Goal: Information Seeking & Learning: Learn about a topic

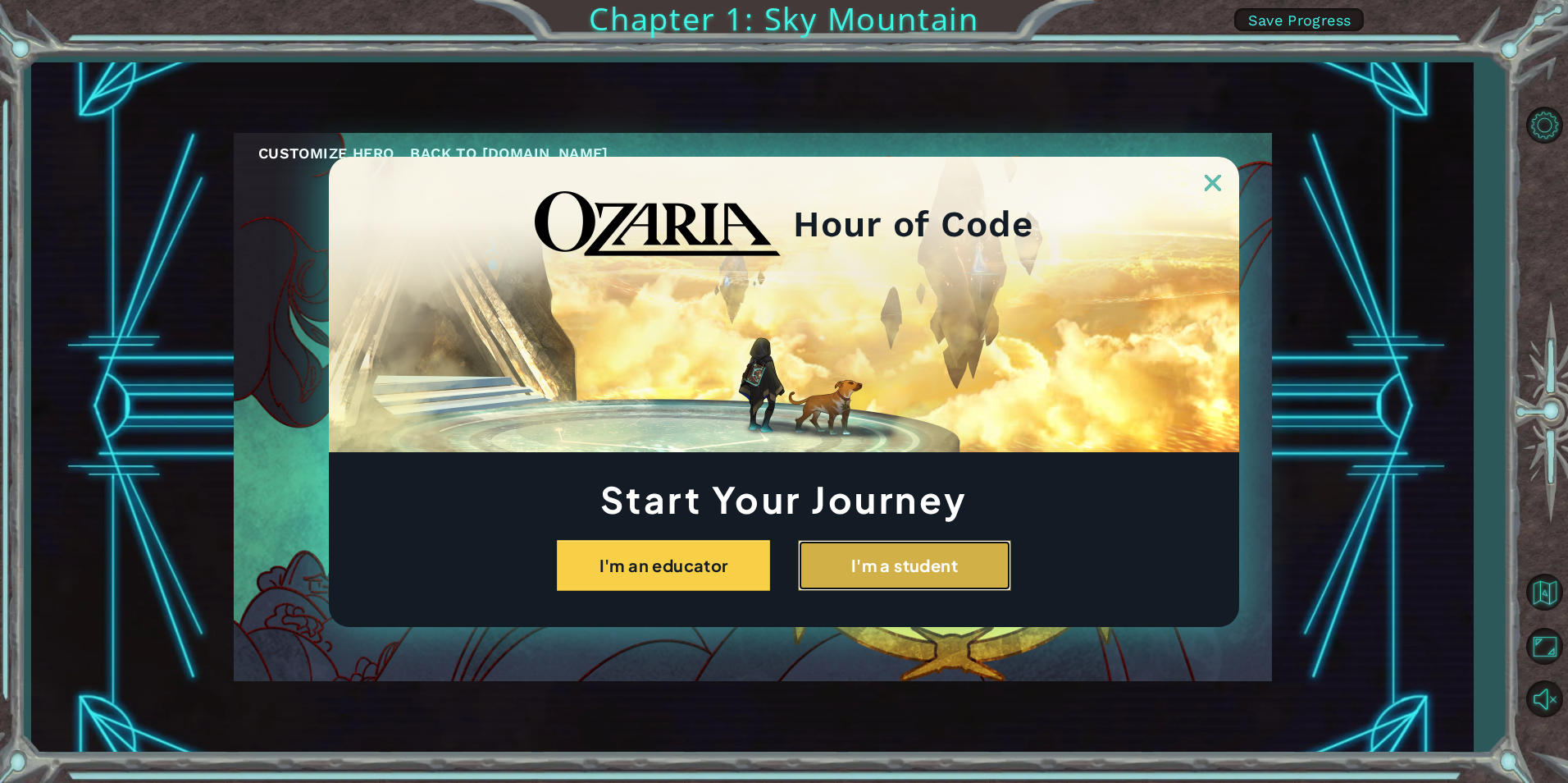
click at [923, 555] on button "I'm a student" at bounding box center [905, 565] width 214 height 51
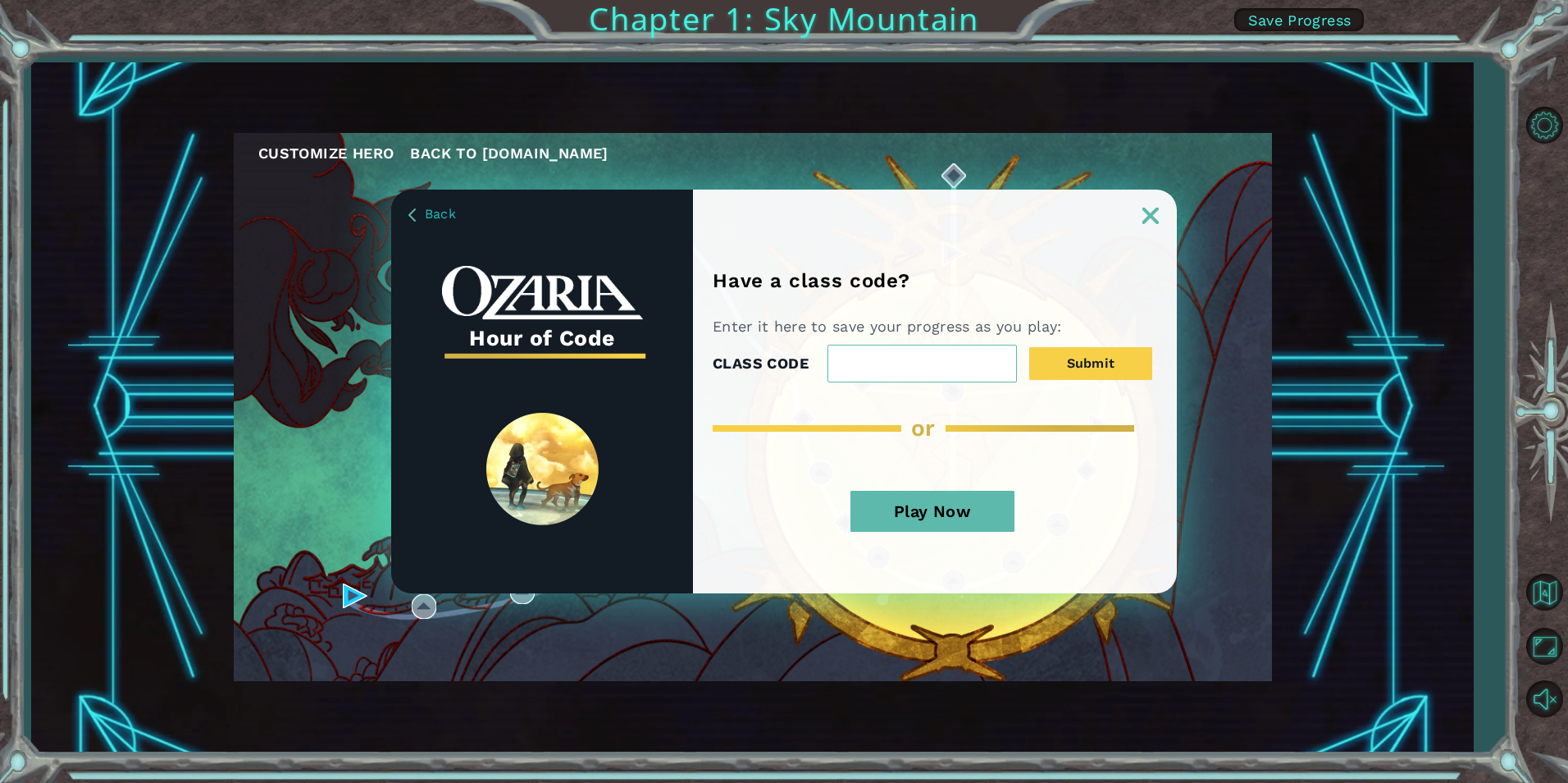
click at [948, 506] on button "Play Now" at bounding box center [933, 511] width 164 height 41
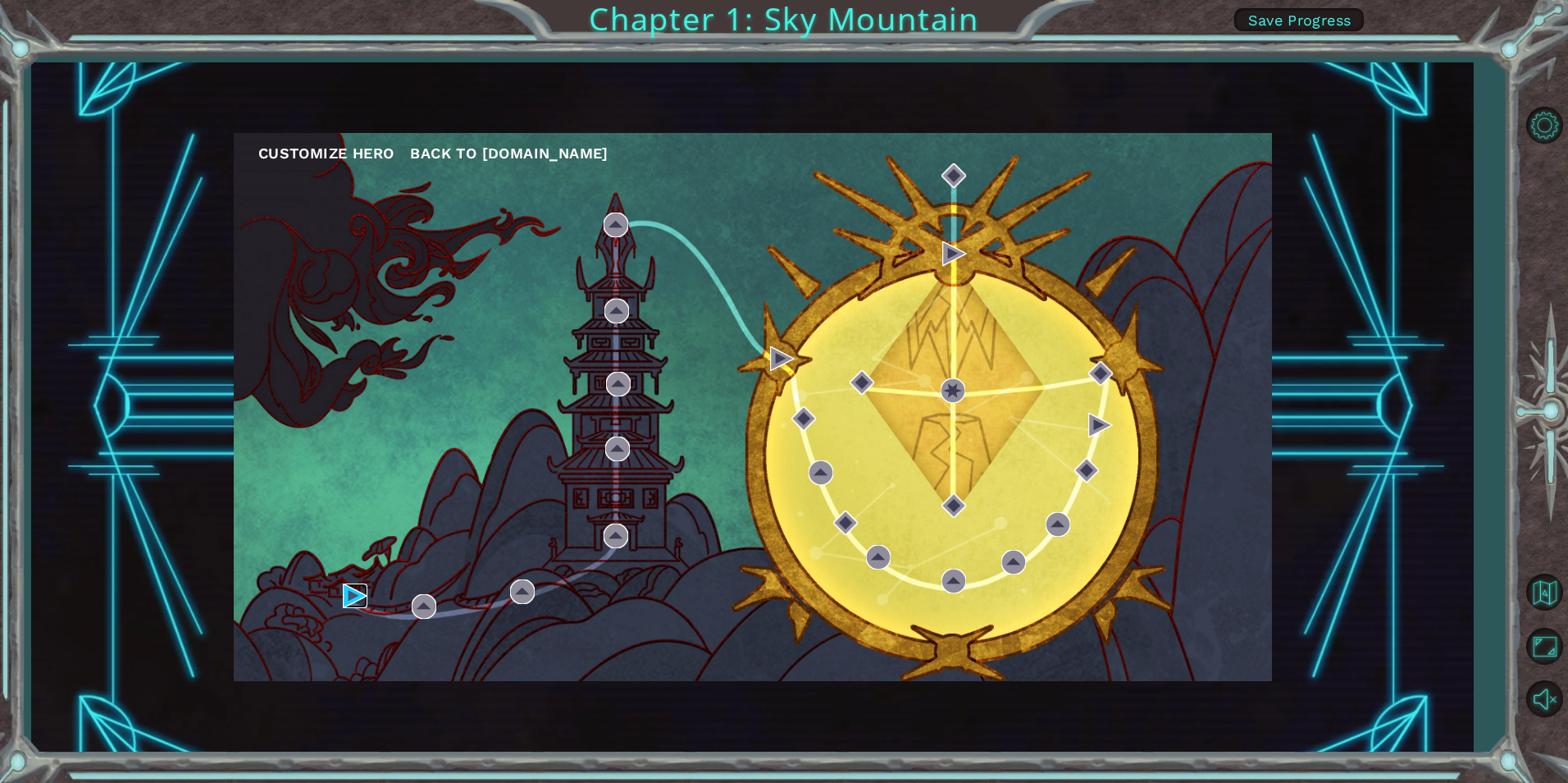
click at [352, 599] on img at bounding box center [354, 595] width 25 height 25
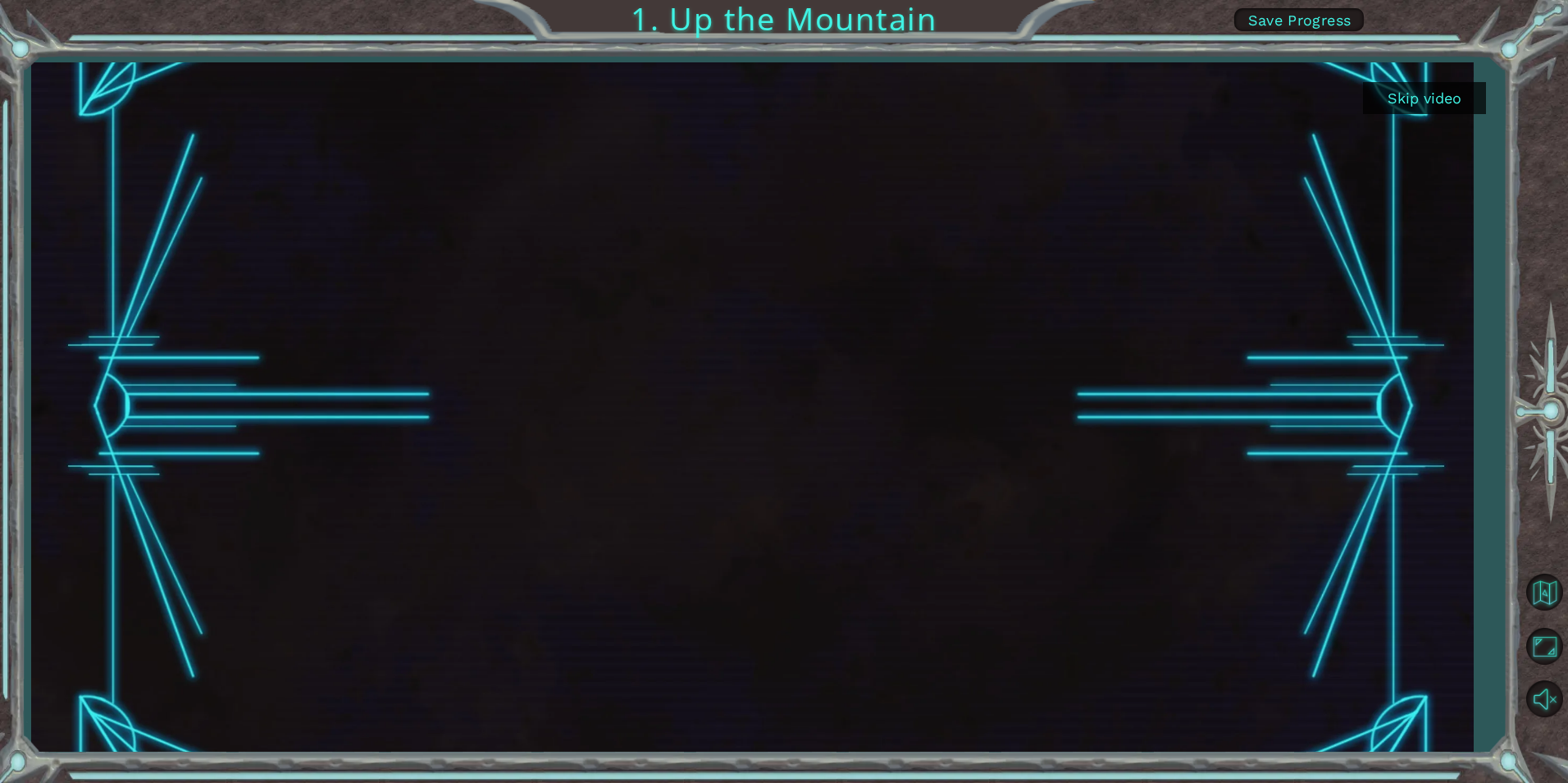
click at [1454, 99] on button "Skip video" at bounding box center [1424, 98] width 123 height 32
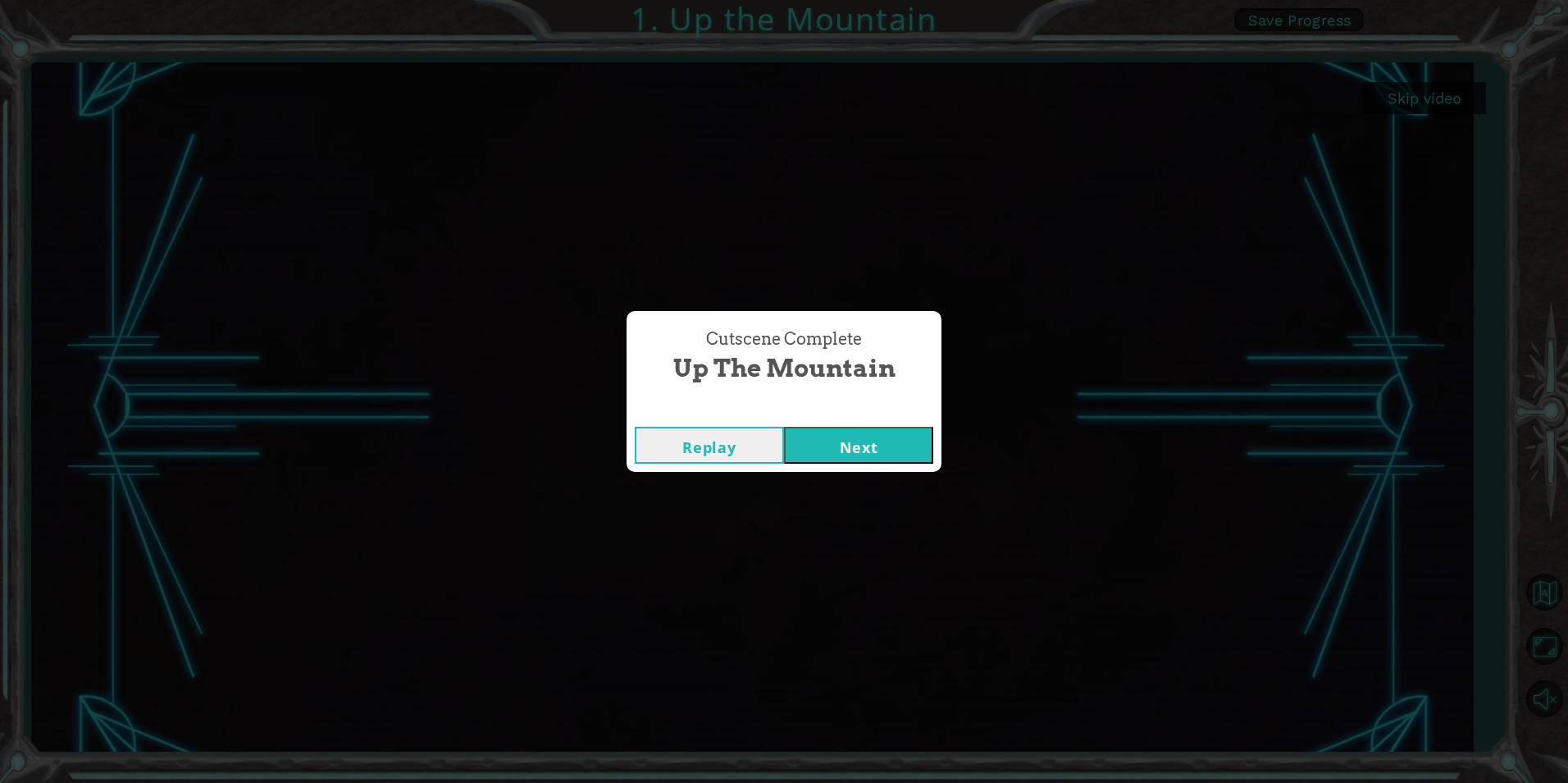
click at [834, 440] on button "Next" at bounding box center [858, 445] width 149 height 37
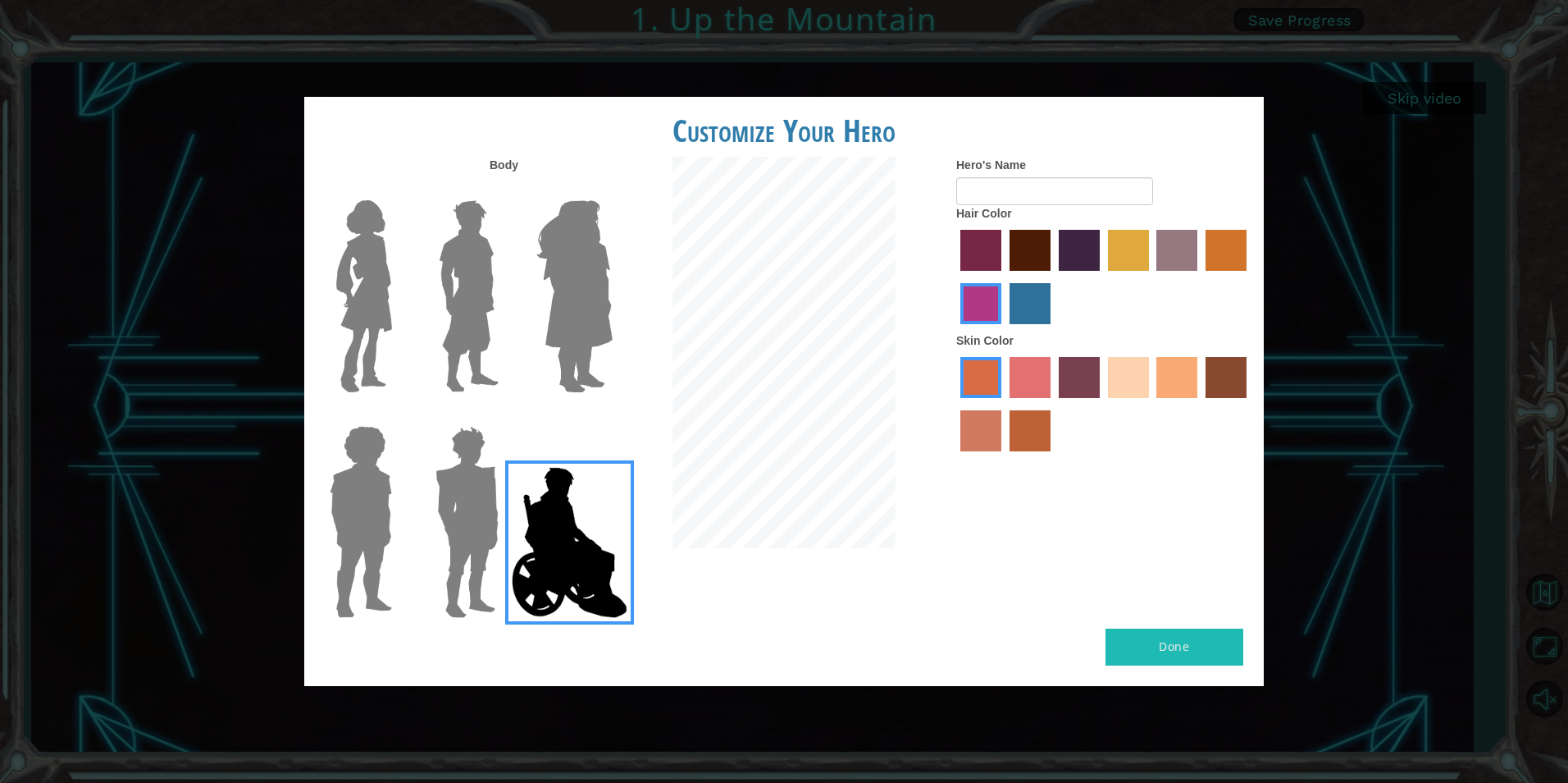
click at [1135, 373] on label "sandy beach skin color" at bounding box center [1128, 377] width 41 height 41
click at [1102, 403] on input "sandy beach skin color" at bounding box center [1102, 403] width 0 height 0
click at [1166, 234] on label "bazaar hair color" at bounding box center [1177, 250] width 41 height 41
click at [1151, 276] on input "bazaar hair color" at bounding box center [1151, 276] width 0 height 0
click at [1173, 631] on button "Done" at bounding box center [1175, 647] width 138 height 37
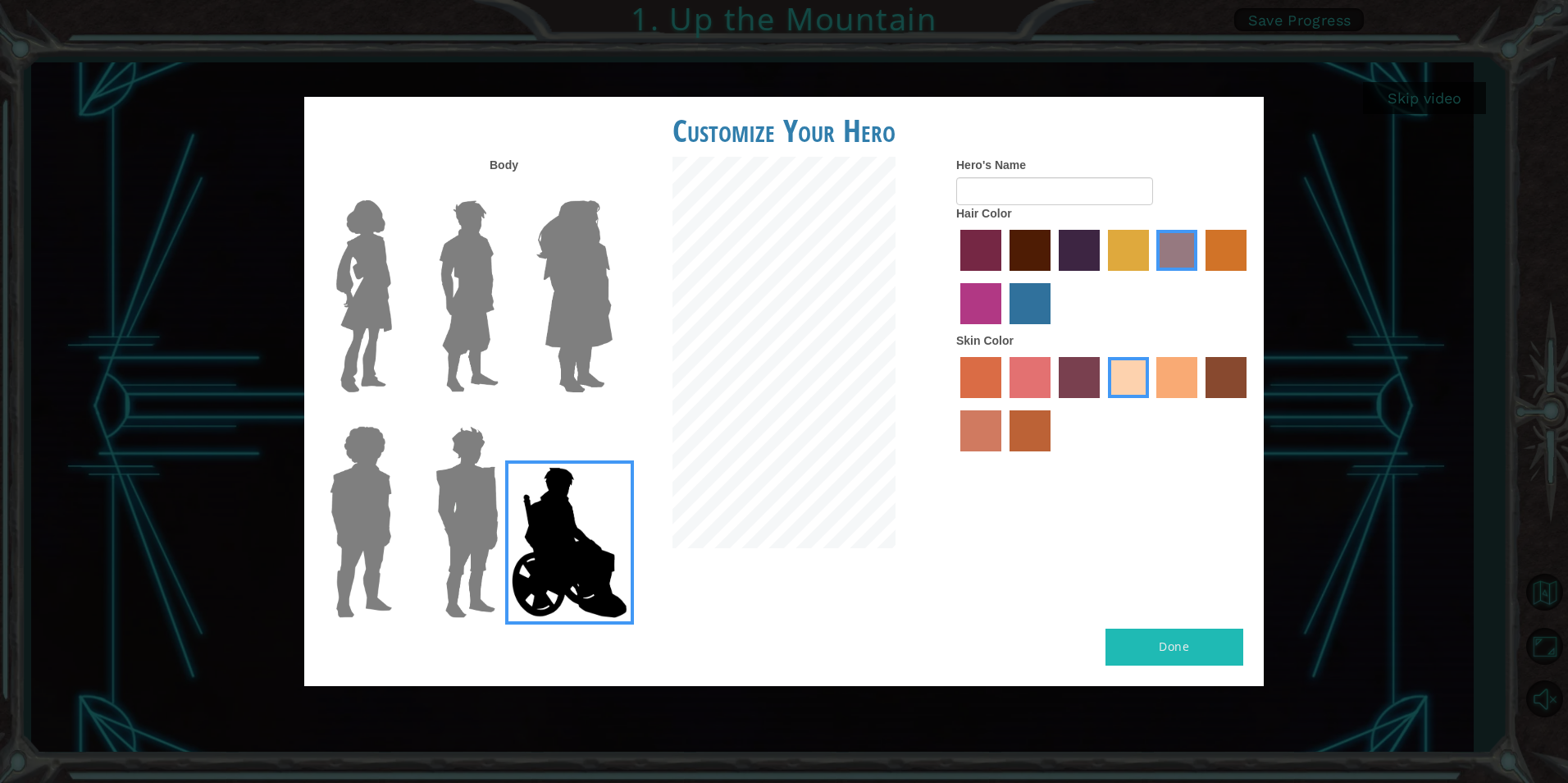
click at [1173, 634] on button "Done" at bounding box center [1175, 647] width 138 height 37
type input "alia"
click at [1186, 637] on button "Done" at bounding box center [1175, 647] width 138 height 37
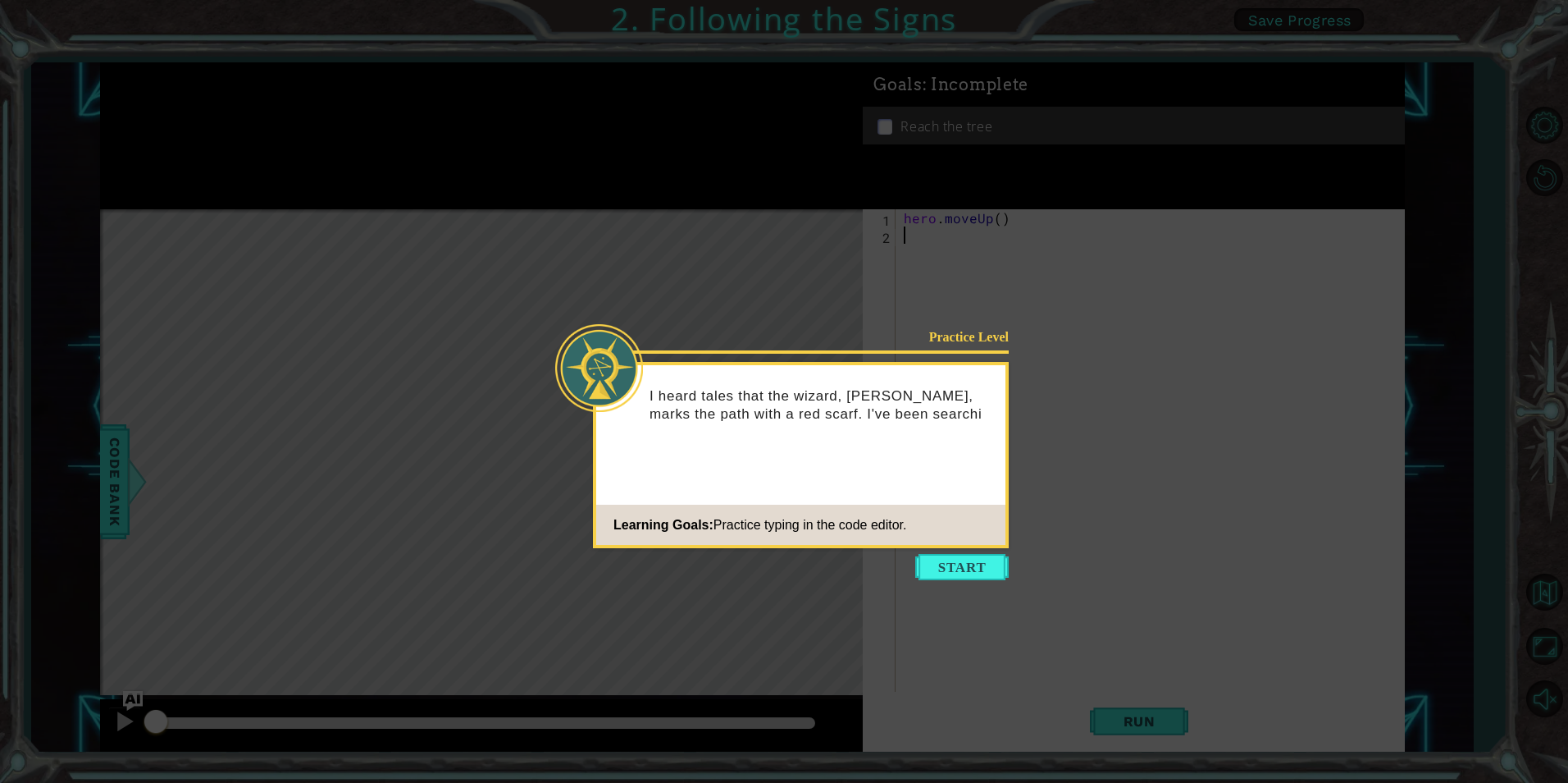
click at [962, 561] on button "Start" at bounding box center [962, 567] width 94 height 26
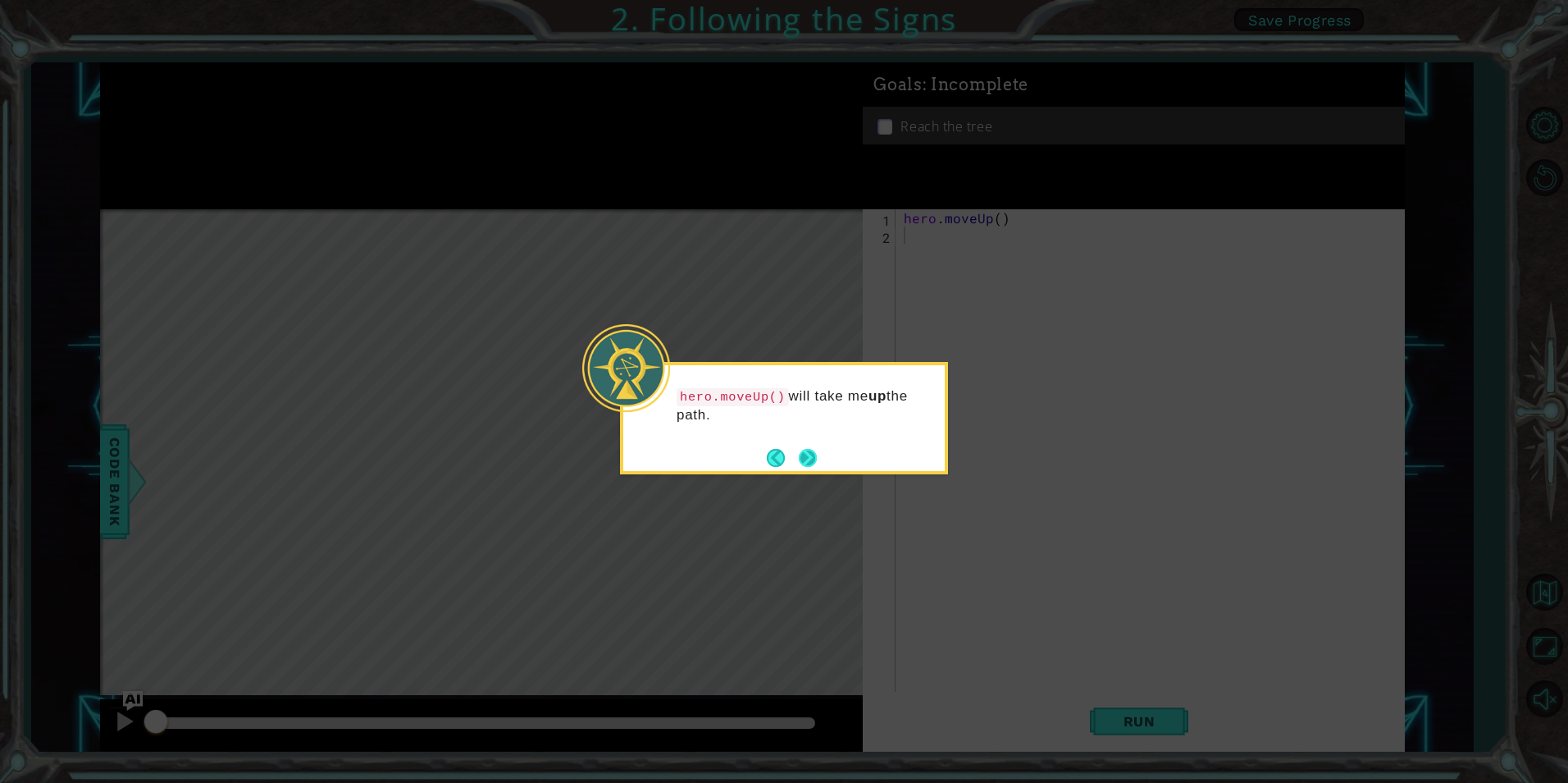
click at [802, 446] on footer at bounding box center [792, 458] width 50 height 25
click at [804, 446] on footer at bounding box center [792, 458] width 50 height 25
click at [947, 436] on div "hero.moveUp() will take me up the path." at bounding box center [784, 418] width 328 height 112
drag, startPoint x: 1008, startPoint y: 447, endPoint x: 935, endPoint y: 431, distance: 74.7
click at [1006, 447] on icon at bounding box center [784, 392] width 1568 height 783
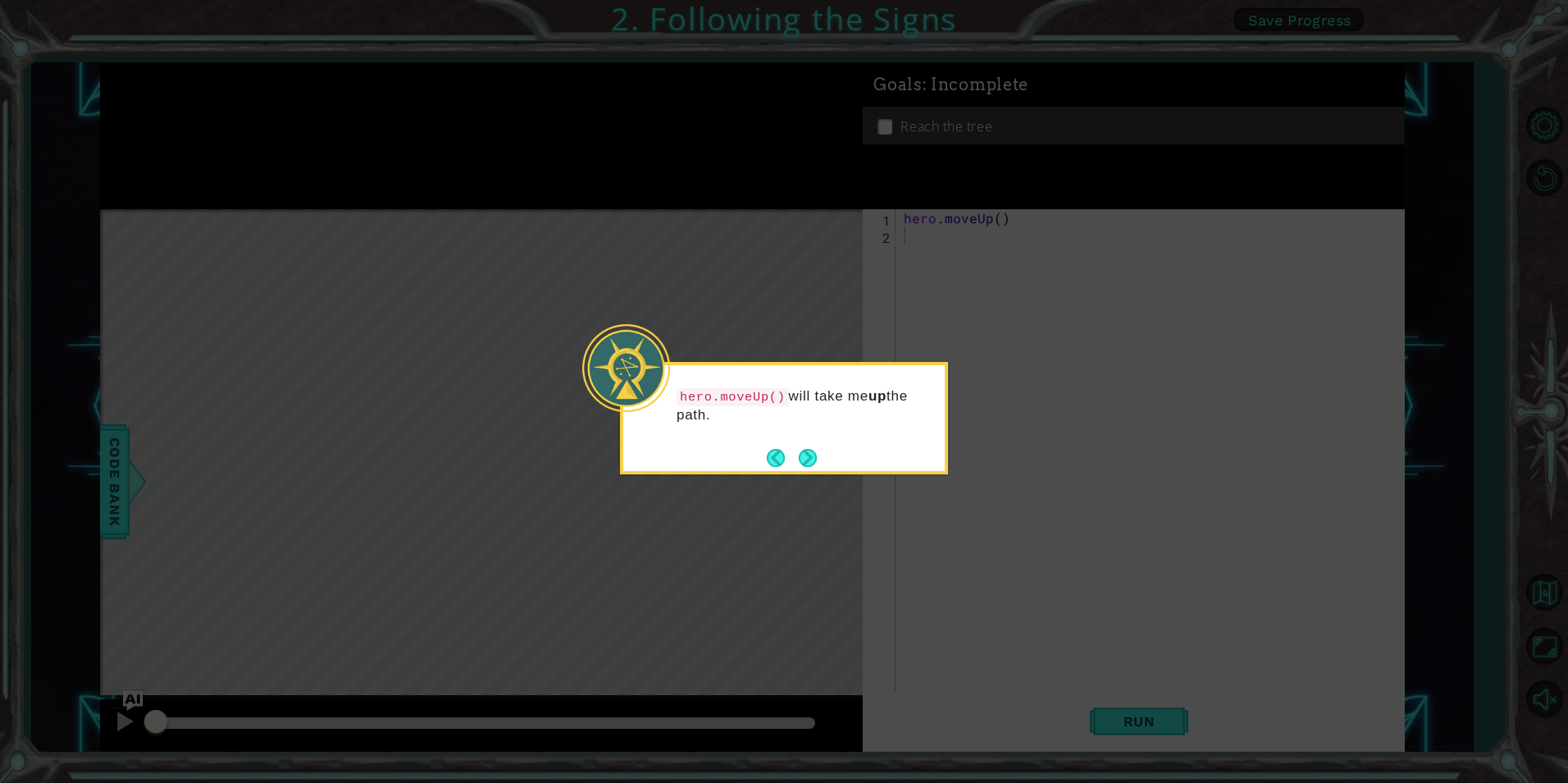
click at [810, 440] on div "hero.moveUp() will take me up the path." at bounding box center [784, 413] width 321 height 84
click at [804, 446] on footer at bounding box center [792, 458] width 50 height 25
click at [808, 446] on footer at bounding box center [792, 458] width 50 height 25
click at [809, 447] on footer at bounding box center [792, 458] width 50 height 25
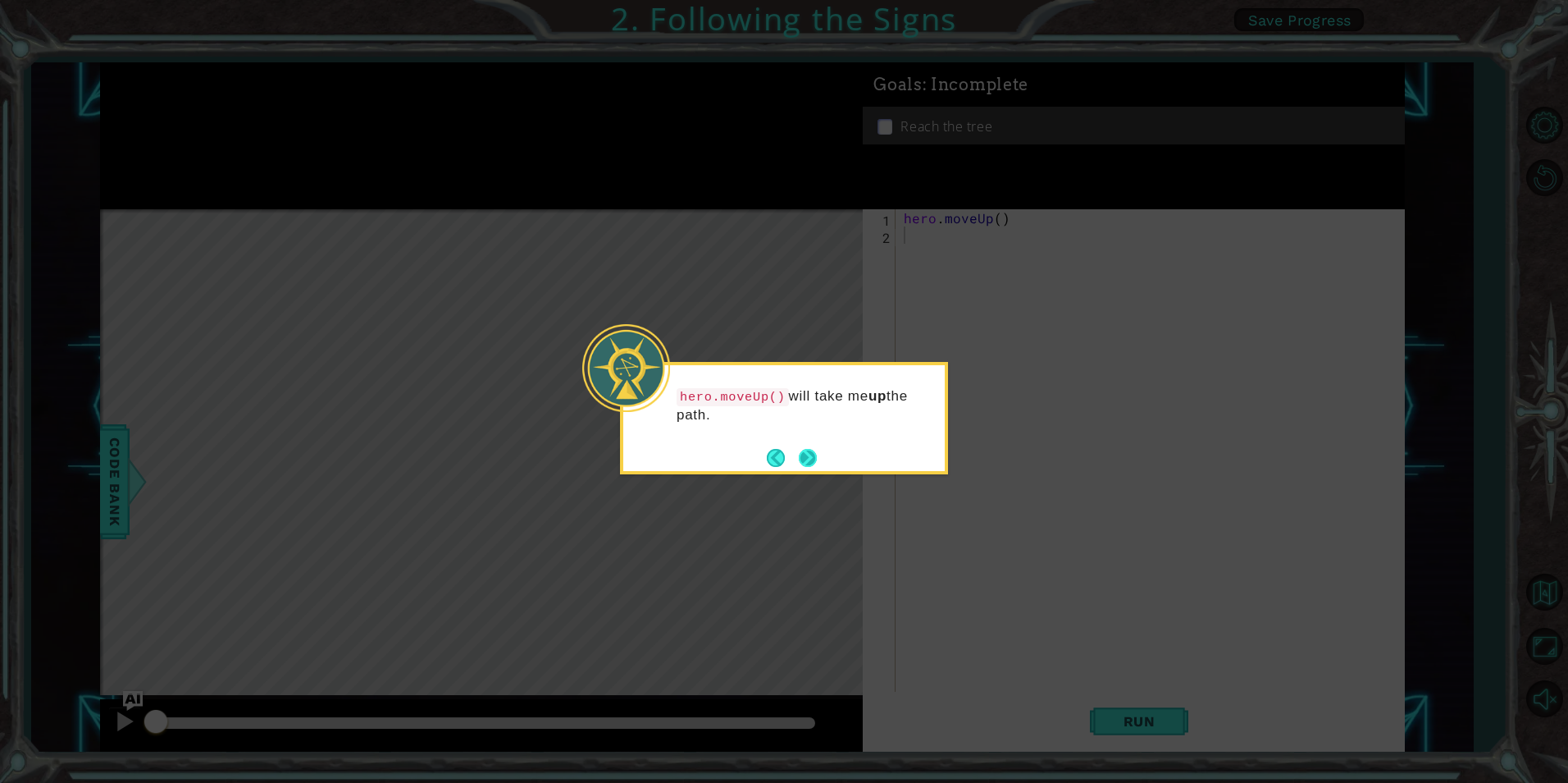
click at [811, 459] on button "Next" at bounding box center [807, 458] width 18 height 18
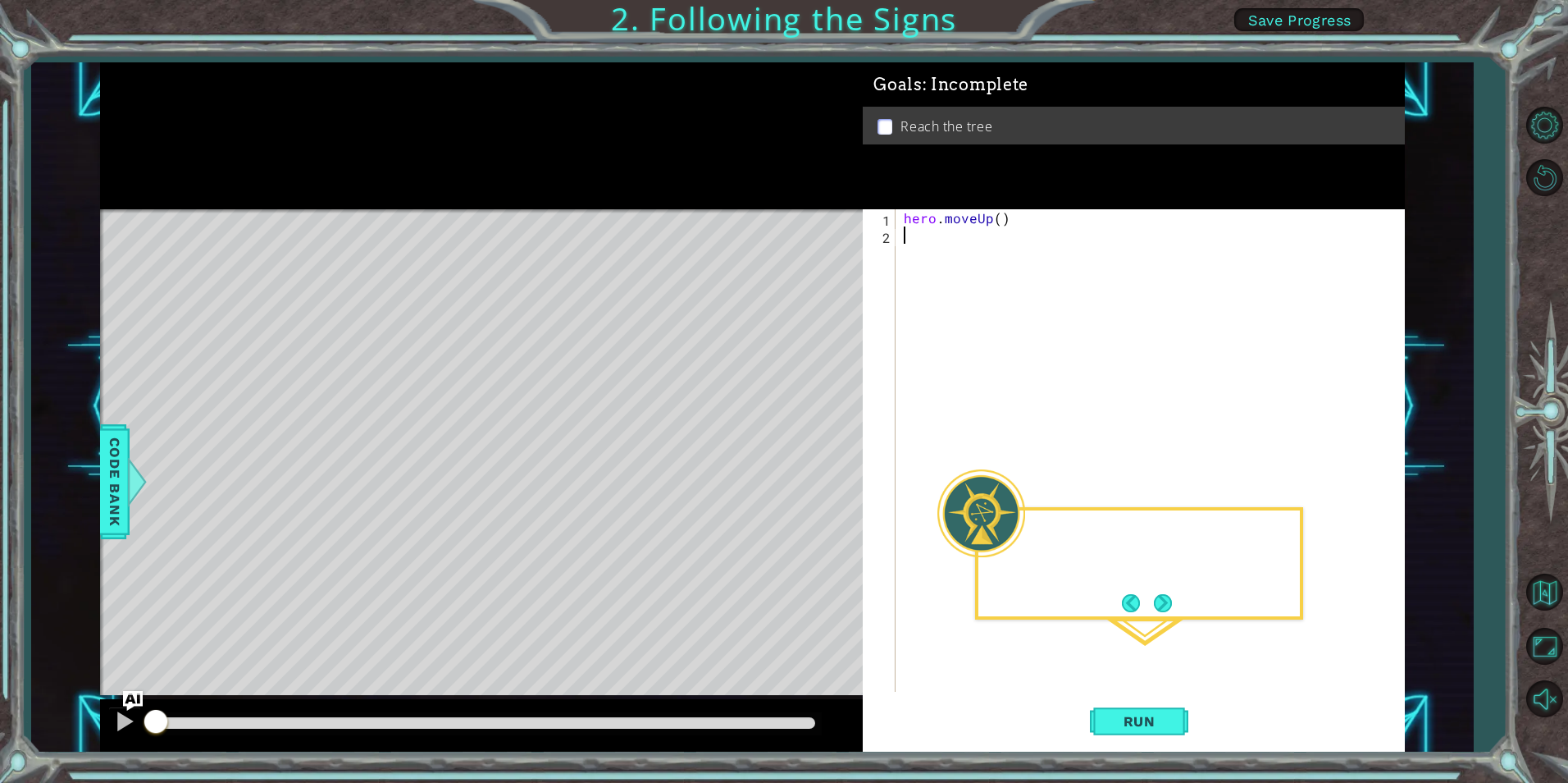
click at [812, 459] on div "Level Map" at bounding box center [479, 450] width 758 height 484
click at [1063, 517] on div "Then I hit the RUN button." at bounding box center [1138, 549] width 321 height 64
click at [911, 238] on div "hero . moveUp ( )" at bounding box center [1154, 467] width 506 height 517
type textarea "hero"
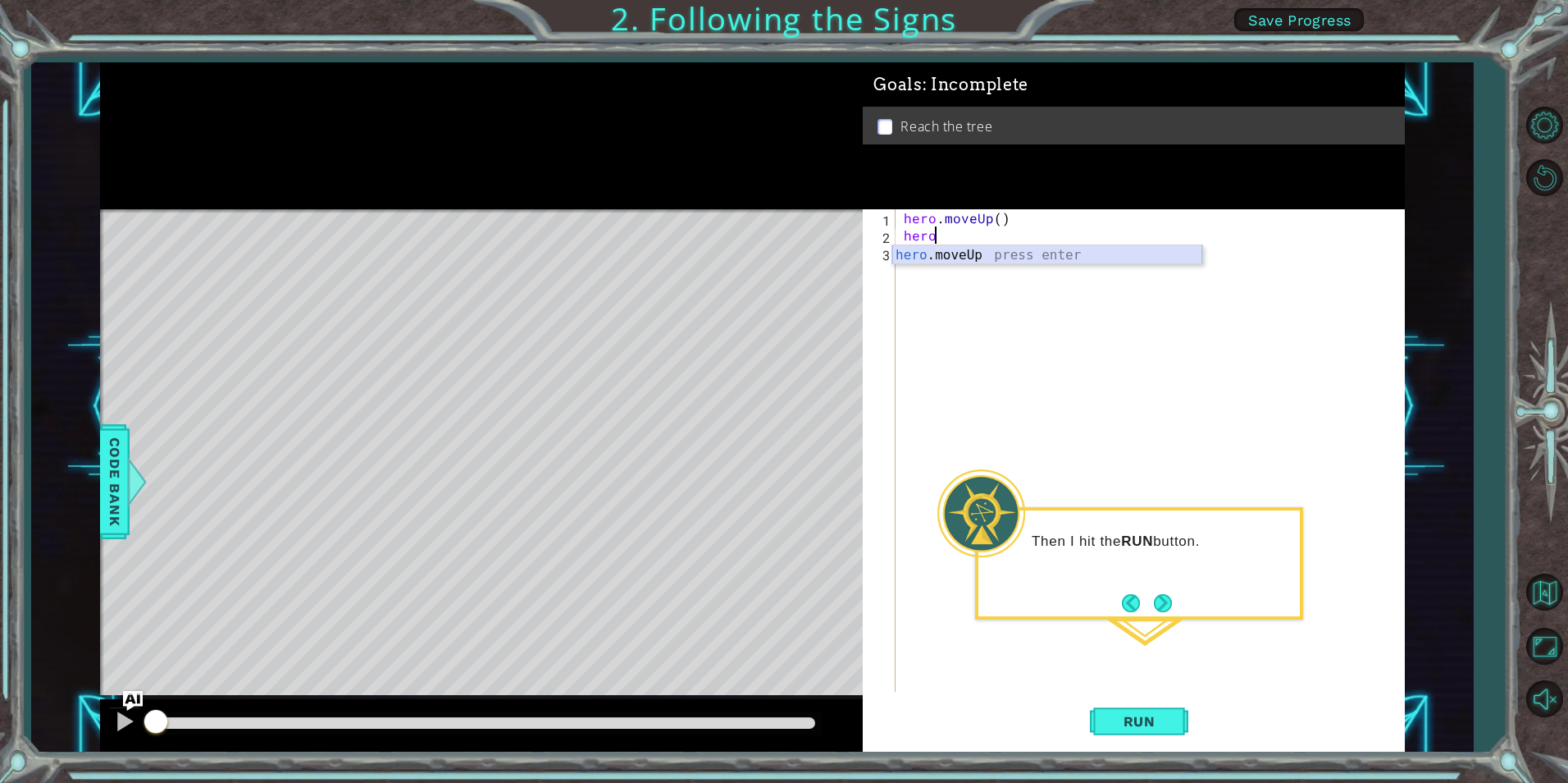
click at [981, 255] on div "hero .moveUp press enter" at bounding box center [1047, 275] width 310 height 59
click at [1113, 726] on span "Run" at bounding box center [1139, 721] width 64 height 17
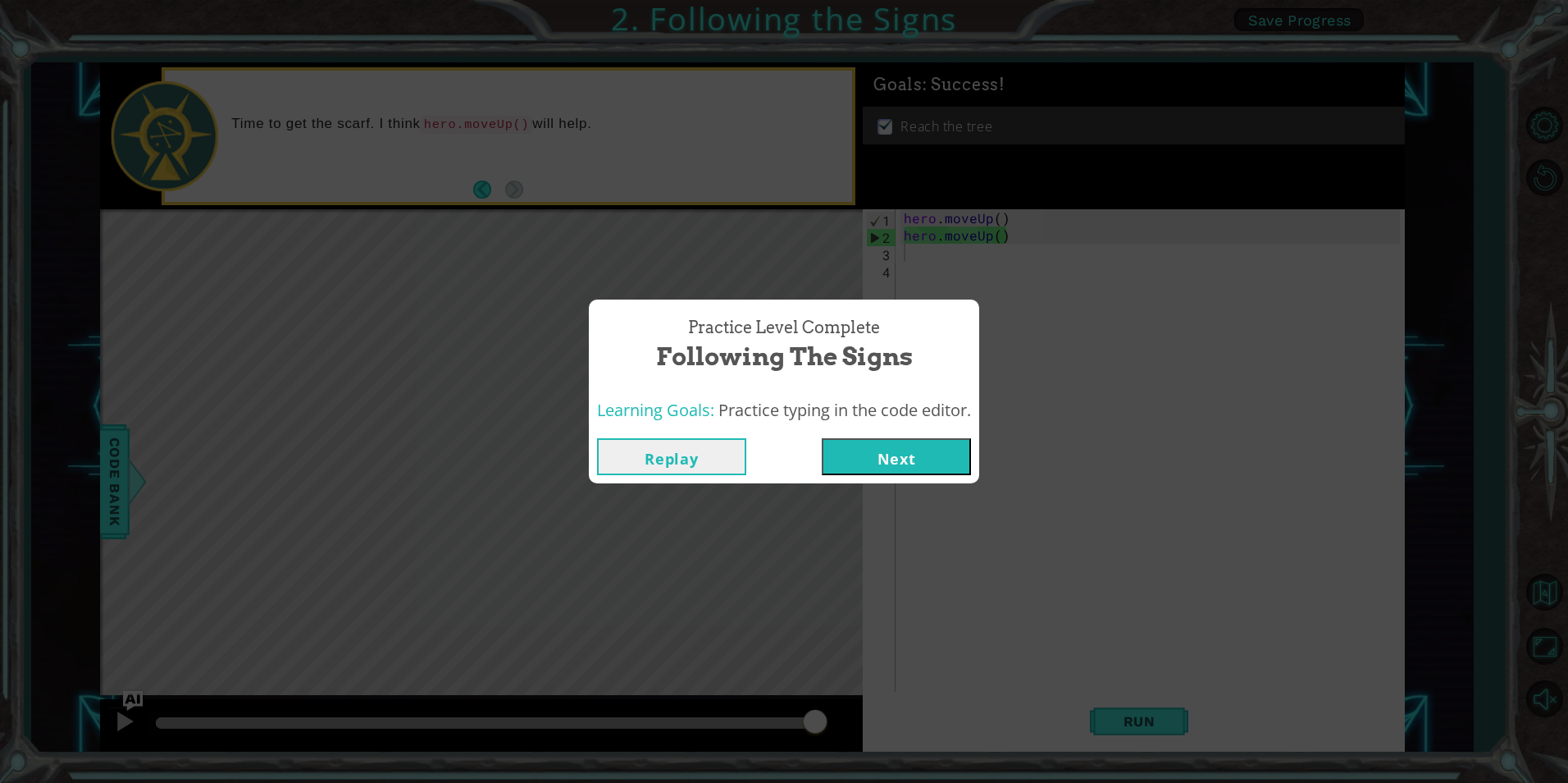
click at [852, 458] on button "Next" at bounding box center [896, 457] width 149 height 37
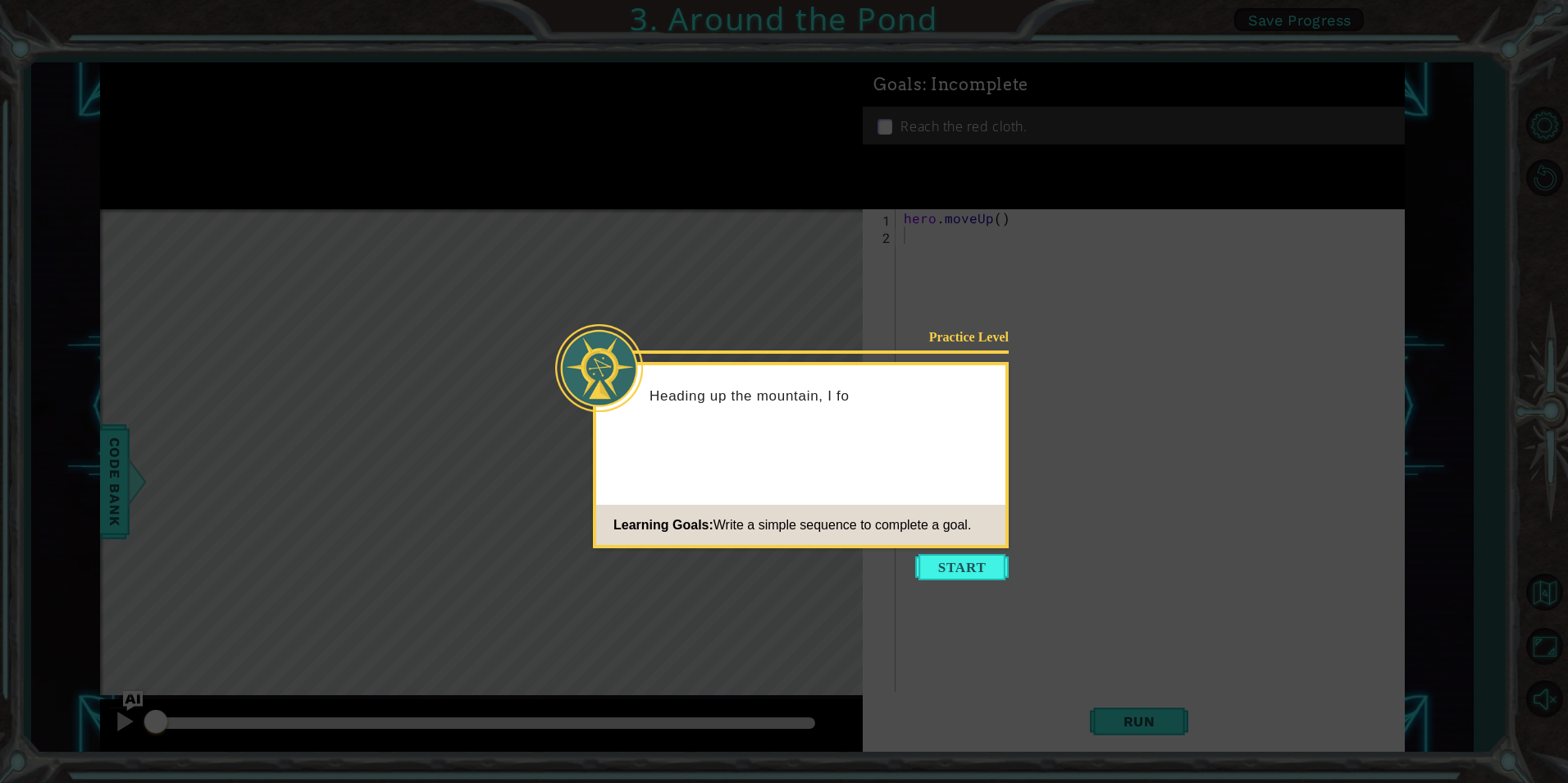
drag, startPoint x: 935, startPoint y: 546, endPoint x: 969, endPoint y: 555, distance: 35.2
click at [937, 546] on div "Practice Level Heading up the mountain, I fo Learning Goals: Write a simple seq…" at bounding box center [801, 455] width 416 height 186
click at [998, 554] on button "Start" at bounding box center [962, 567] width 94 height 26
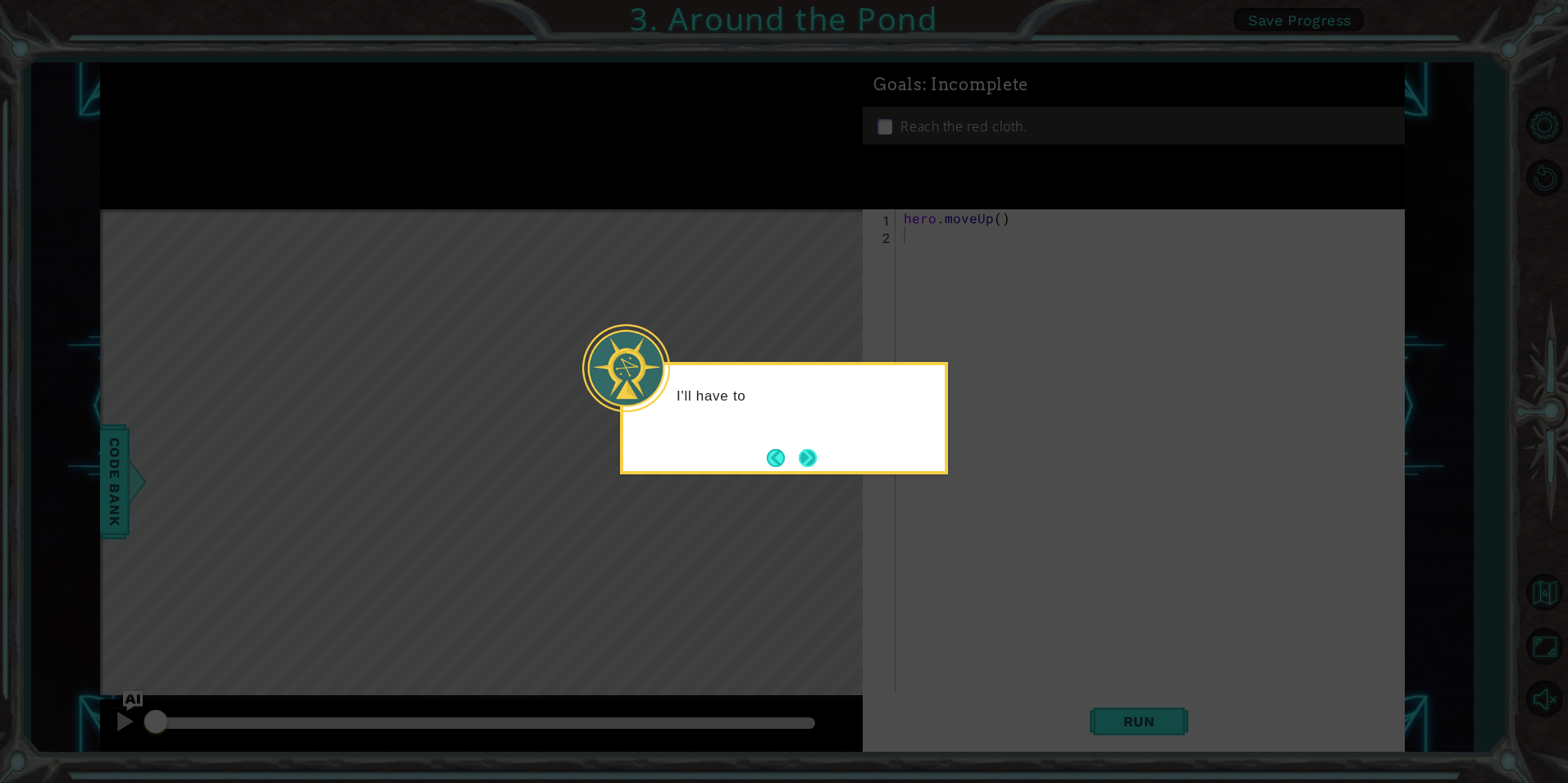
click at [810, 457] on button "Next" at bounding box center [807, 458] width 18 height 18
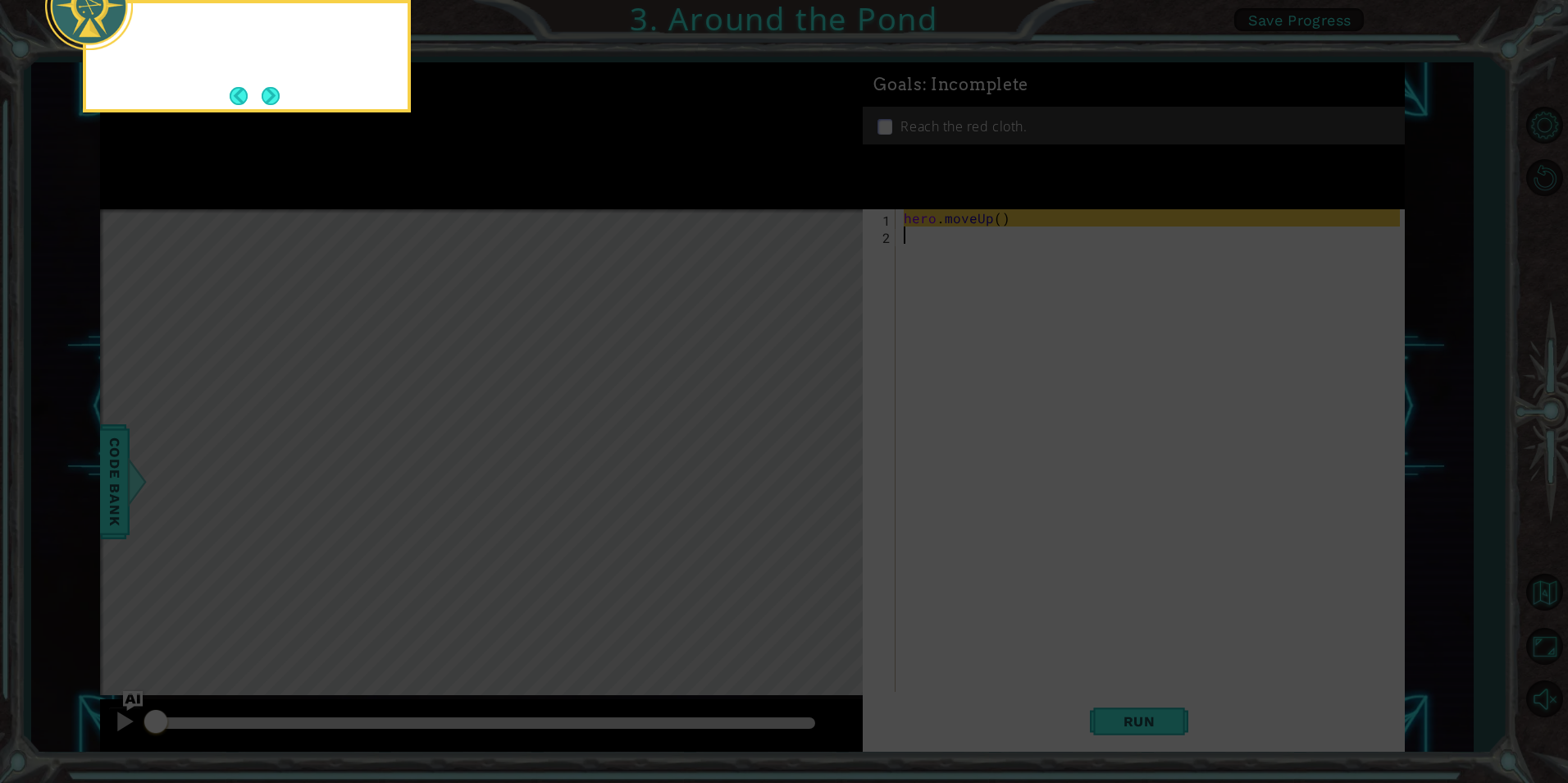
click at [810, 457] on icon at bounding box center [784, 117] width 1568 height 1331
click at [1166, 336] on icon at bounding box center [784, 117] width 1568 height 1331
click at [268, 87] on button "Next" at bounding box center [271, 96] width 18 height 18
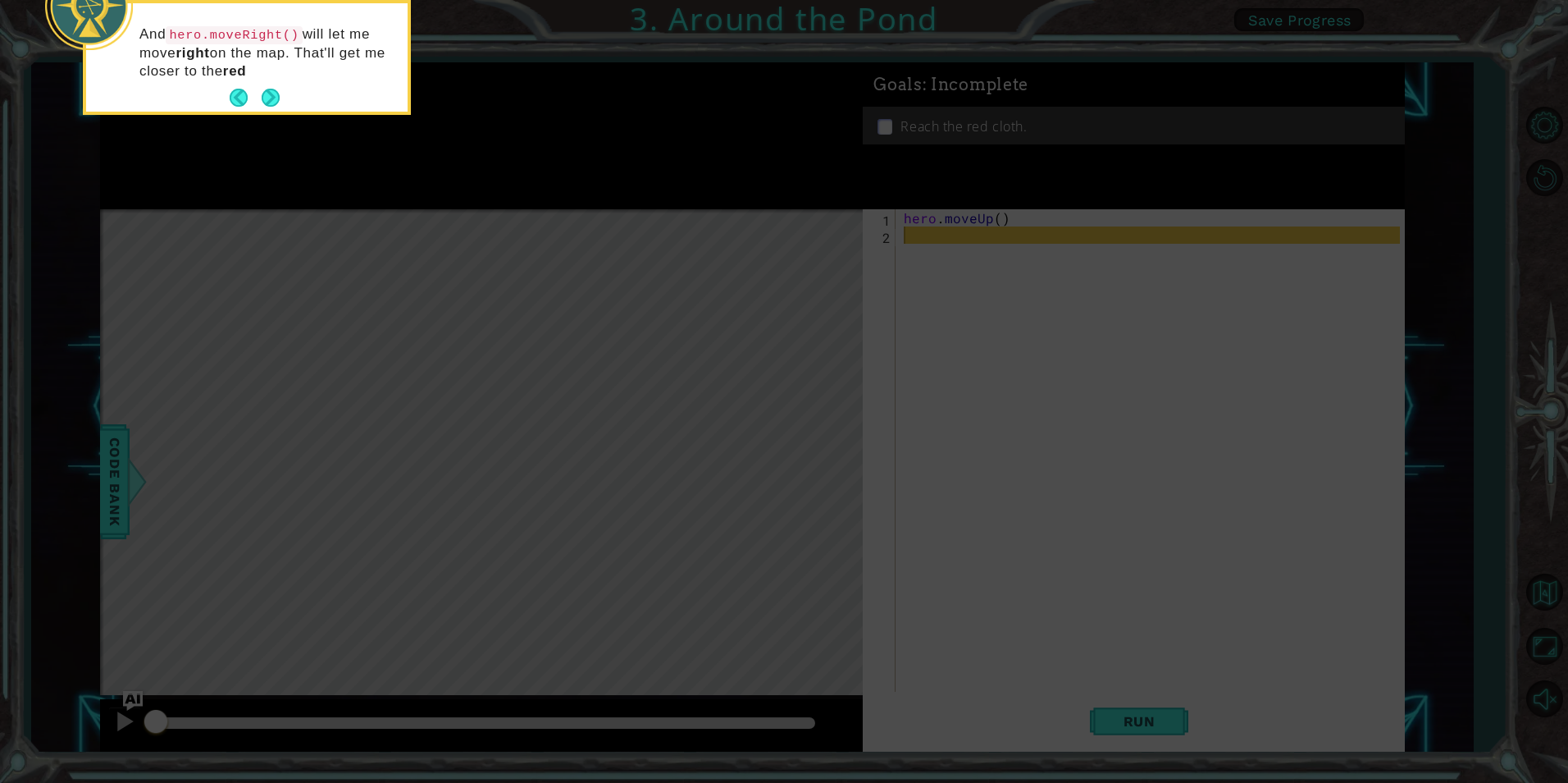
click at [266, 82] on div "And hero.moveRight() will let me move right on the map. That'll get me closer t…" at bounding box center [247, 61] width 321 height 101
click at [262, 95] on button "Next" at bounding box center [271, 98] width 18 height 18
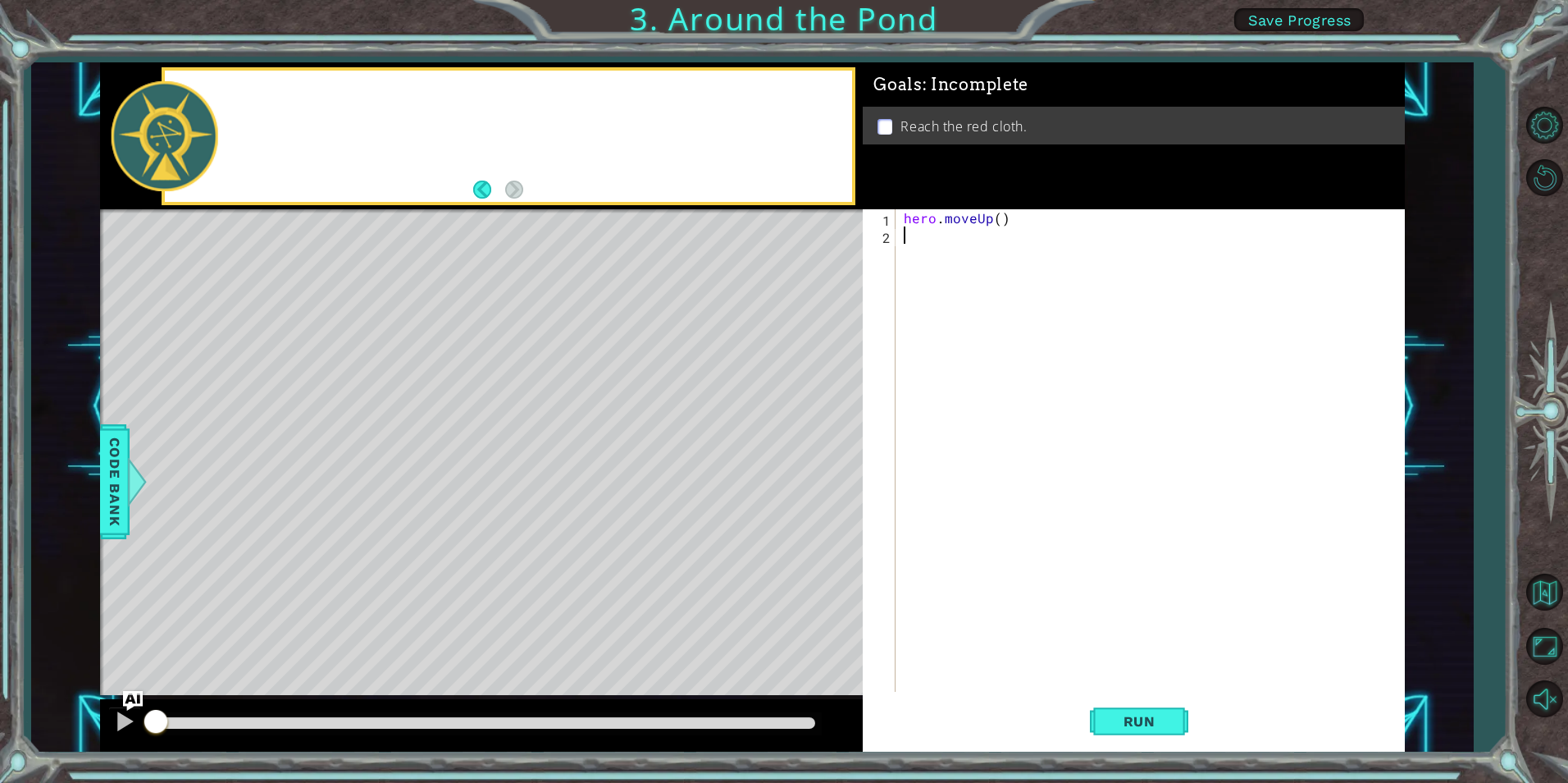
click at [262, 95] on div at bounding box center [508, 136] width 687 height 131
click at [484, 183] on button "Back" at bounding box center [489, 190] width 32 height 18
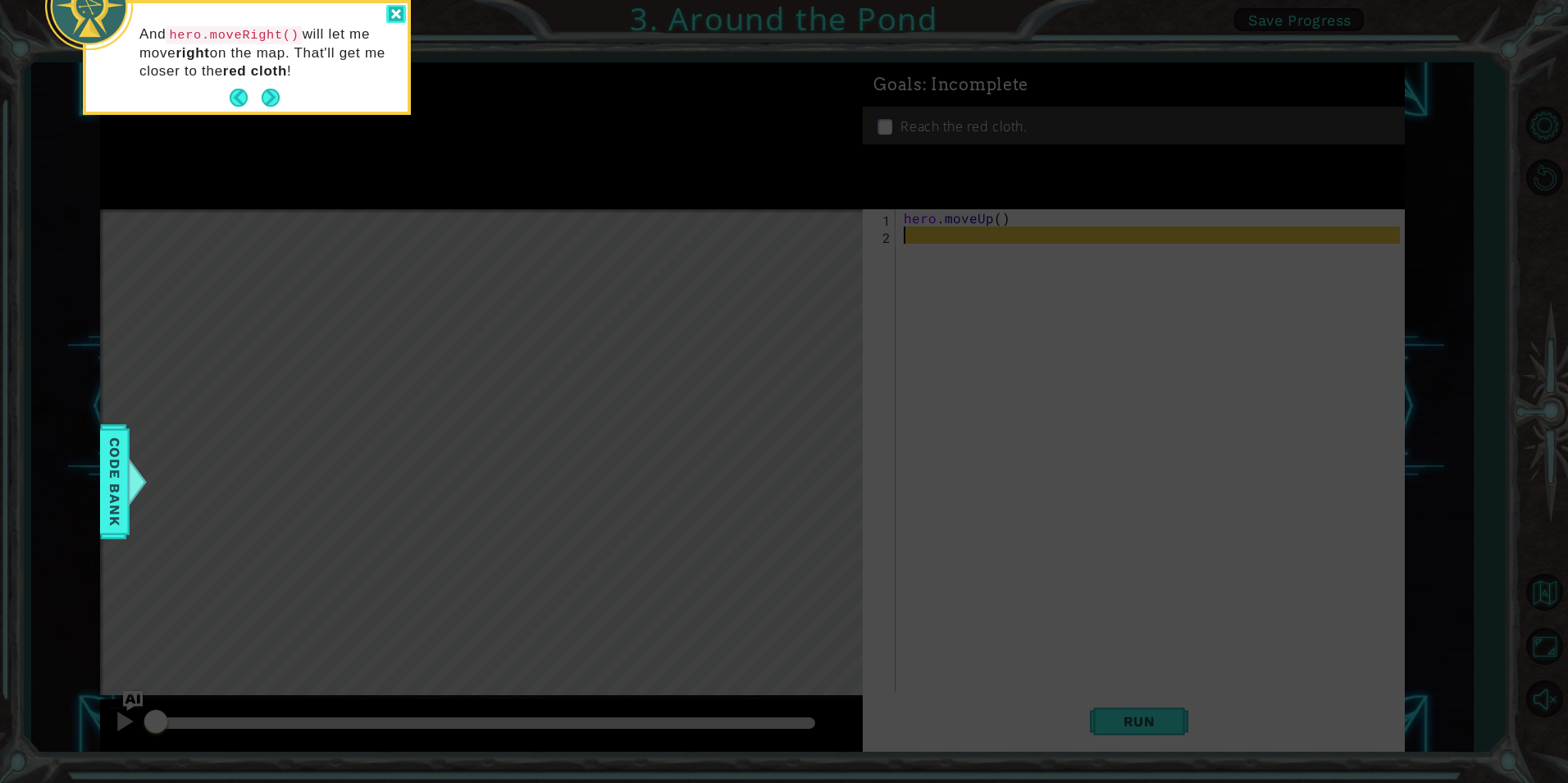
click at [393, 15] on div at bounding box center [395, 14] width 19 height 18
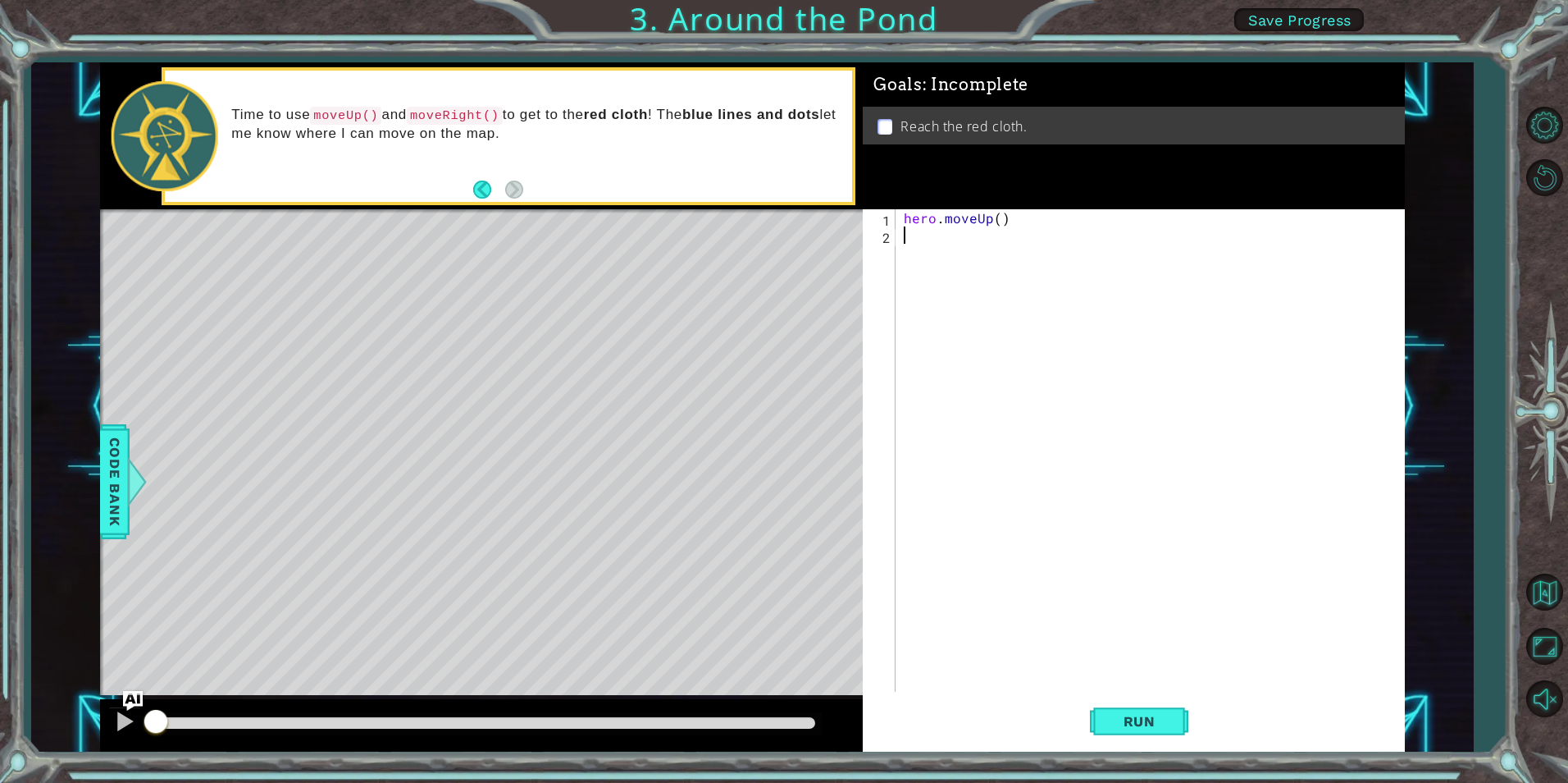
click at [947, 289] on div "hero . moveUp ( )" at bounding box center [1154, 467] width 506 height 517
type textarea "h"
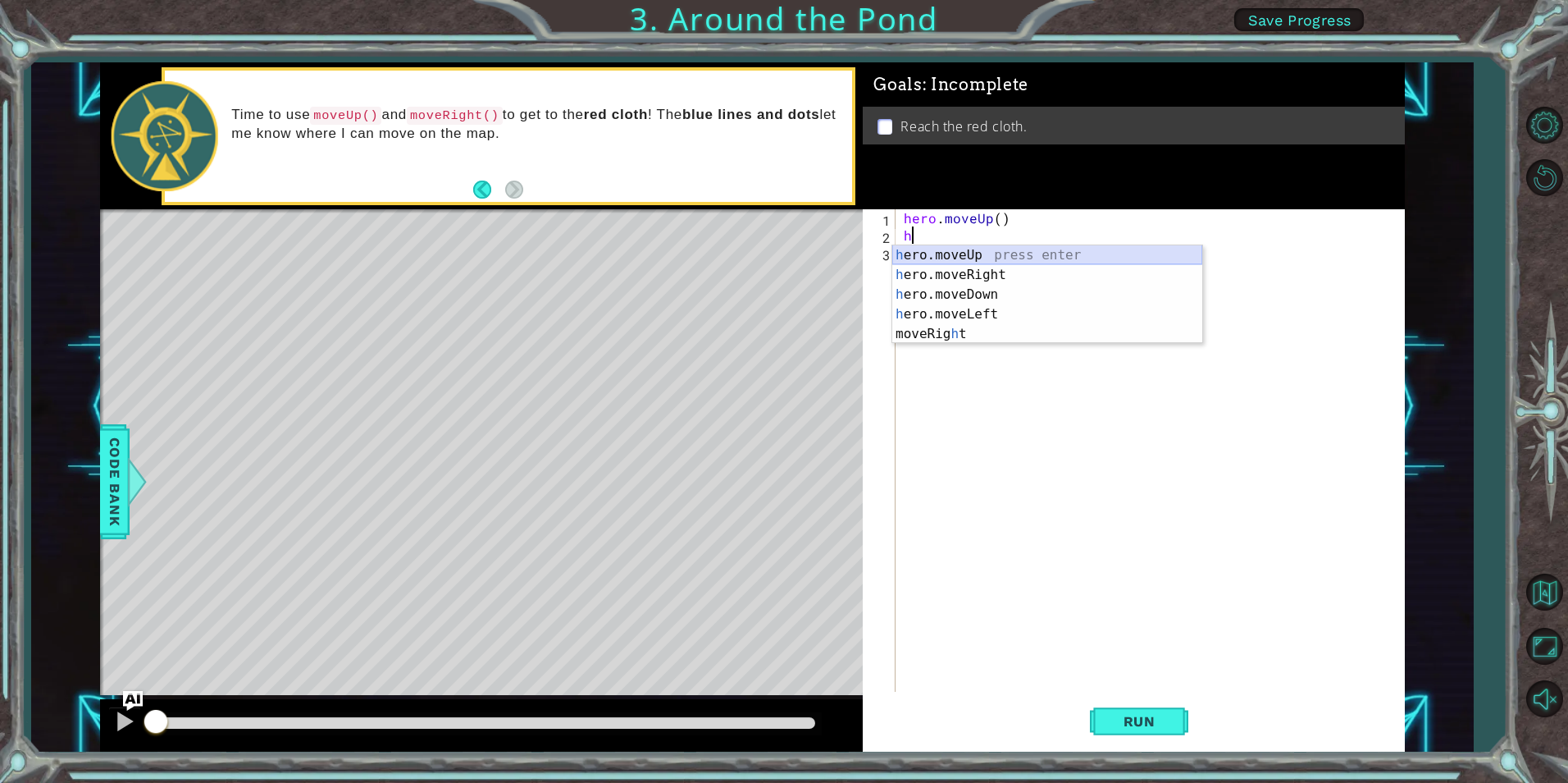
click at [943, 246] on div "h ero.moveUp press enter h ero.moveRight press enter h ero.moveDown press enter…" at bounding box center [1047, 314] width 310 height 138
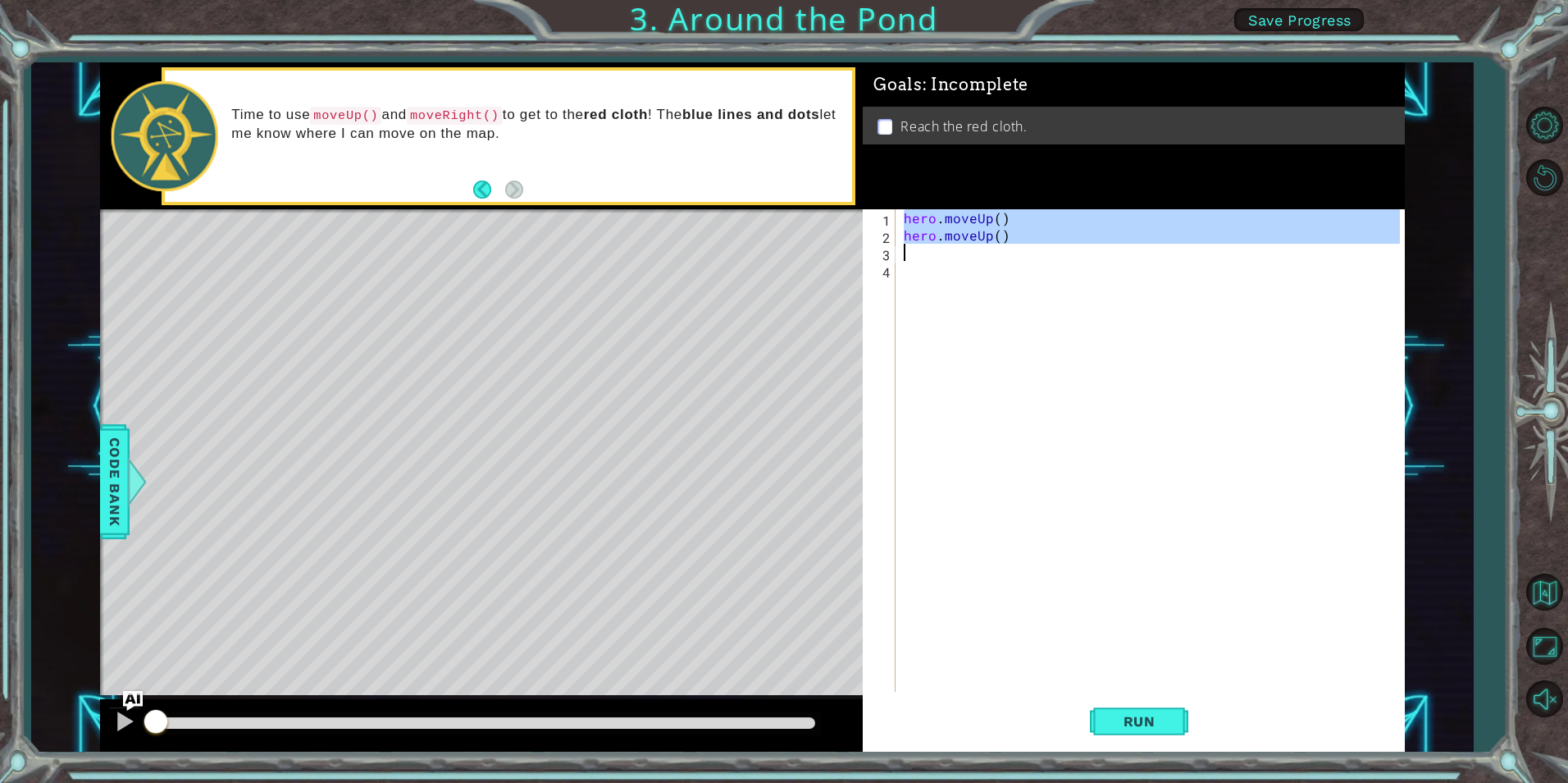
click at [941, 250] on div "hero . moveUp ( ) hero . moveUp ( )" at bounding box center [1154, 467] width 506 height 517
type textarea "hero.moveUp()"
click at [935, 251] on div "hero . moveUp ( ) hero . moveUp ( )" at bounding box center [1149, 450] width 498 height 483
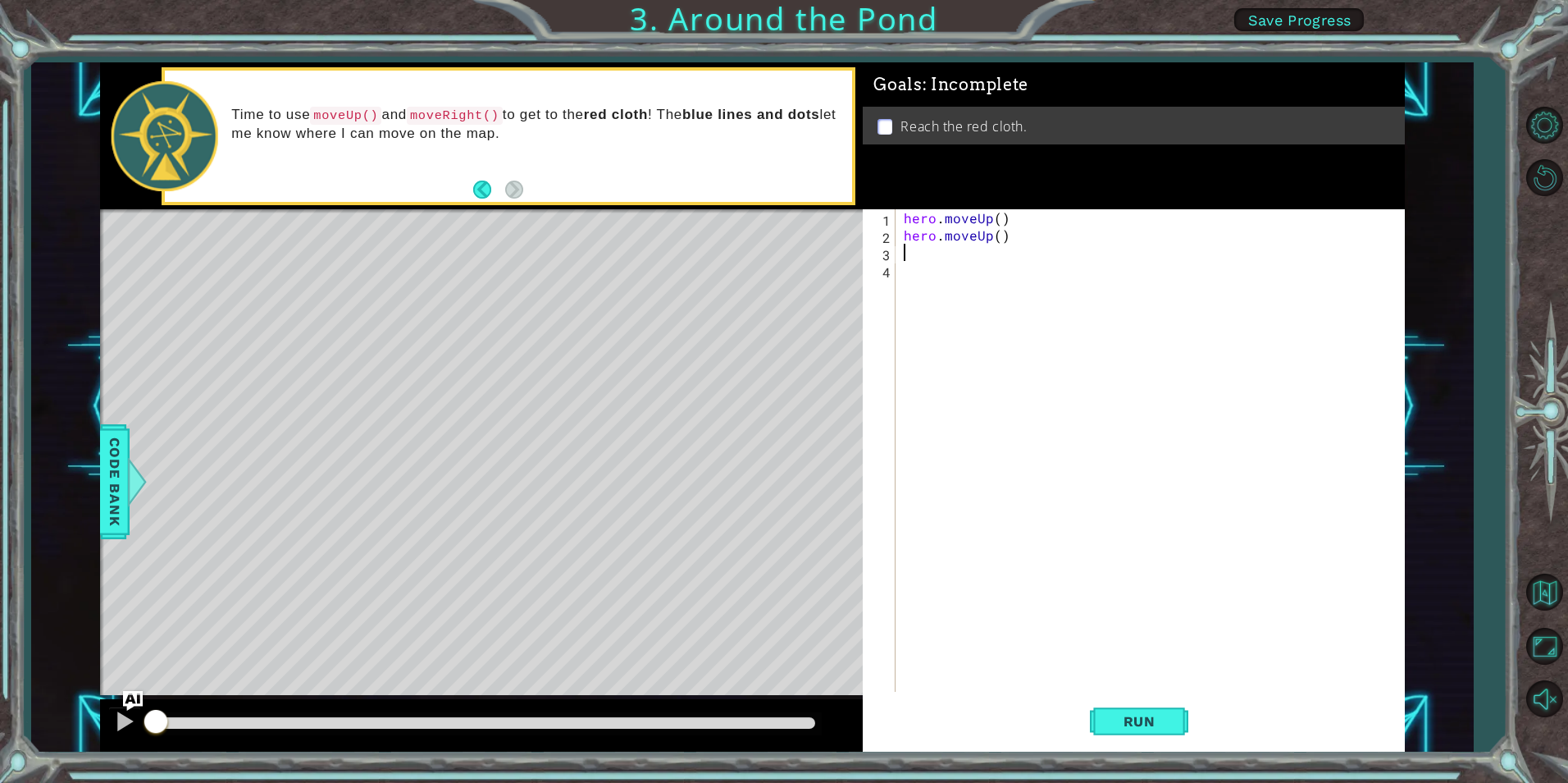
type textarea "h"
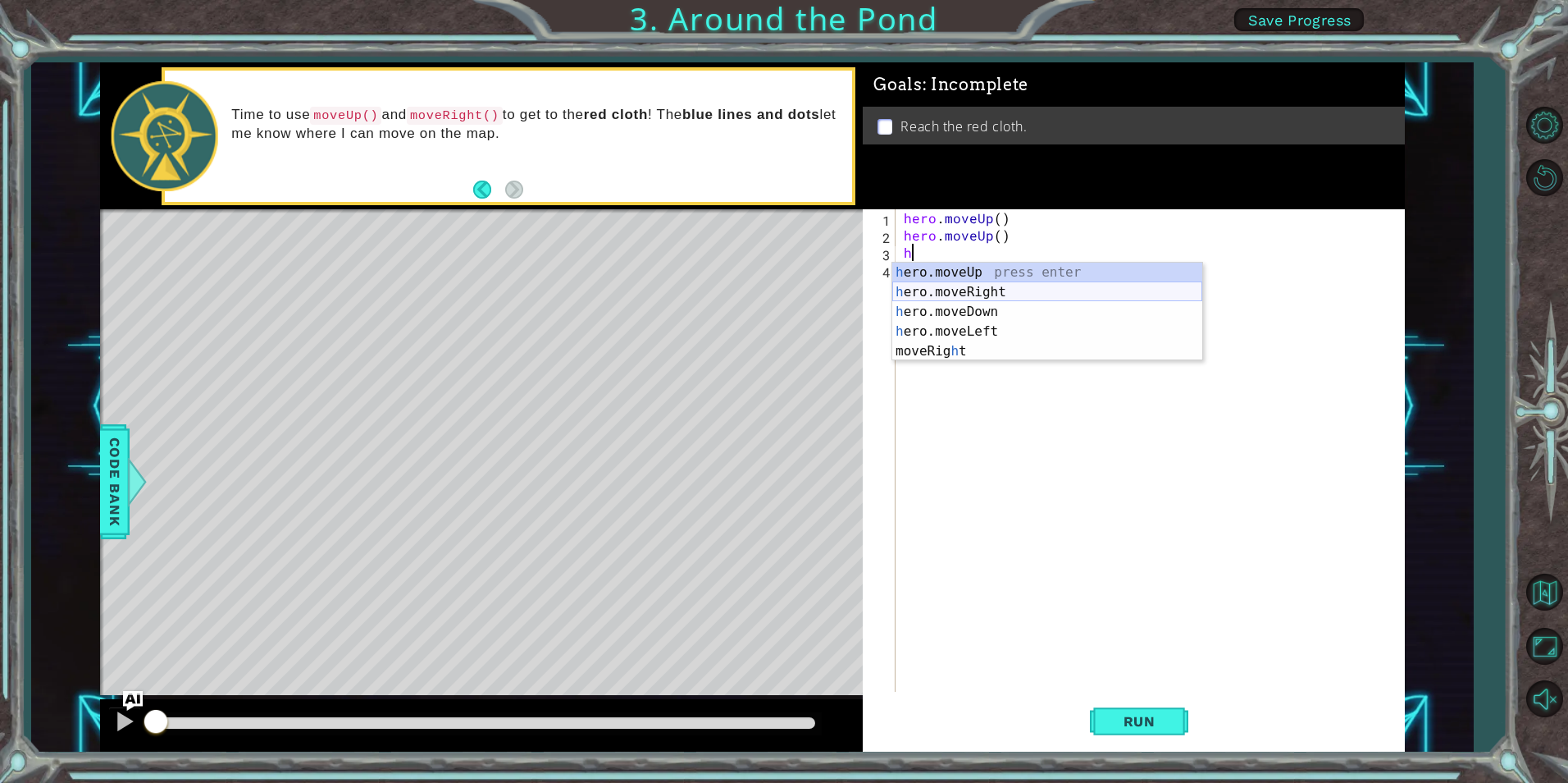
click at [926, 283] on div "h ero.moveUp press enter h ero.moveRight press enter h ero.moveDown press enter…" at bounding box center [1047, 332] width 310 height 138
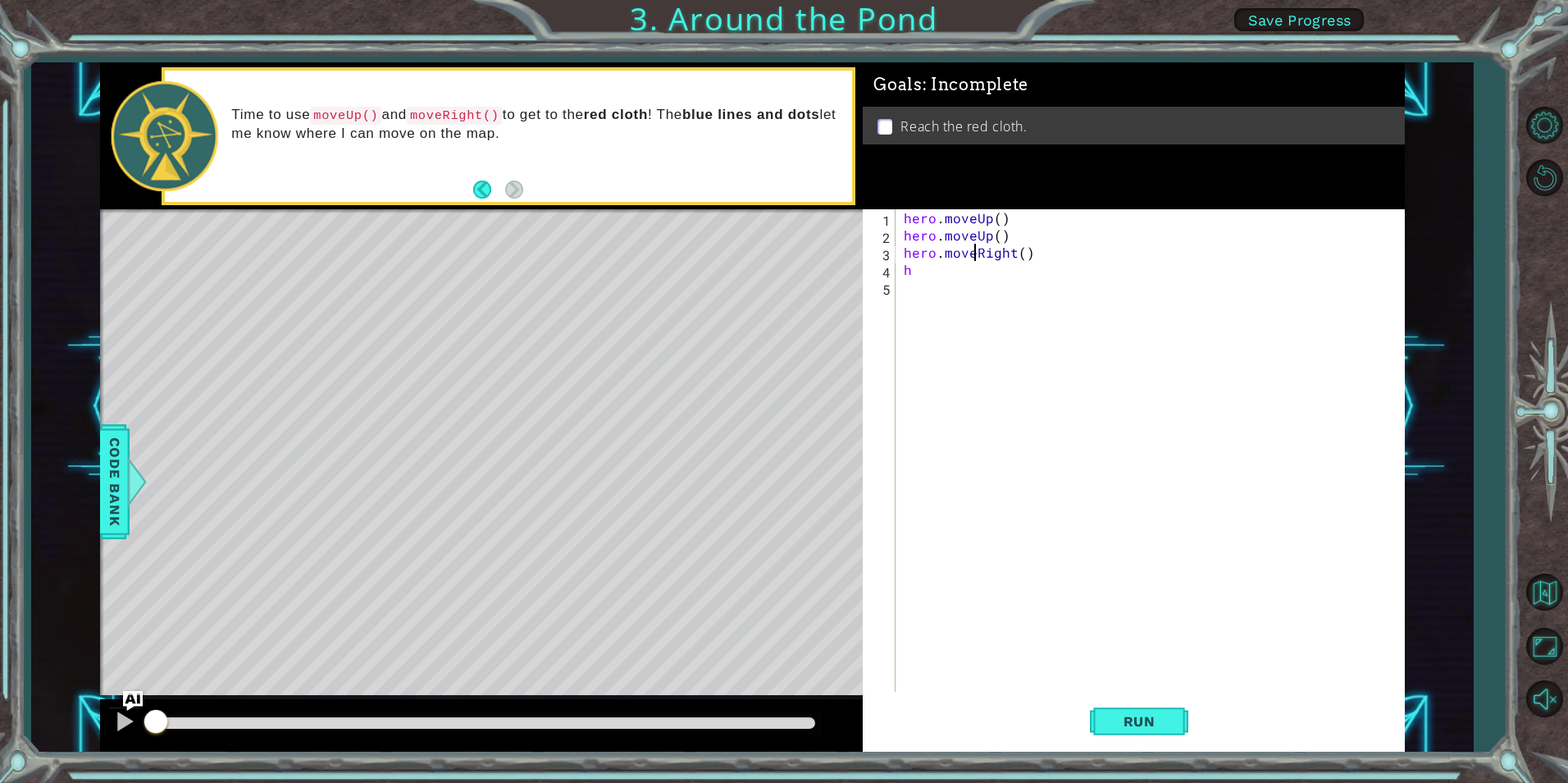
click at [972, 251] on div "hero . moveUp ( ) hero . moveUp ( ) hero . moveRight ( ) h" at bounding box center [1154, 467] width 506 height 517
click at [899, 252] on div "hero.moveRight() 1 2 3 4 5 hero . moveUp ( ) hero . moveUp ( ) hero . moveRight…" at bounding box center [1131, 450] width 536 height 483
click at [907, 251] on div "hero . moveUp ( ) hero . moveUp ( ) hero . moveRight ( ) h" at bounding box center [1154, 467] width 506 height 517
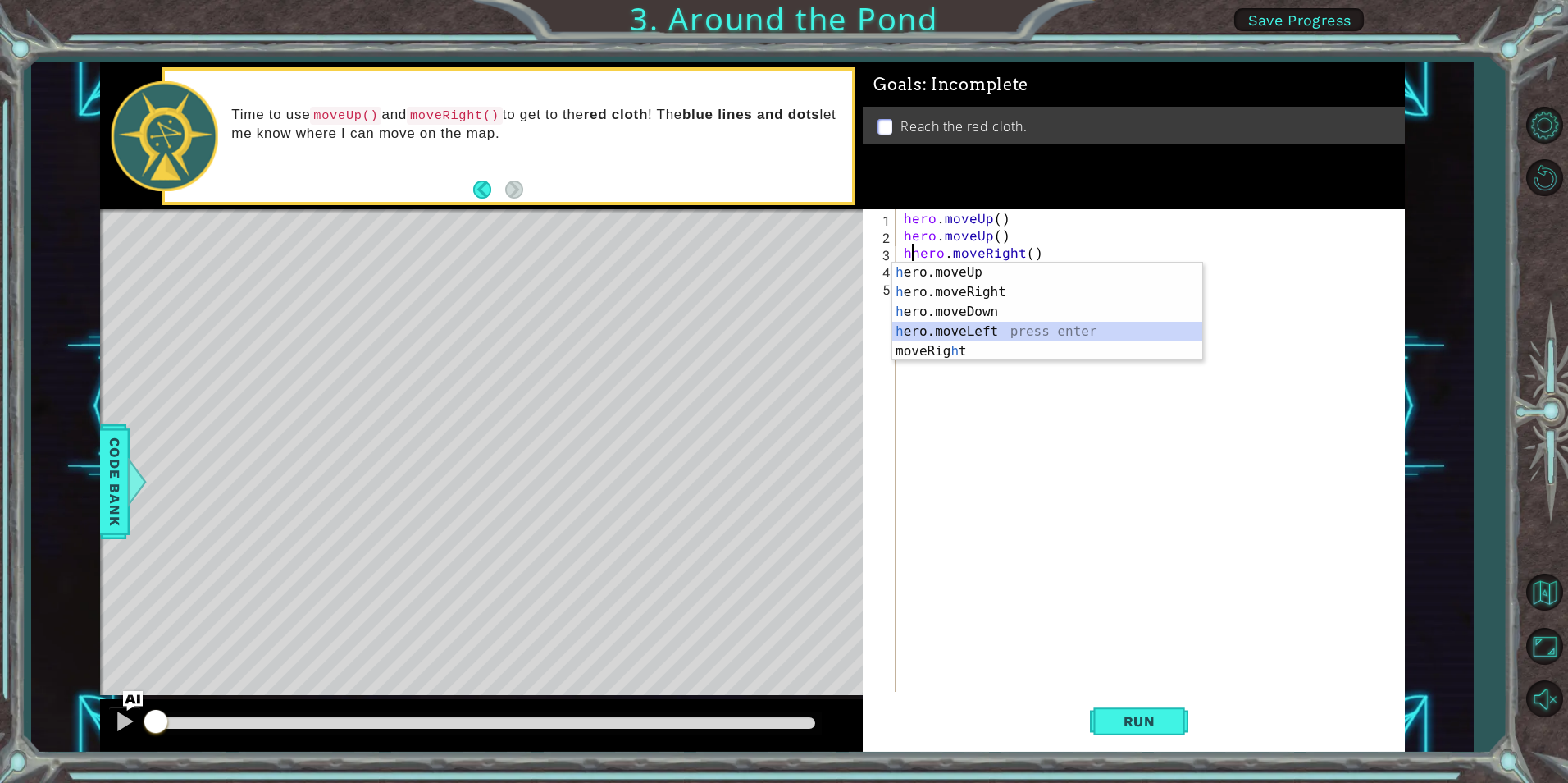
click at [1005, 324] on div "h ero.moveUp press enter h ero.moveRight press enter h ero.moveDown press enter…" at bounding box center [1047, 332] width 310 height 138
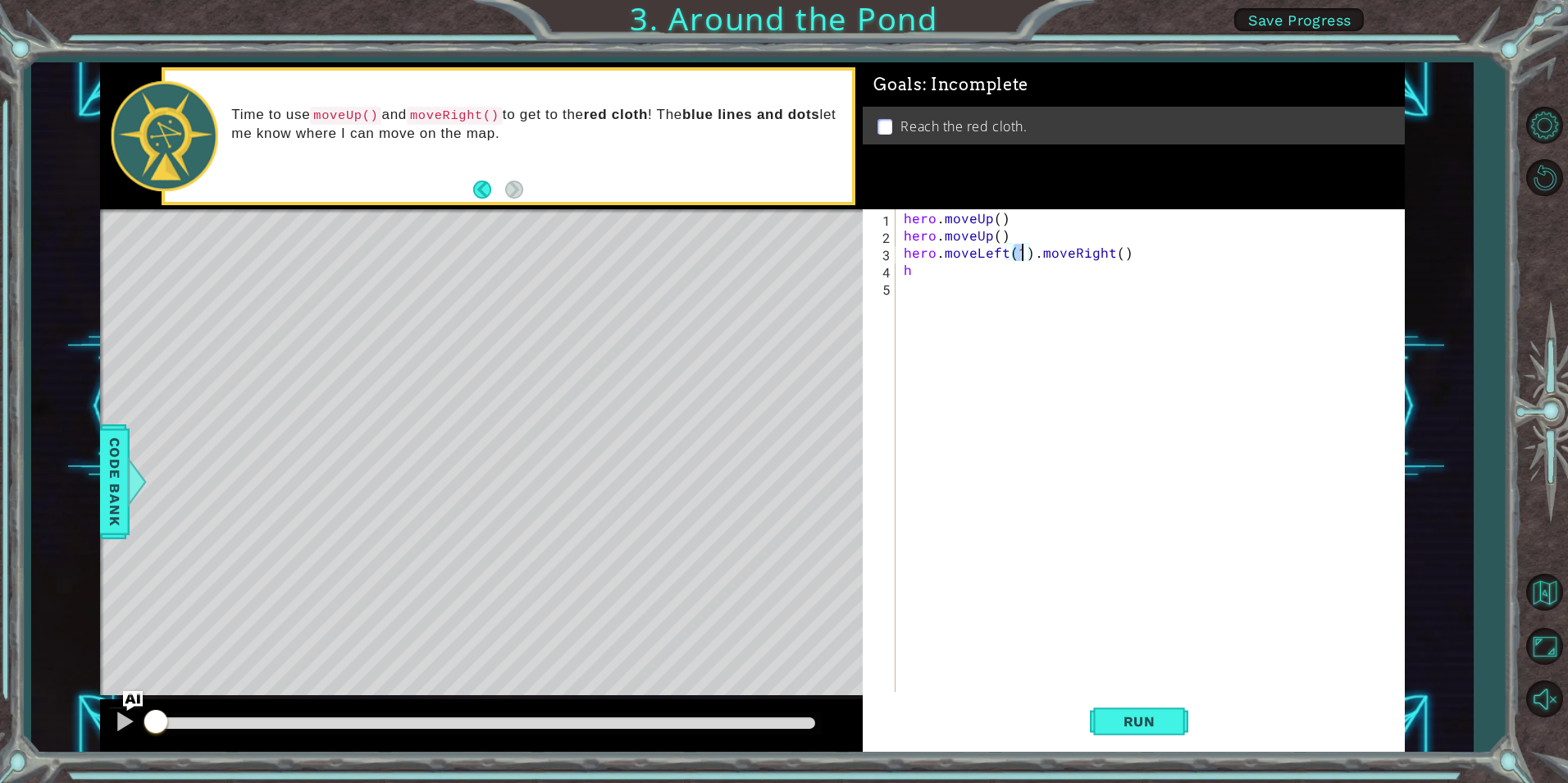
click at [1007, 251] on div "hero . moveUp ( ) hero . moveUp ( ) hero . moveLeft ( 1 ) . moveRight ( ) h" at bounding box center [1154, 467] width 506 height 517
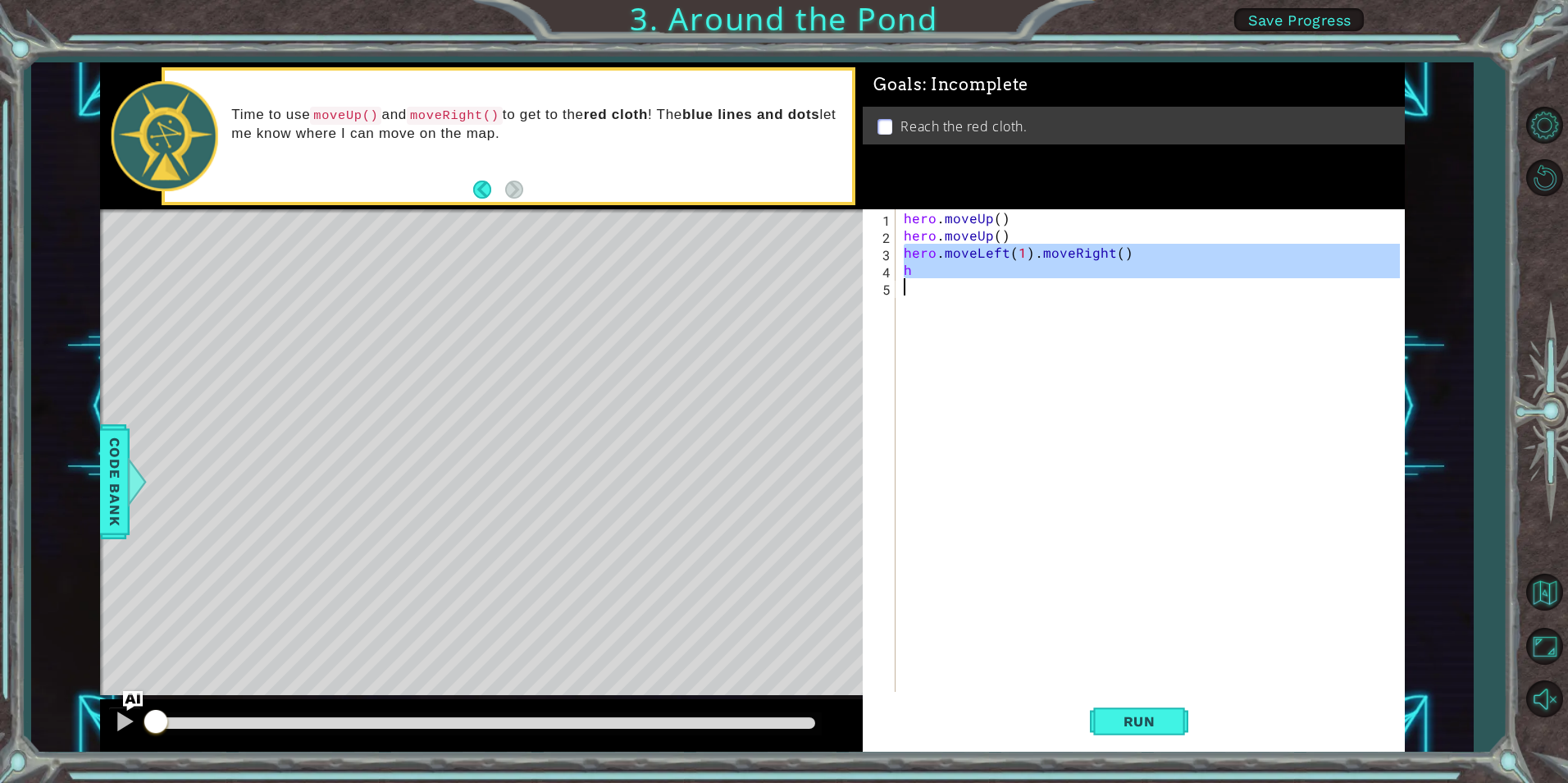
drag, startPoint x: 903, startPoint y: 249, endPoint x: 1241, endPoint y: 340, distance: 350.0
click at [1241, 340] on div "hero . moveUp ( ) hero . moveUp ( ) hero . moveLeft ( 1 ) . moveRight ( ) h" at bounding box center [1154, 467] width 506 height 517
type textarea "h"
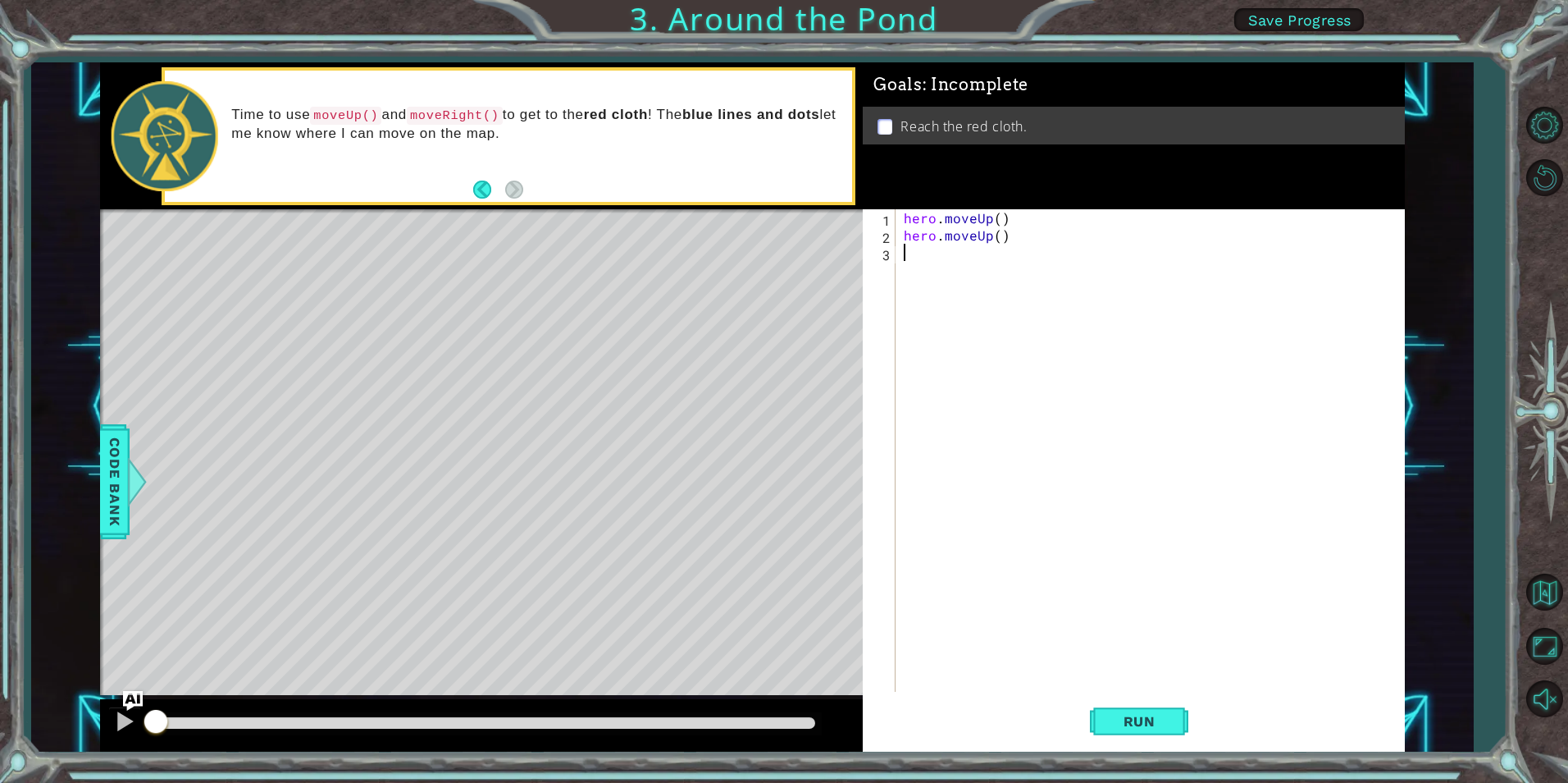
click at [918, 273] on div "hero . moveUp ( ) hero . moveUp ( )" at bounding box center [1154, 467] width 506 height 517
click at [1010, 236] on div "hero . moveUp ( ) hero . moveUp ( )" at bounding box center [1154, 467] width 506 height 517
type textarea "h"
type textarea "hero.moveU"
click at [987, 232] on div "hero.moveU p press enter" at bounding box center [1047, 258] width 310 height 59
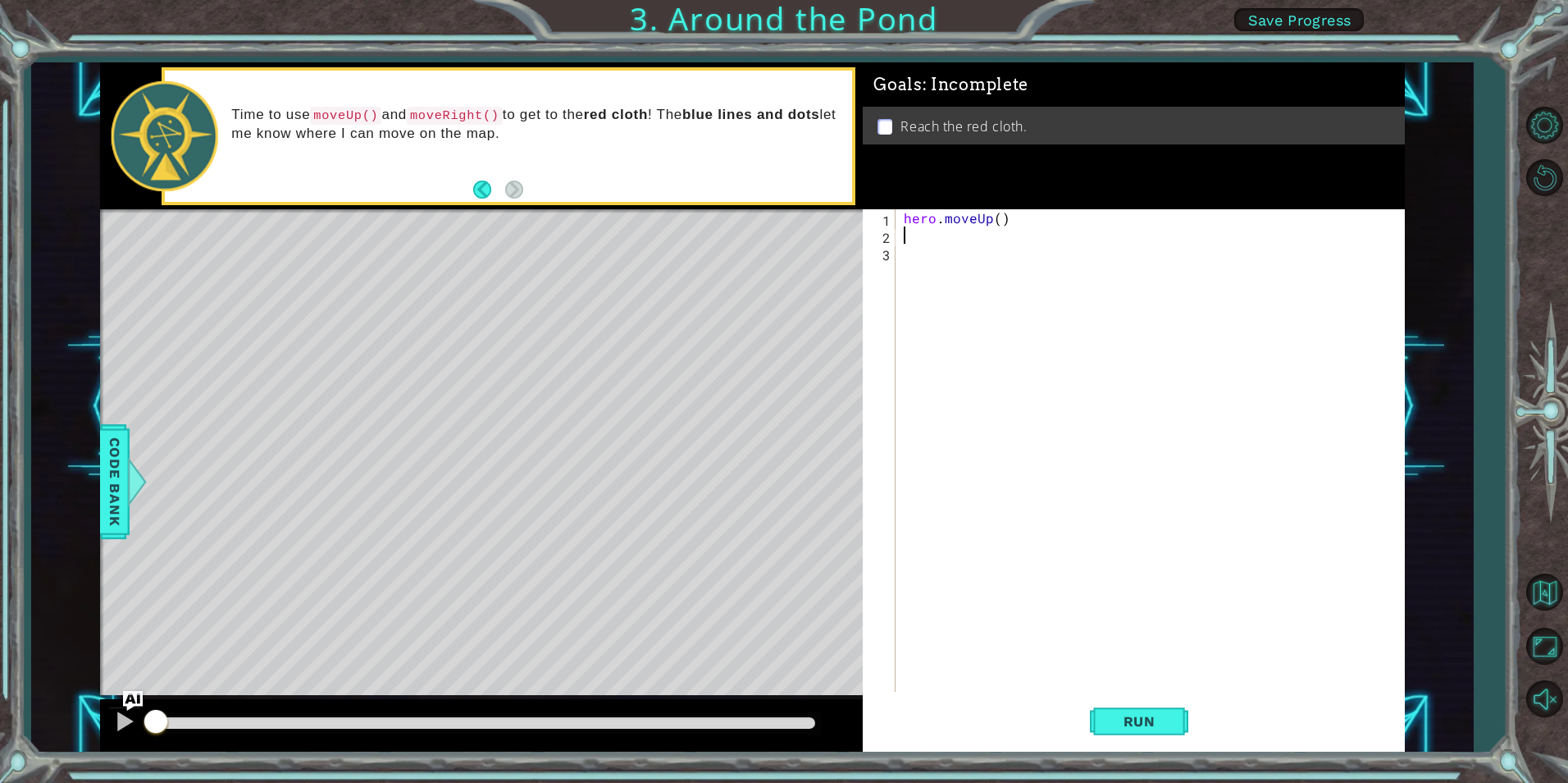
type textarea "h"
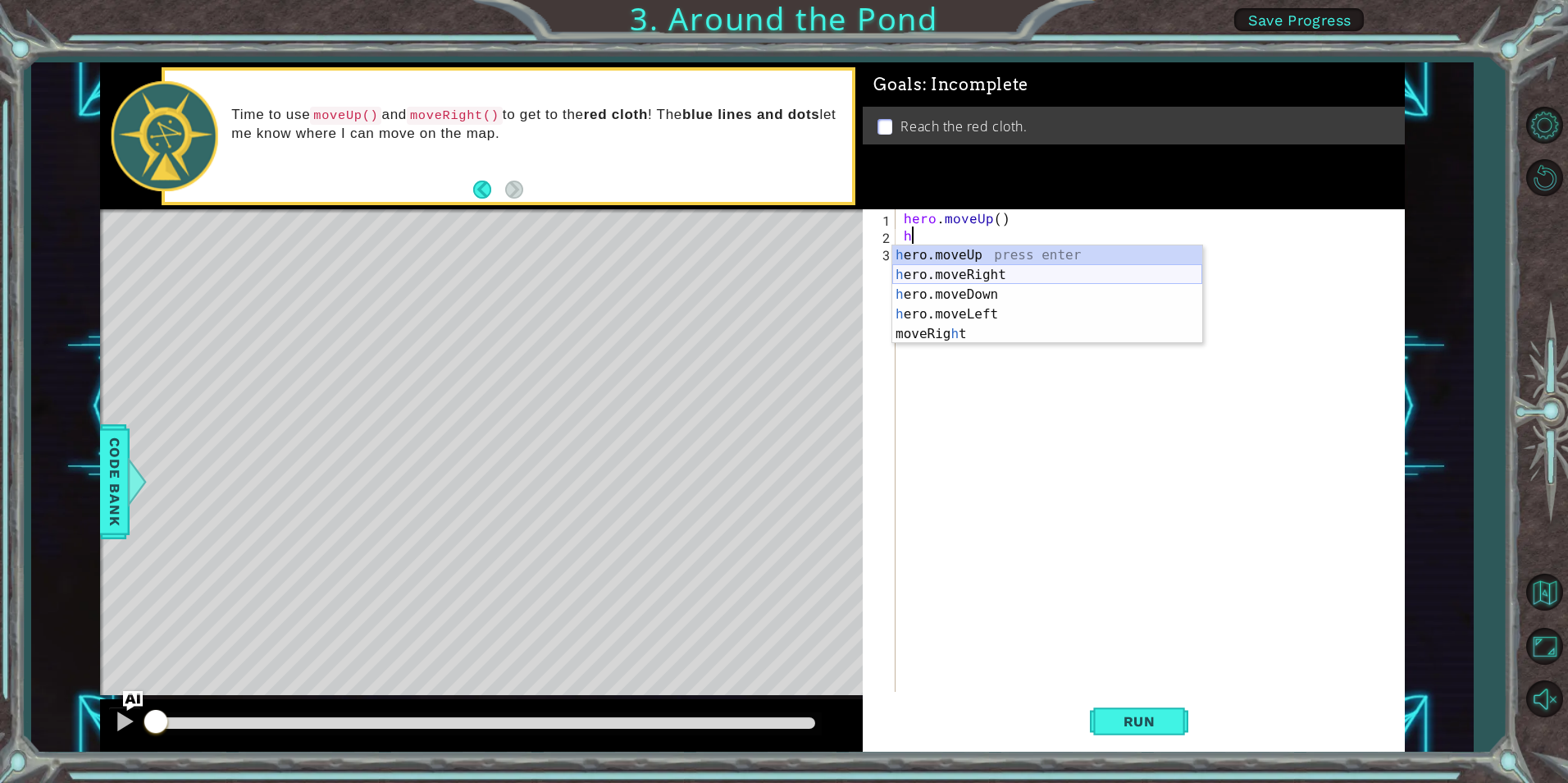
click at [925, 278] on div "h ero.moveUp press enter h ero.moveRight press enter h ero.moveDown press enter…" at bounding box center [1047, 314] width 310 height 138
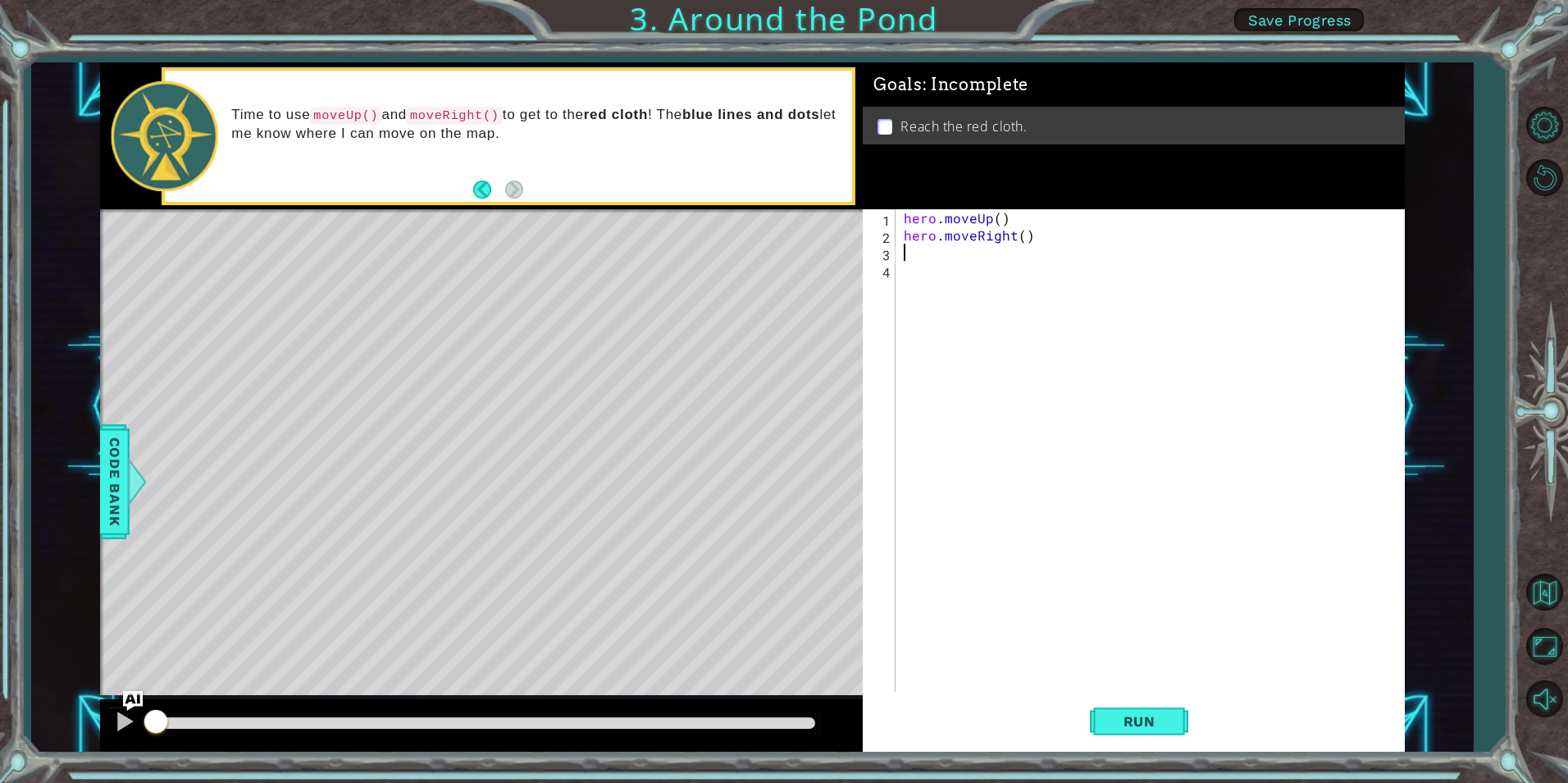
click at [1066, 251] on div "hero . moveUp ( ) hero . moveRight ( )" at bounding box center [1154, 467] width 506 height 517
click at [1058, 247] on div "hero . moveUp ( ) hero . moveRight ( )" at bounding box center [1154, 467] width 506 height 517
click at [1050, 244] on div "hero . moveUp ( ) hero . moveRight ( )" at bounding box center [1154, 467] width 506 height 517
type textarea "hero"
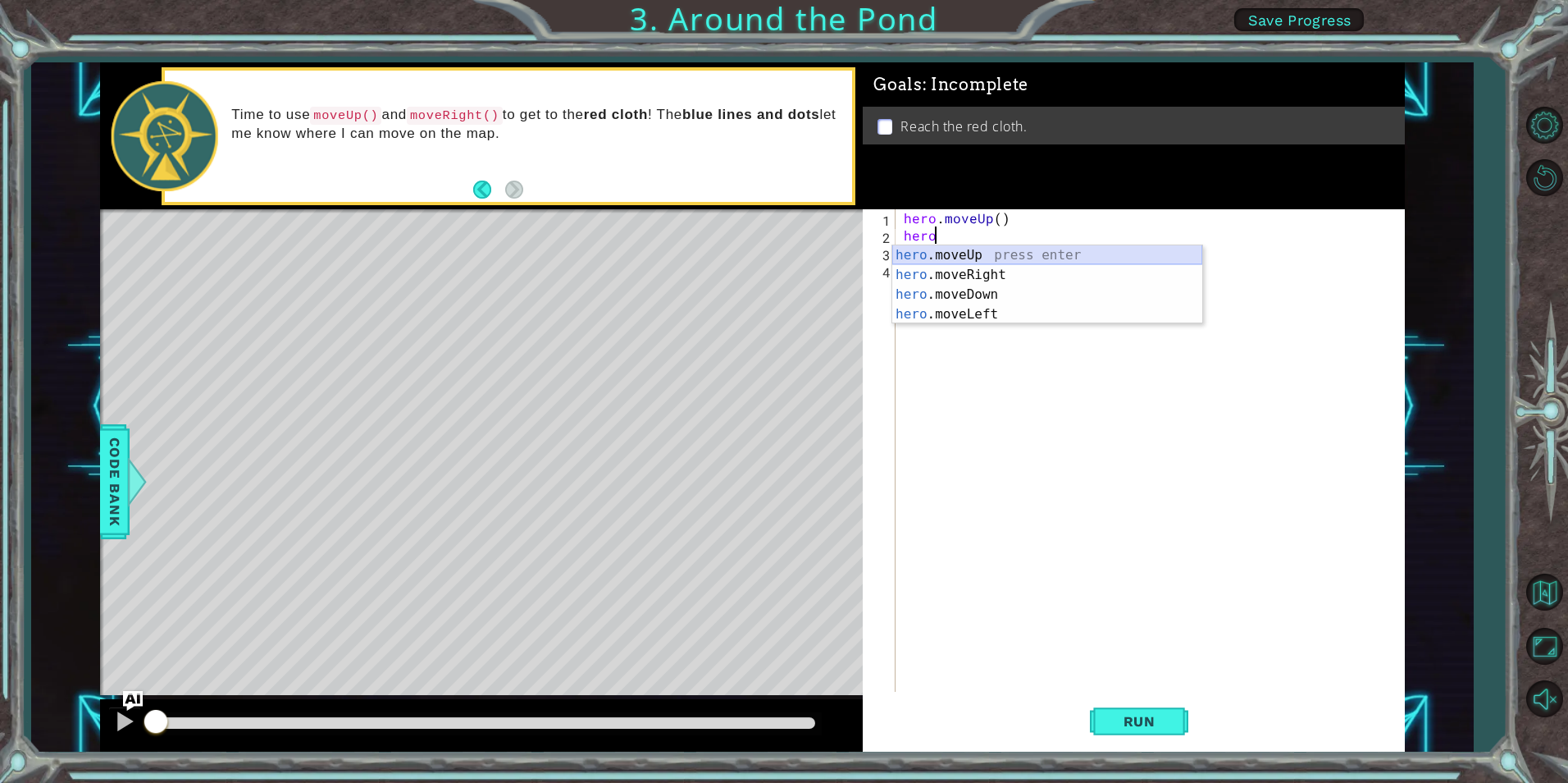
click at [984, 251] on div "hero .moveUp press enter hero .moveRight press enter hero .moveDown press enter…" at bounding box center [1047, 304] width 310 height 118
type textarea "h"
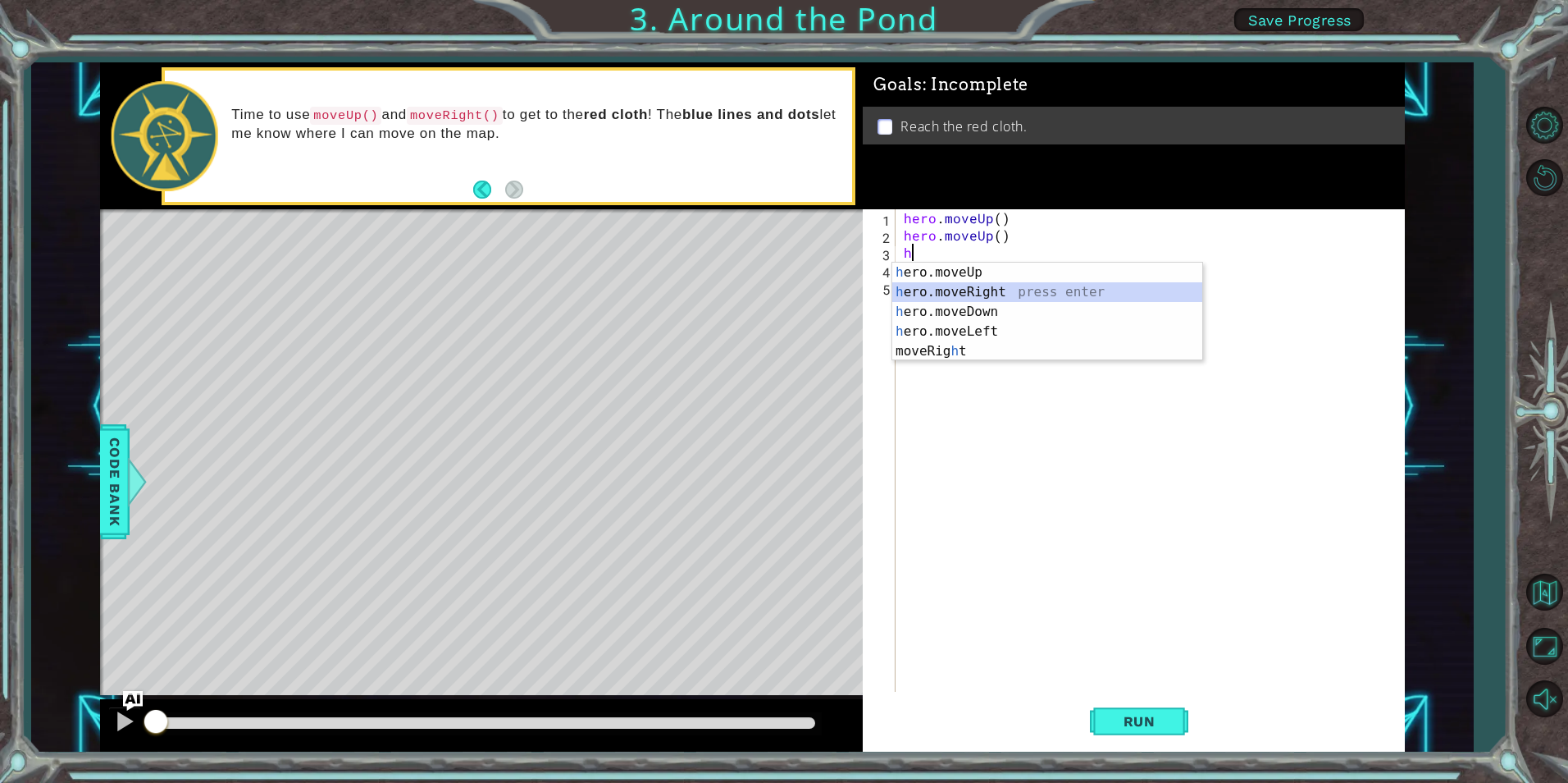
click at [929, 288] on div "h ero.moveUp press enter h ero.moveRight press enter h ero.moveDown press enter…" at bounding box center [1047, 332] width 310 height 138
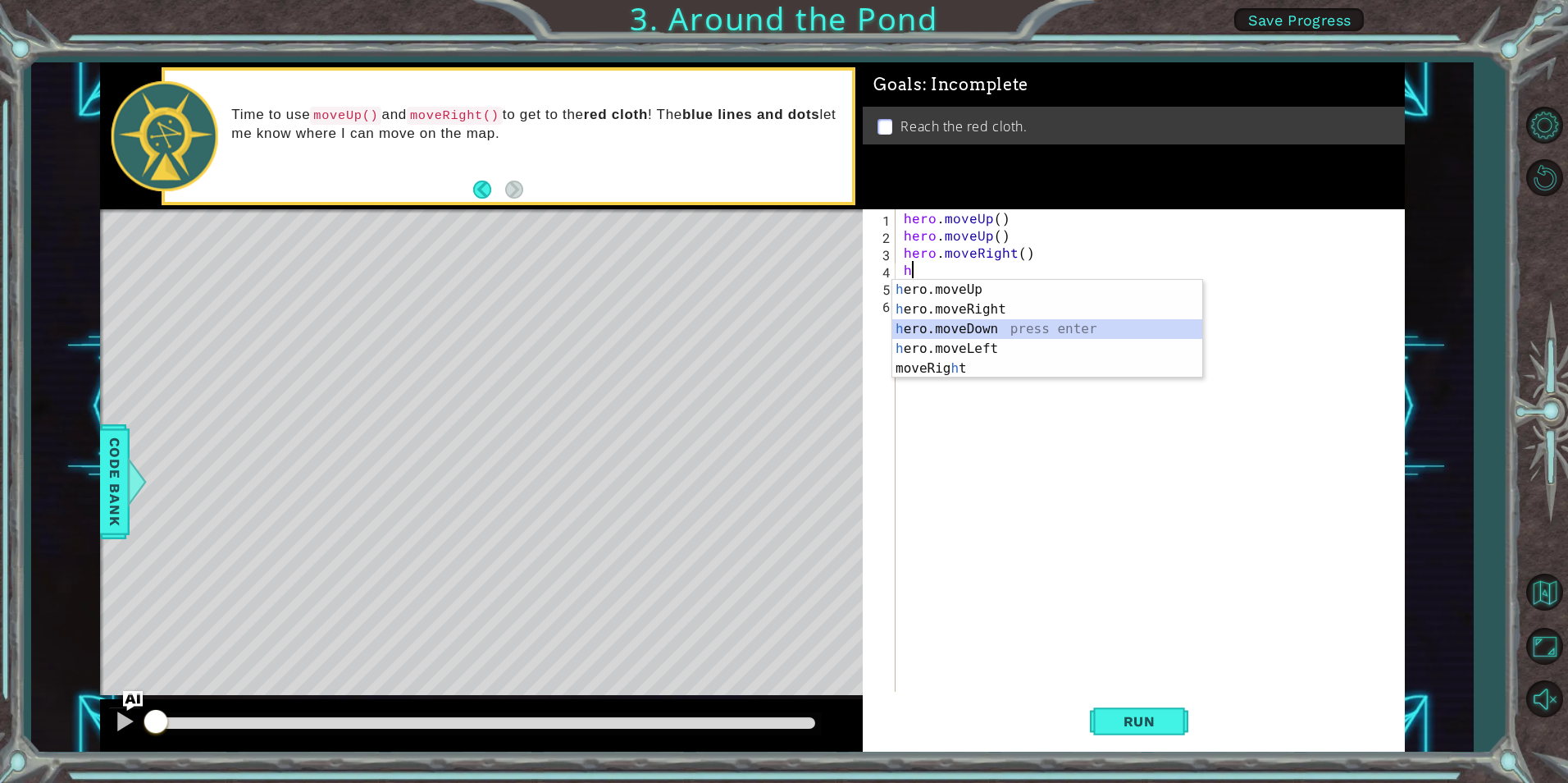
click at [998, 326] on div "h ero.moveUp press enter h ero.moveRight press enter h ero.moveDown press enter…" at bounding box center [1047, 349] width 310 height 138
type textarea "hero.moveDown(1)"
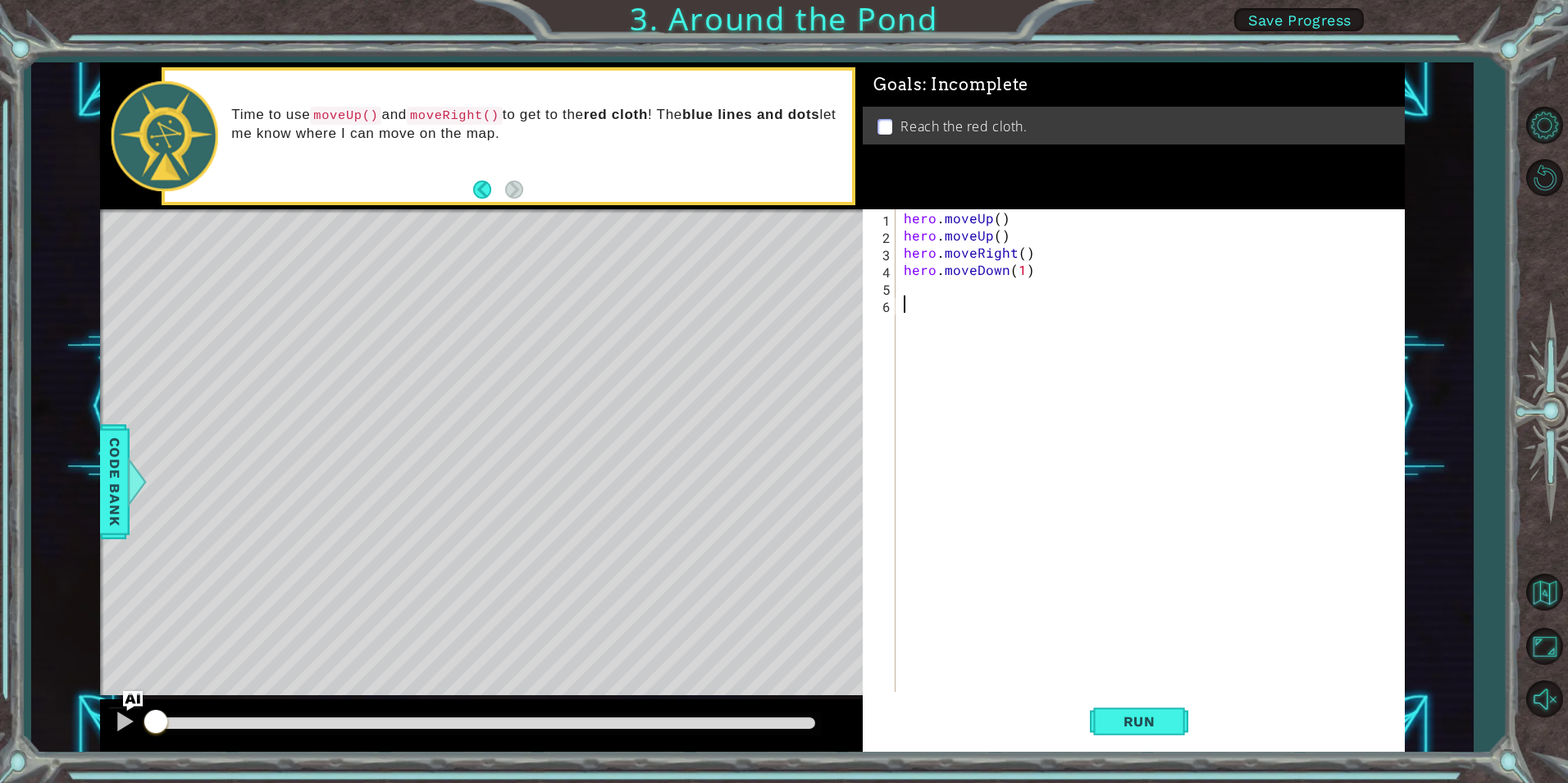
click at [956, 313] on div "hero . moveUp ( ) hero . moveUp ( ) hero . moveRight ( ) hero . moveDown ( 1 )" at bounding box center [1154, 467] width 506 height 517
click at [926, 289] on div "hero . moveUp ( ) hero . moveUp ( ) hero . moveRight ( ) hero . moveDown ( 1 )" at bounding box center [1154, 467] width 506 height 517
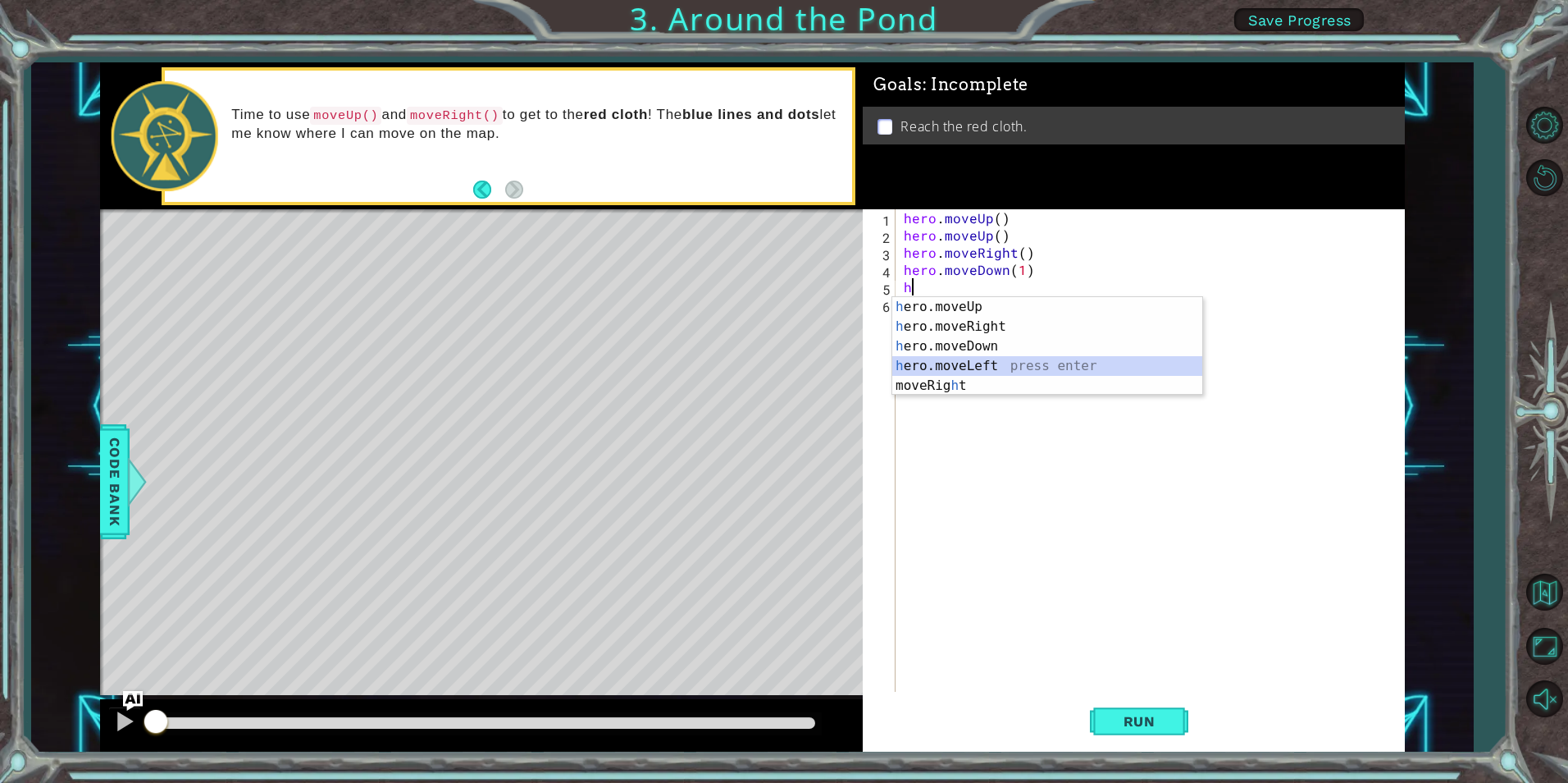
click at [1002, 363] on div "h ero.moveUp press enter h ero.moveRight press enter h ero.moveDown press enter…" at bounding box center [1047, 366] width 310 height 138
type textarea "hero.moveLeft(1)"
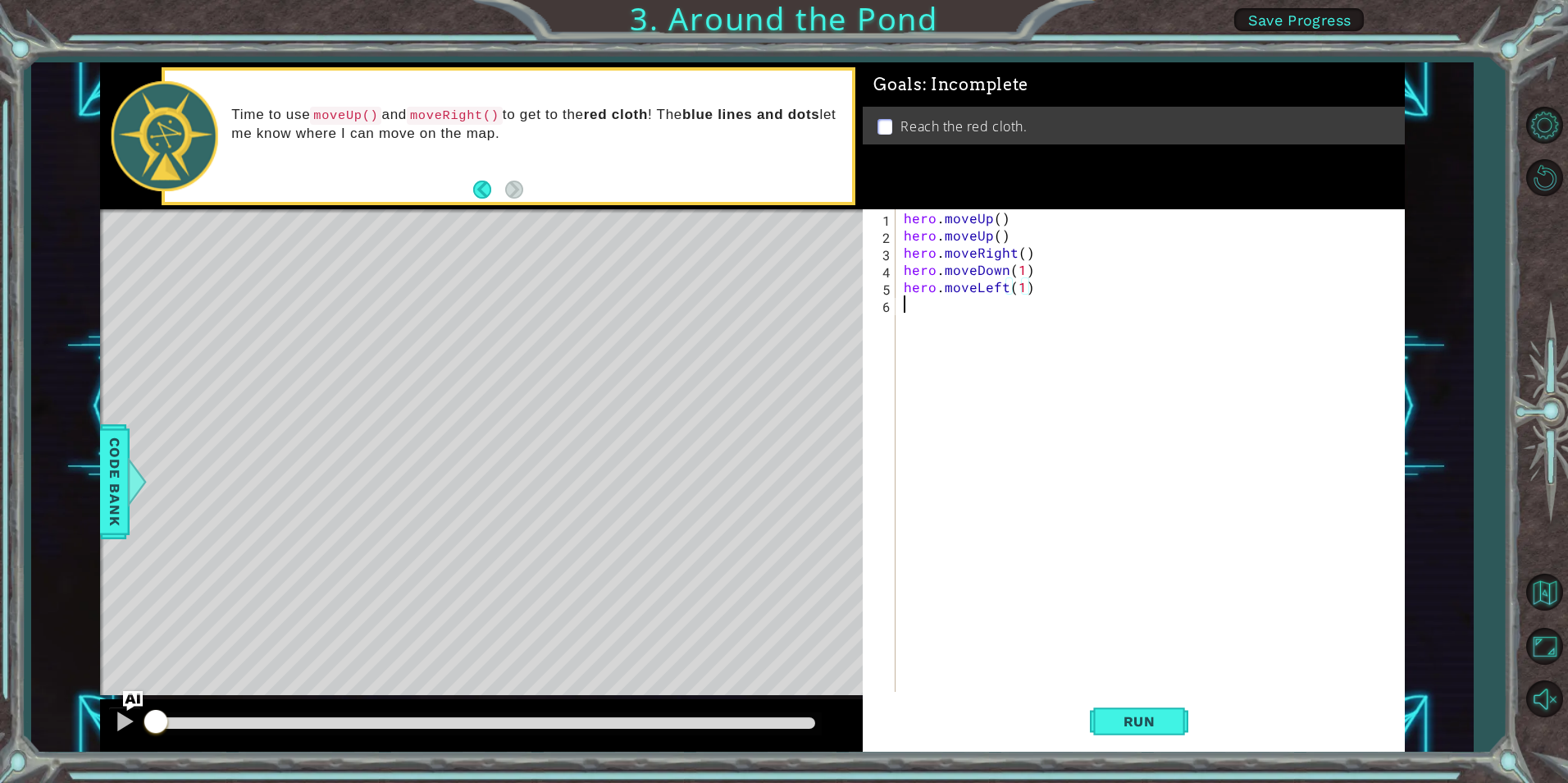
click at [940, 320] on div "hero . moveUp ( ) hero . moveUp ( ) hero . moveRight ( ) hero . moveDown ( 1 ) …" at bounding box center [1154, 467] width 506 height 517
type textarea "h"
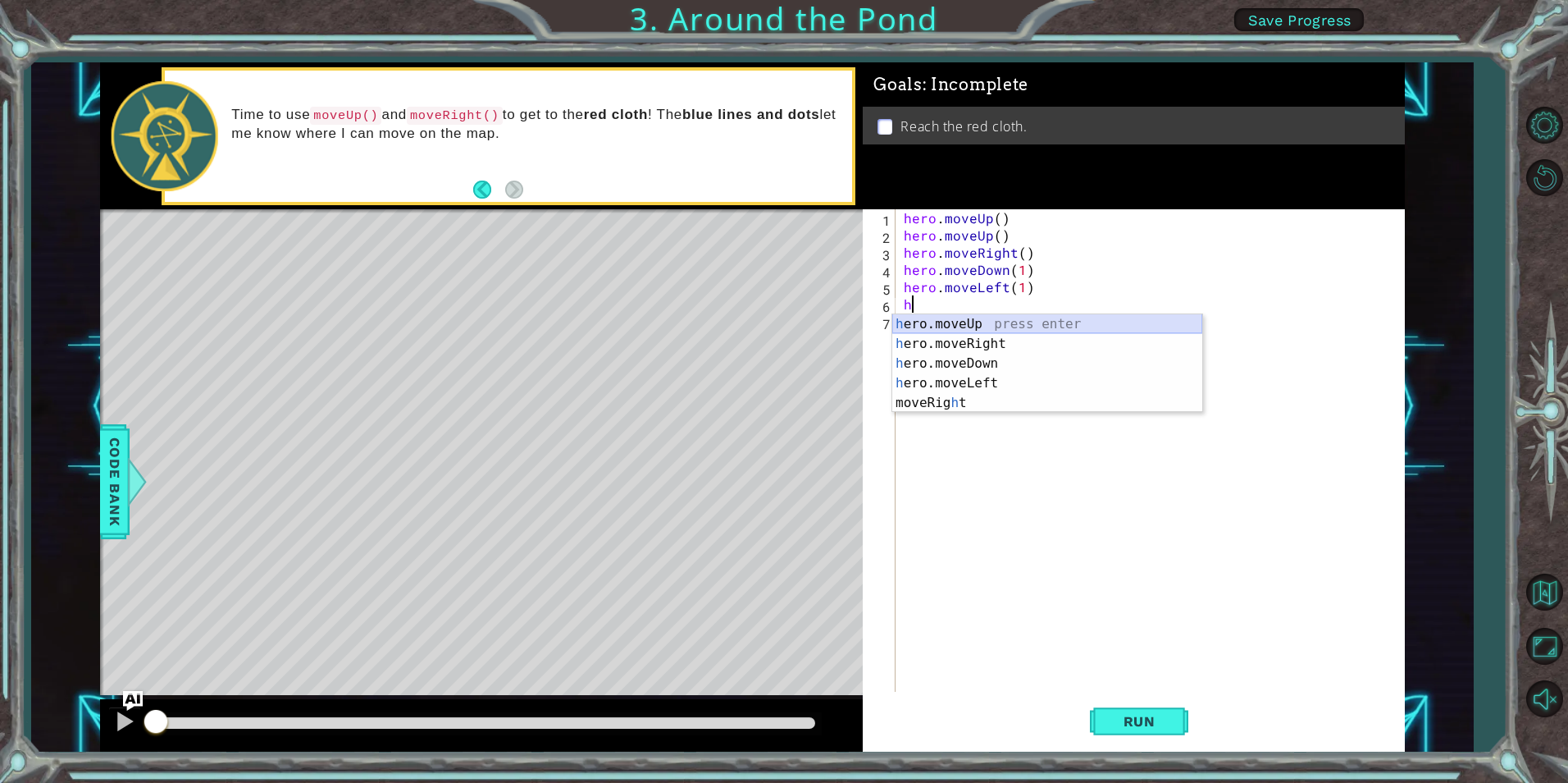
click at [928, 323] on div "h ero.moveUp press enter h ero.moveRight press enter h ero.moveDown press enter…" at bounding box center [1047, 383] width 310 height 138
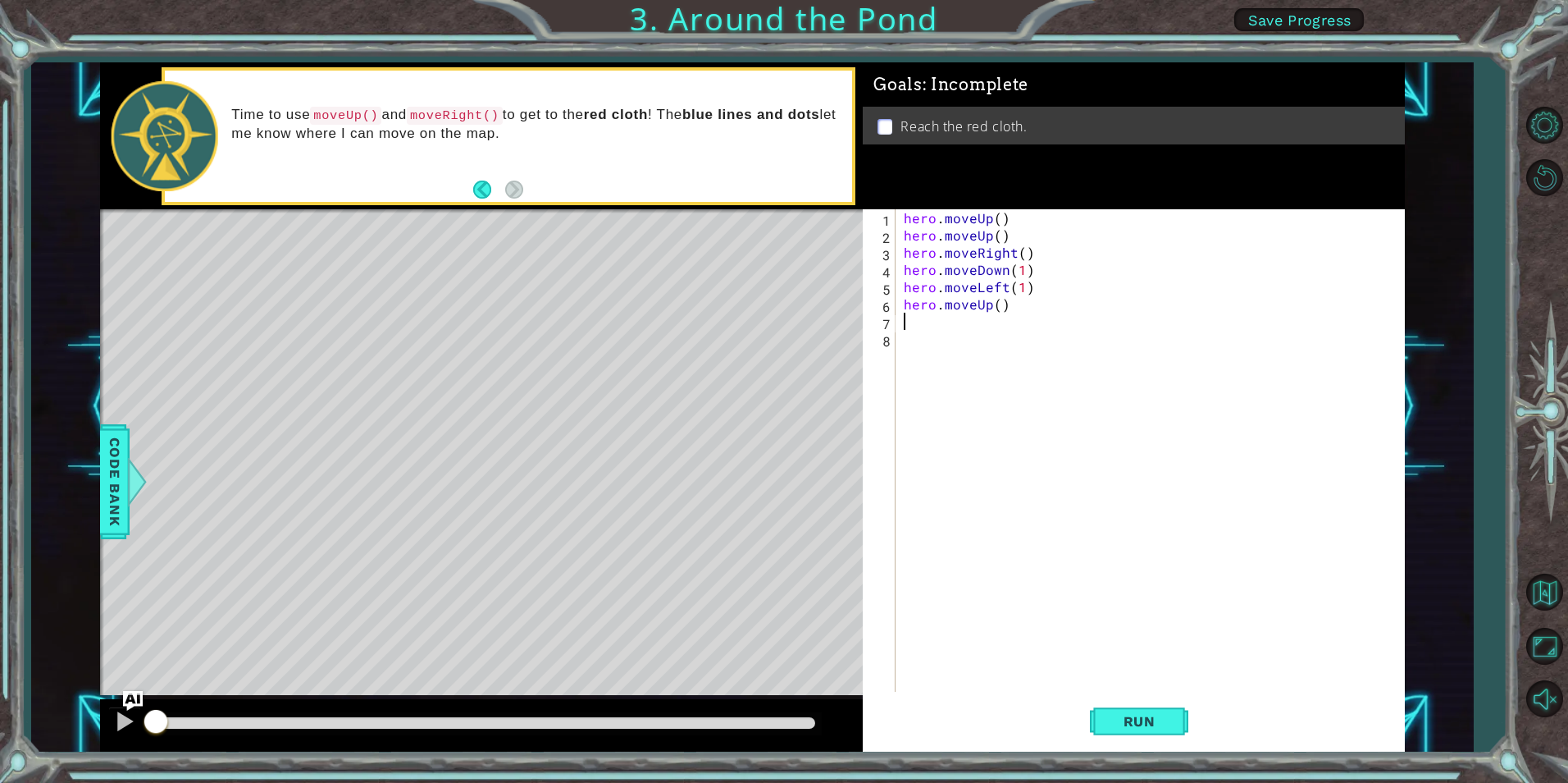
type textarea "h"
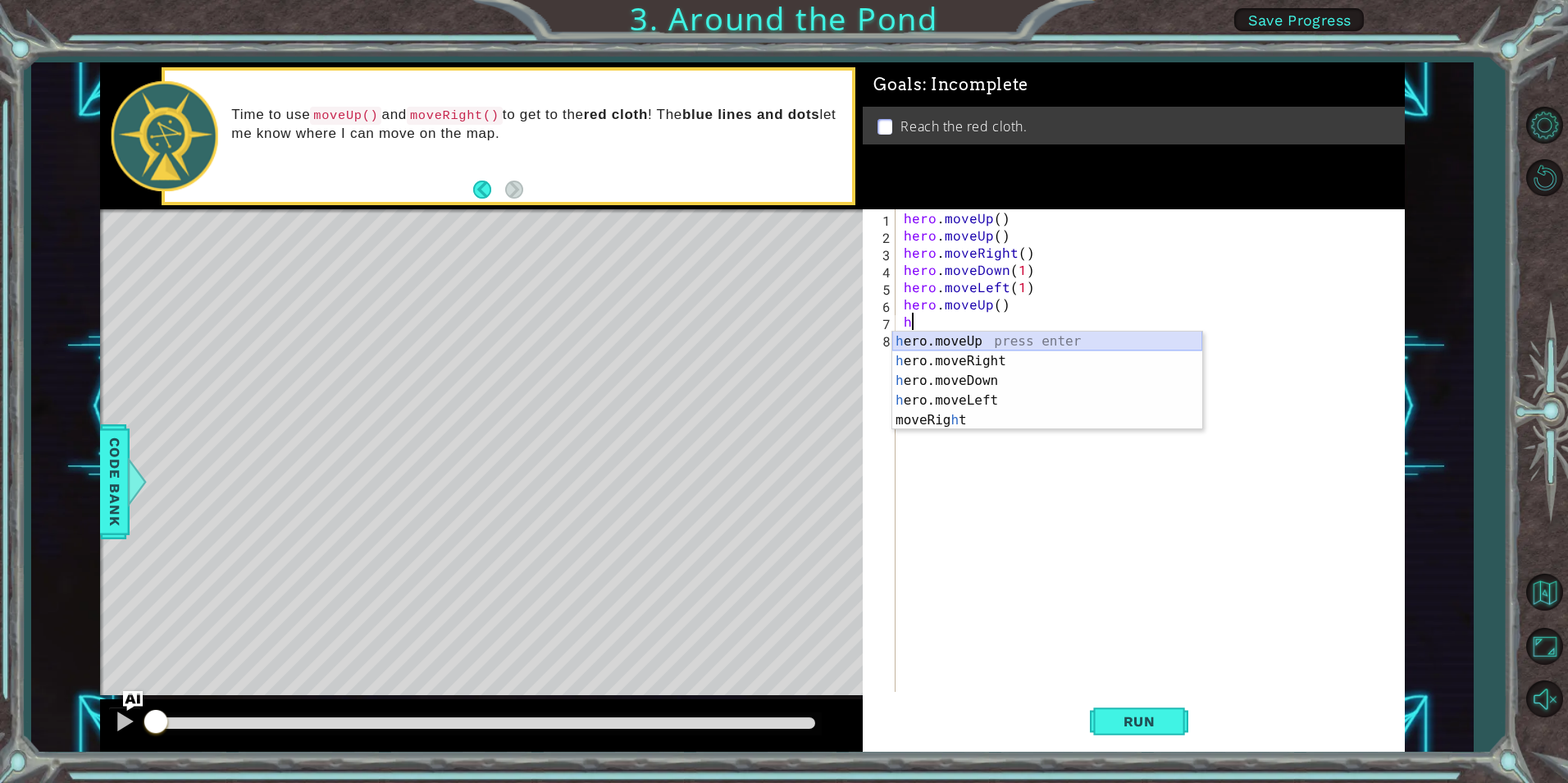
click at [942, 334] on div "h ero.moveUp press enter h ero.moveRight press enter h ero.moveDown press enter…" at bounding box center [1047, 401] width 310 height 138
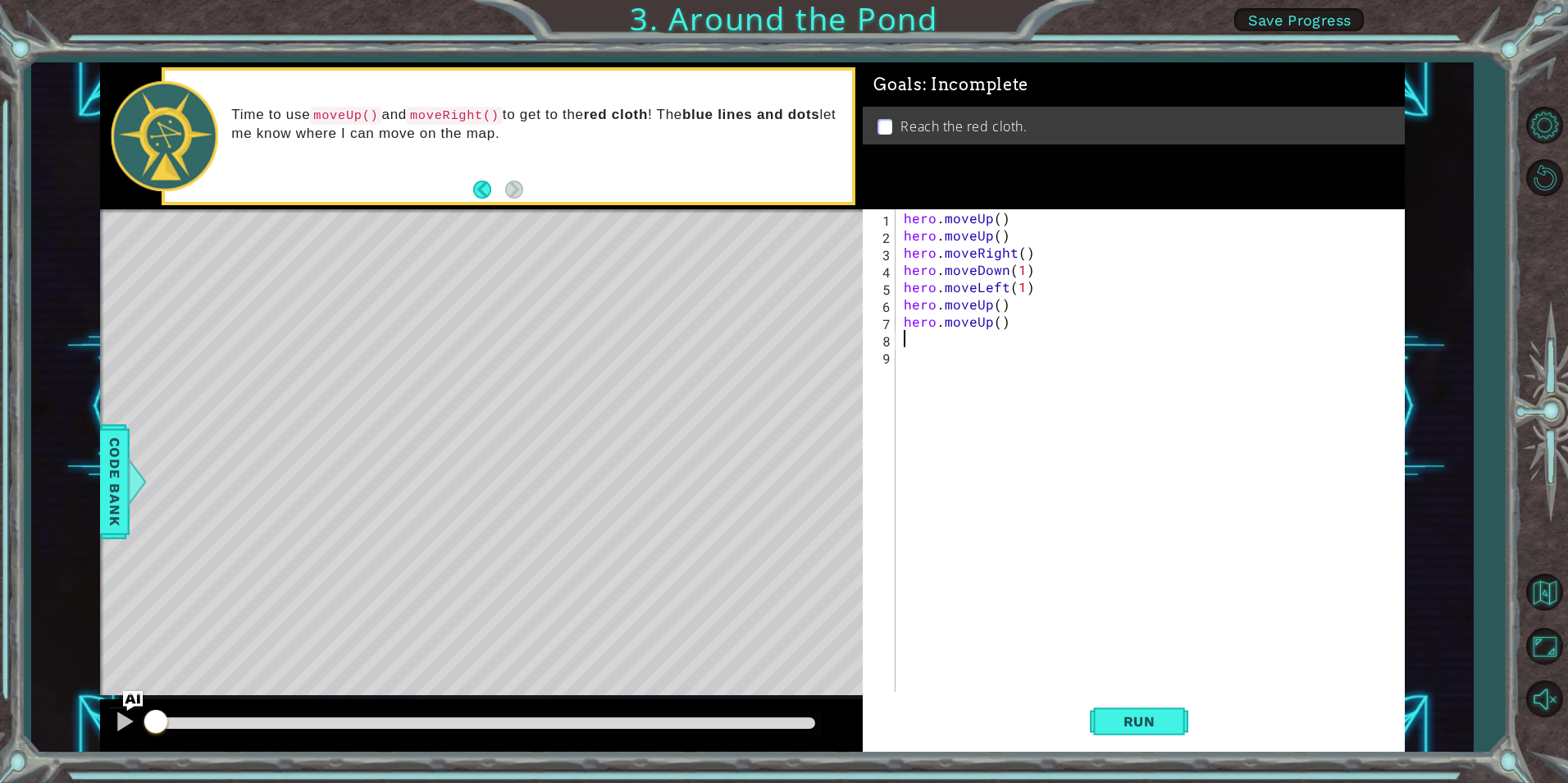
type textarea "h"
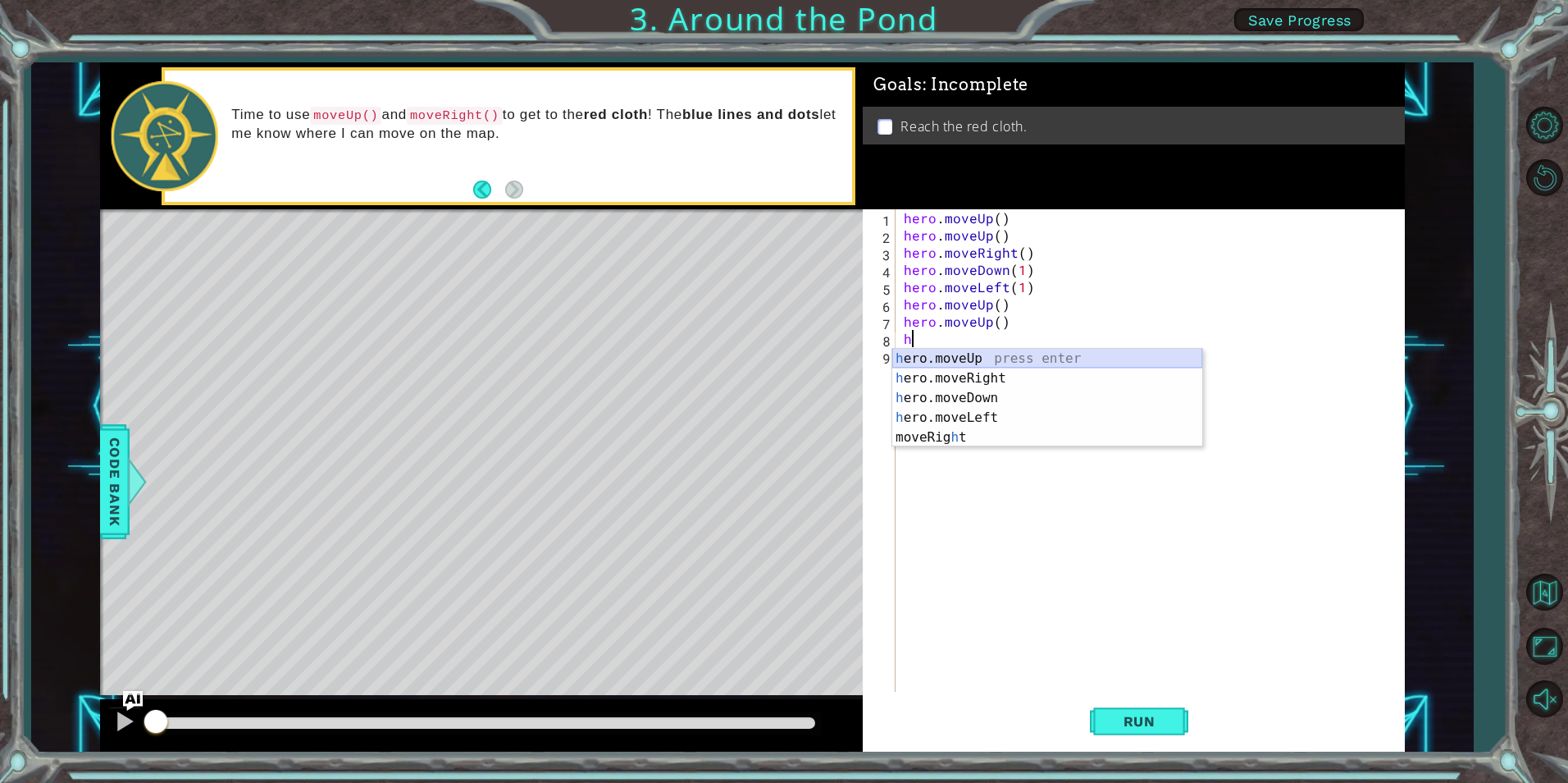
click at [942, 356] on div "h ero.moveUp press enter h ero.moveRight press enter h ero.moveDown press enter…" at bounding box center [1047, 418] width 310 height 138
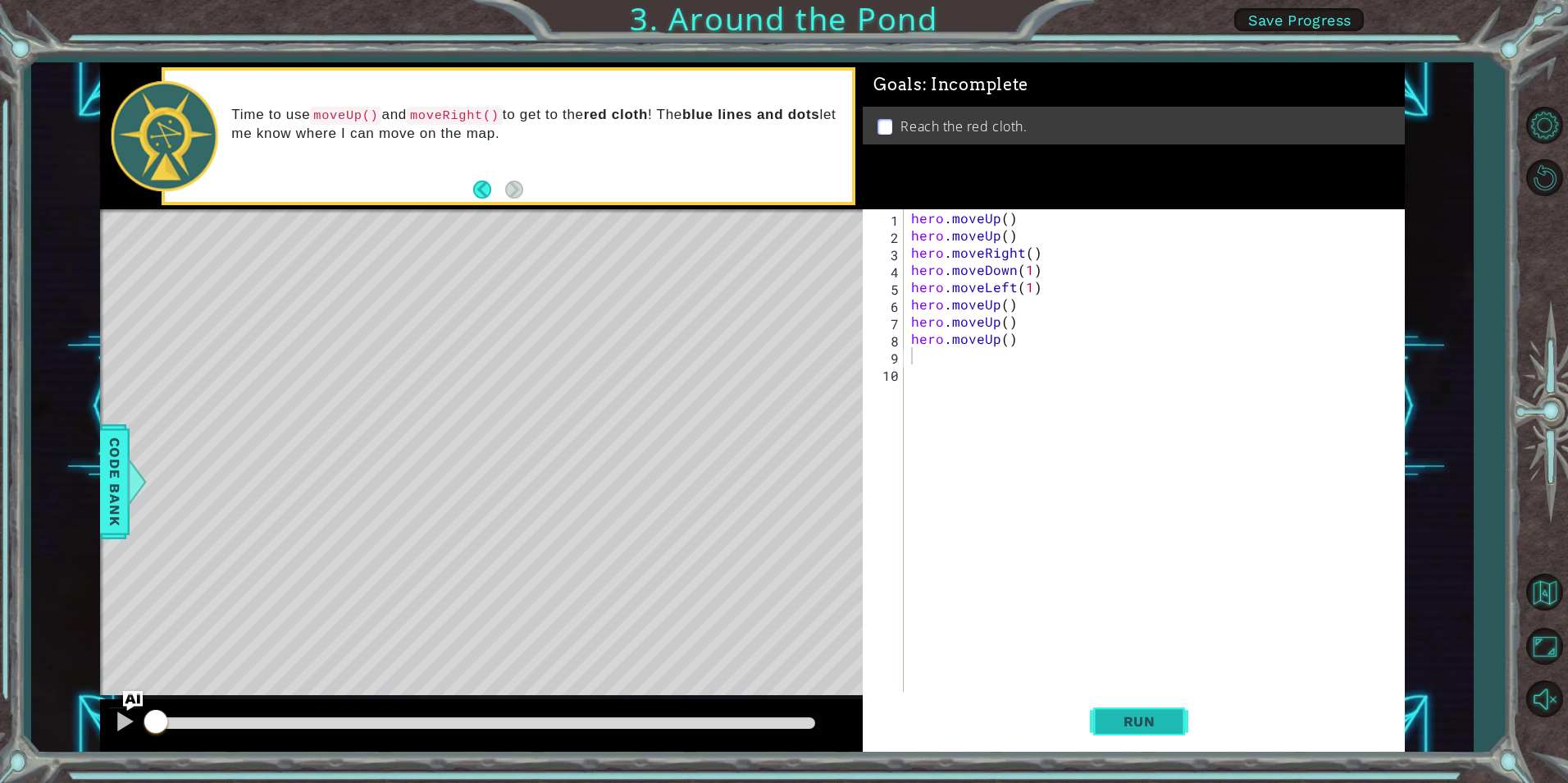
click at [1153, 733] on button "Run" at bounding box center [1139, 720] width 99 height 54
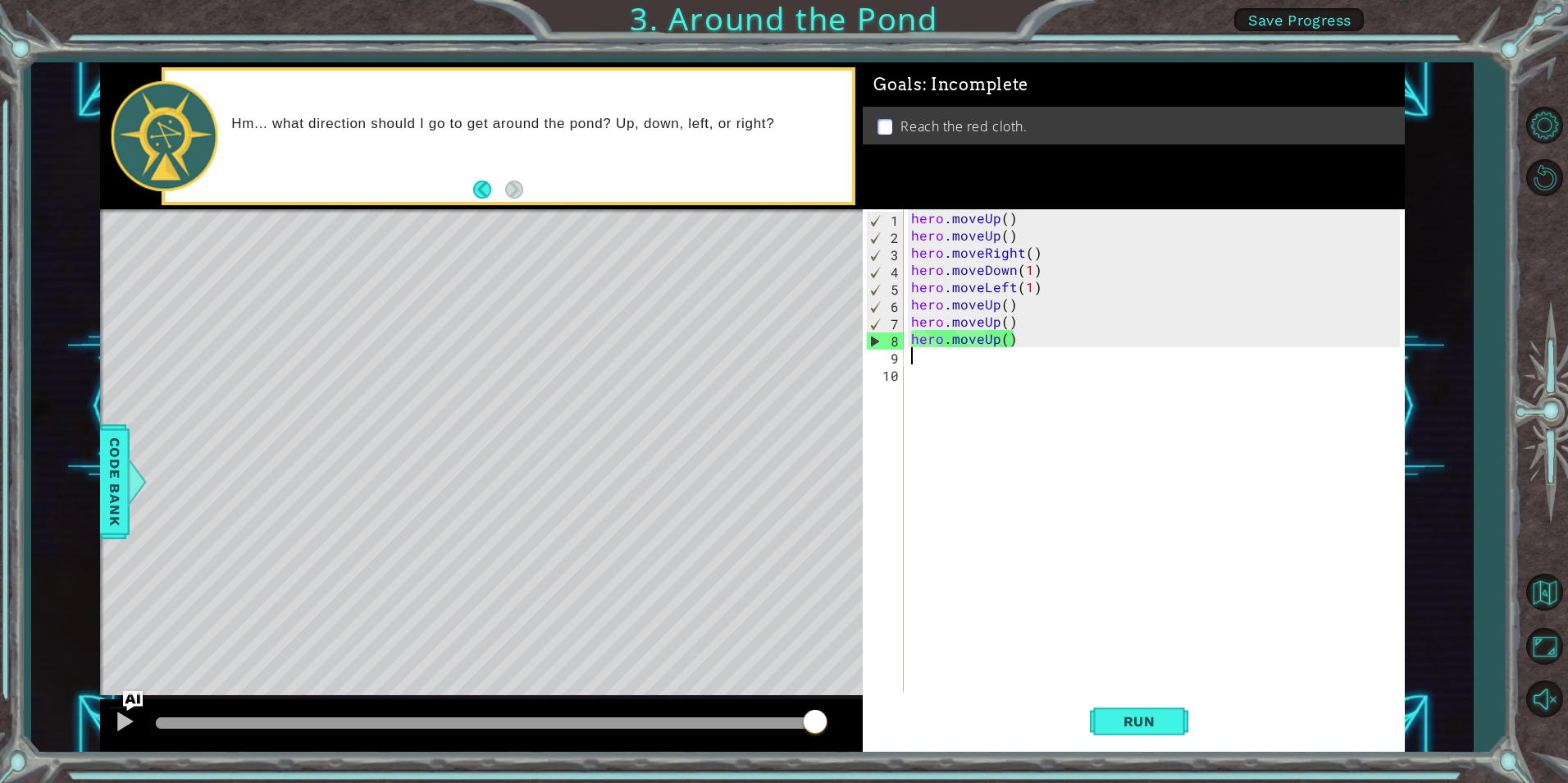
type textarea "h"
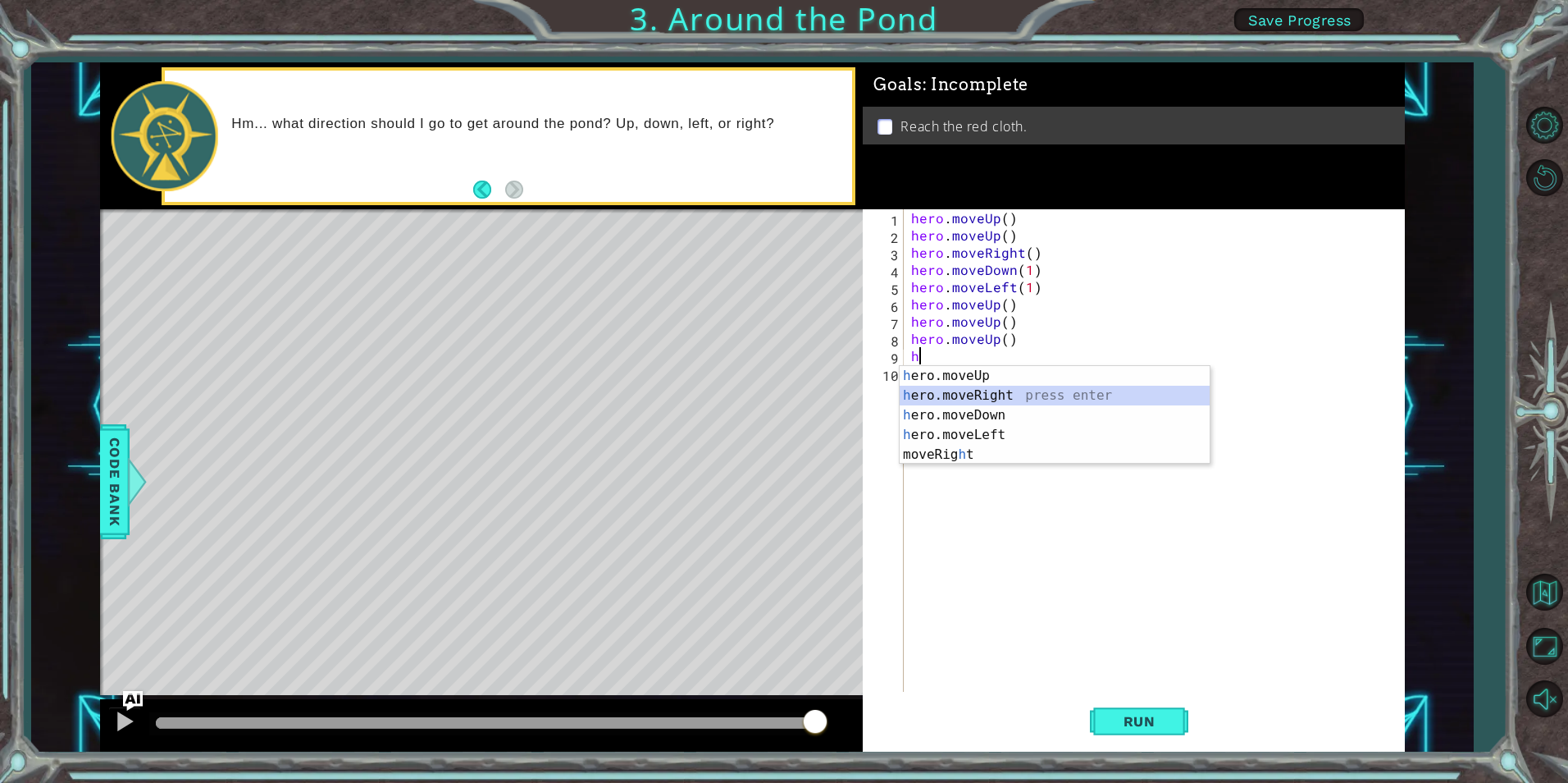
click at [988, 393] on div "h ero.moveUp press enter h ero.moveRight press enter h ero.moveDown press enter…" at bounding box center [1054, 435] width 310 height 138
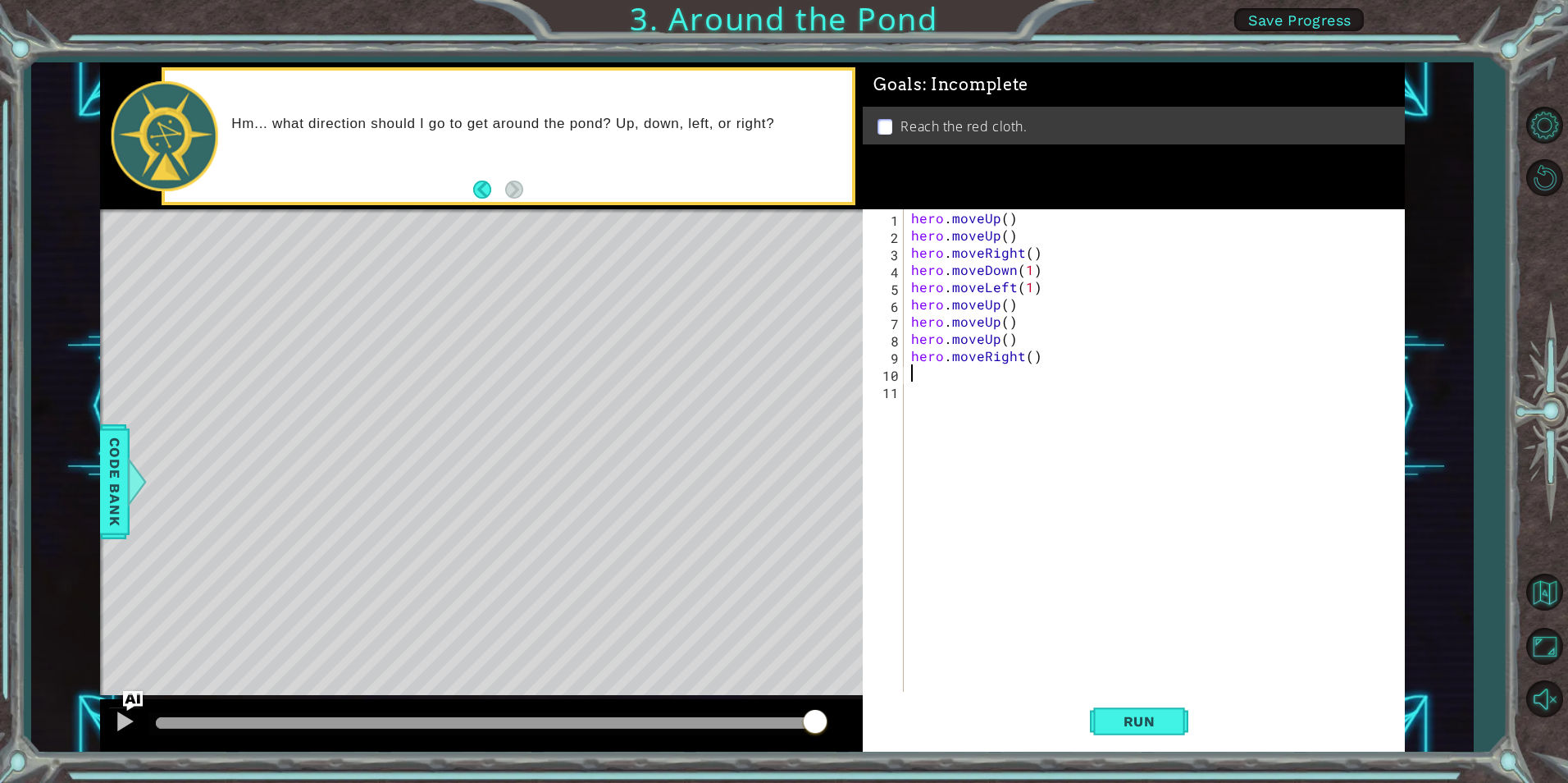
type textarea "h"
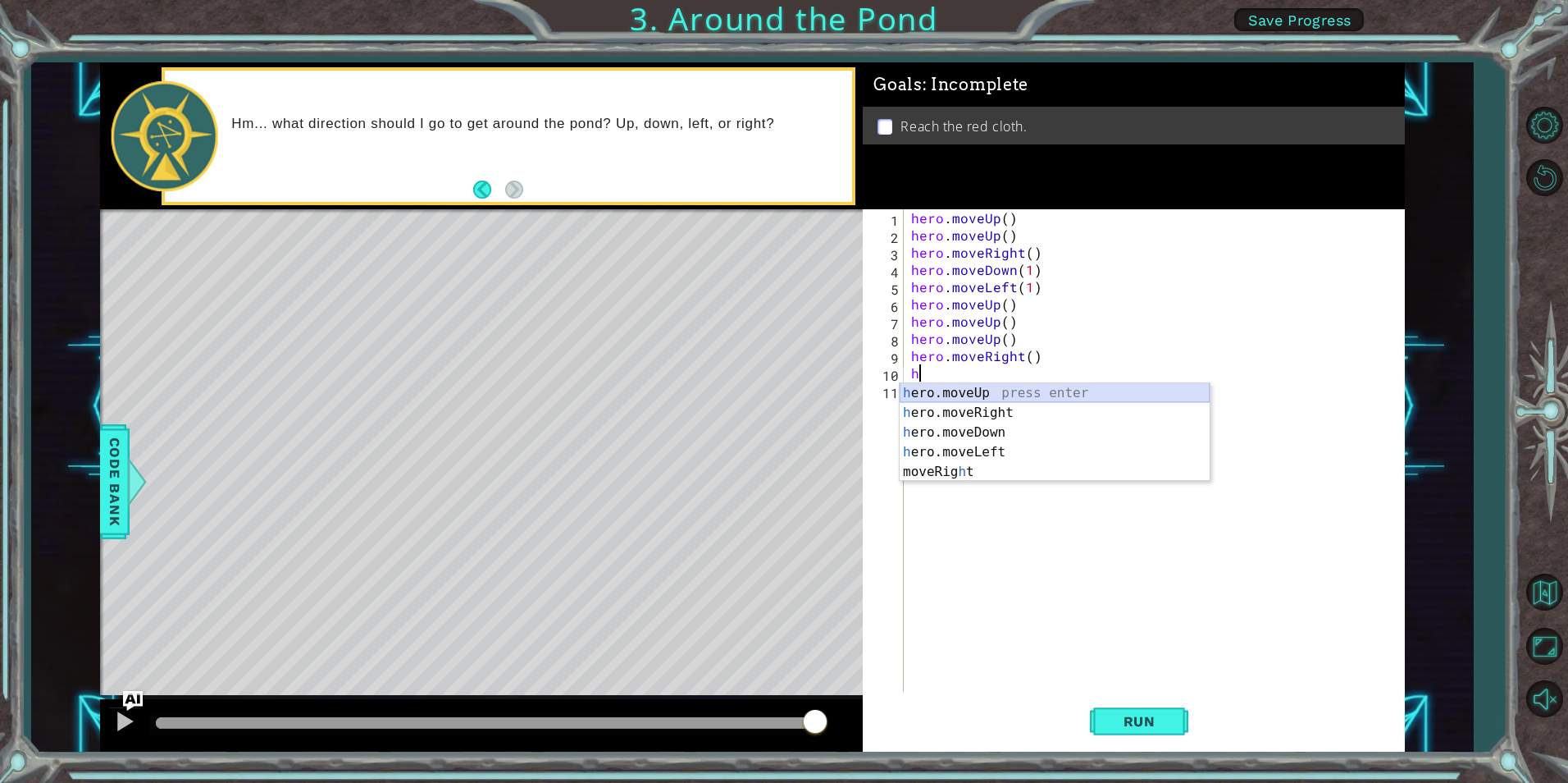
click at [966, 392] on div "h ero.moveUp press enter h ero.moveRight press enter h ero.moveDown press enter…" at bounding box center [1054, 452] width 310 height 138
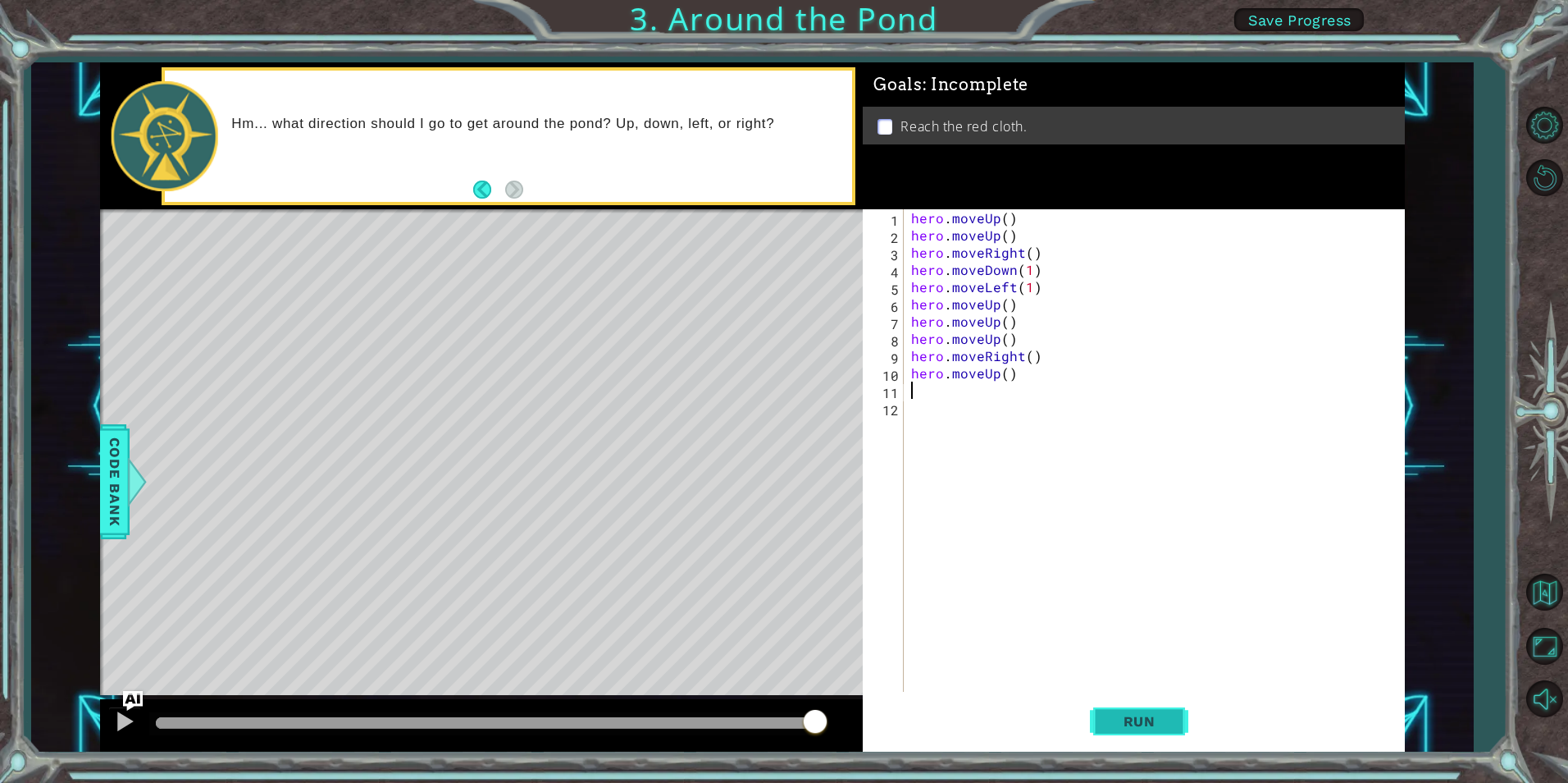
click at [1166, 702] on button "Run" at bounding box center [1139, 720] width 99 height 54
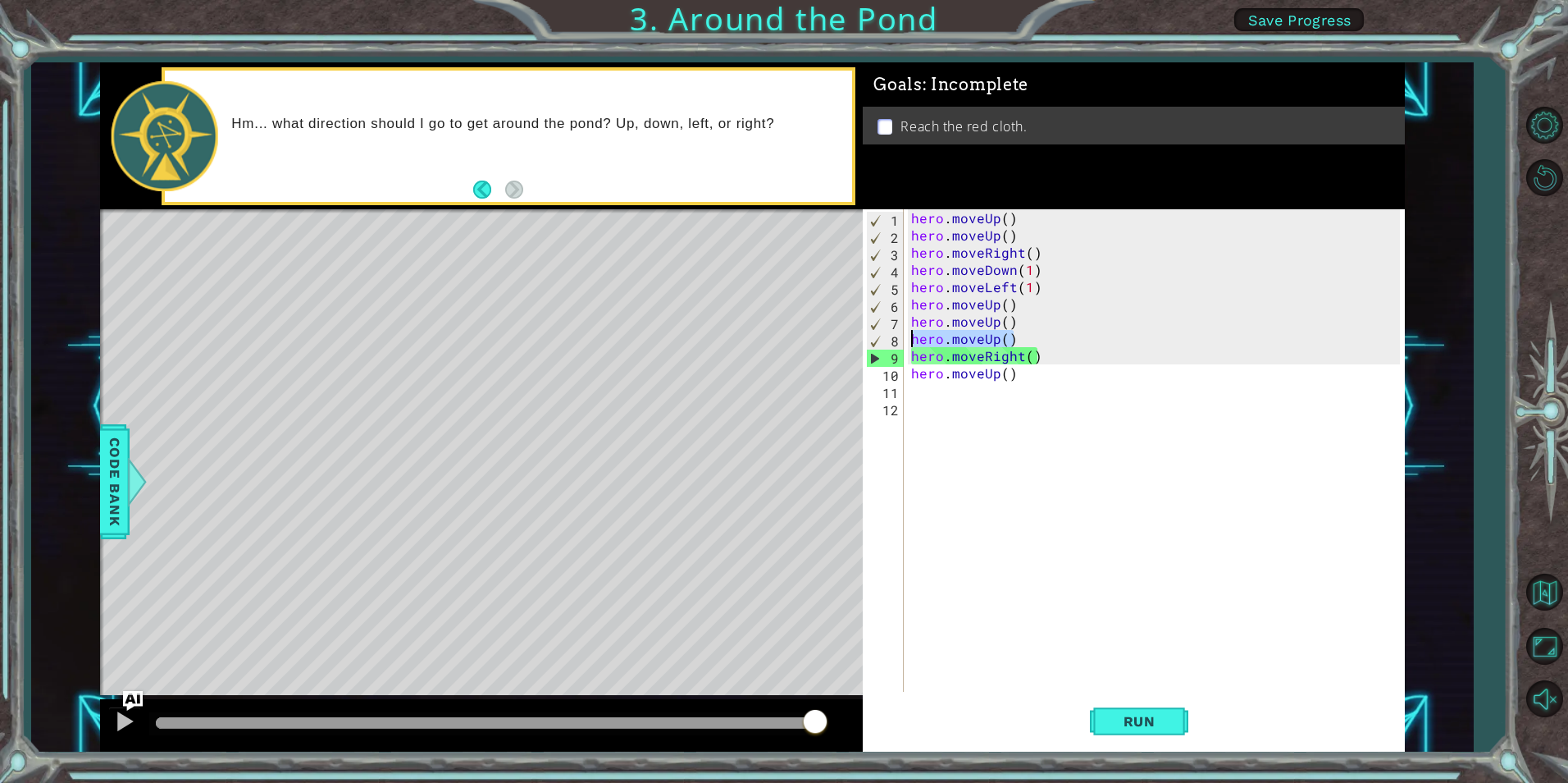
drag, startPoint x: 1016, startPoint y: 343, endPoint x: 909, endPoint y: 341, distance: 107.0
click at [909, 341] on div "hero . moveUp ( ) hero . moveUp ( ) hero . moveRight ( ) hero . moveDown ( 1 ) …" at bounding box center [1157, 467] width 499 height 517
type textarea "hero.moveUp()"
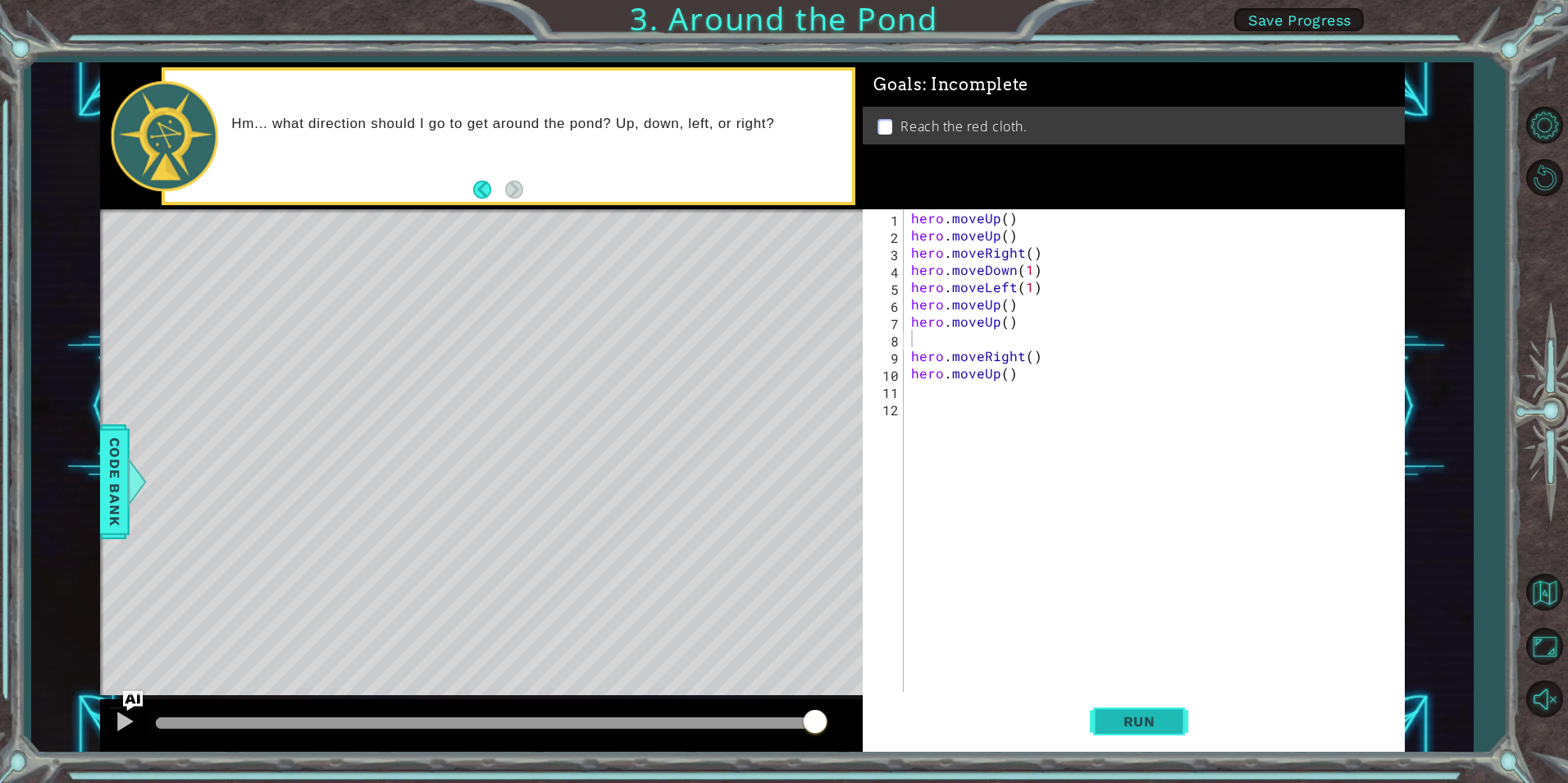
click at [1135, 725] on span "Run" at bounding box center [1139, 721] width 64 height 17
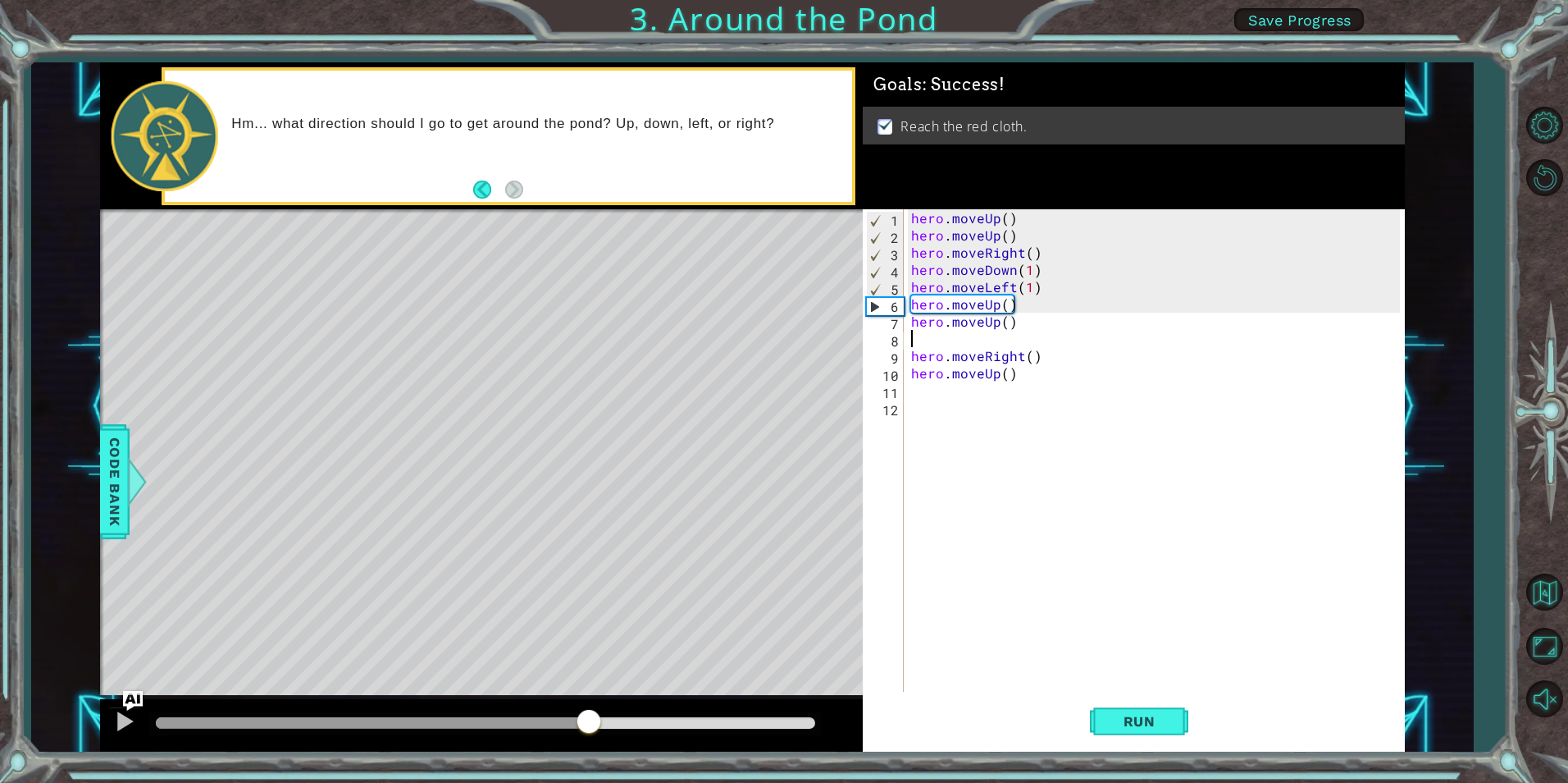
drag, startPoint x: 387, startPoint y: 727, endPoint x: 588, endPoint y: 730, distance: 201.0
click at [588, 730] on div at bounding box center [588, 723] width 29 height 29
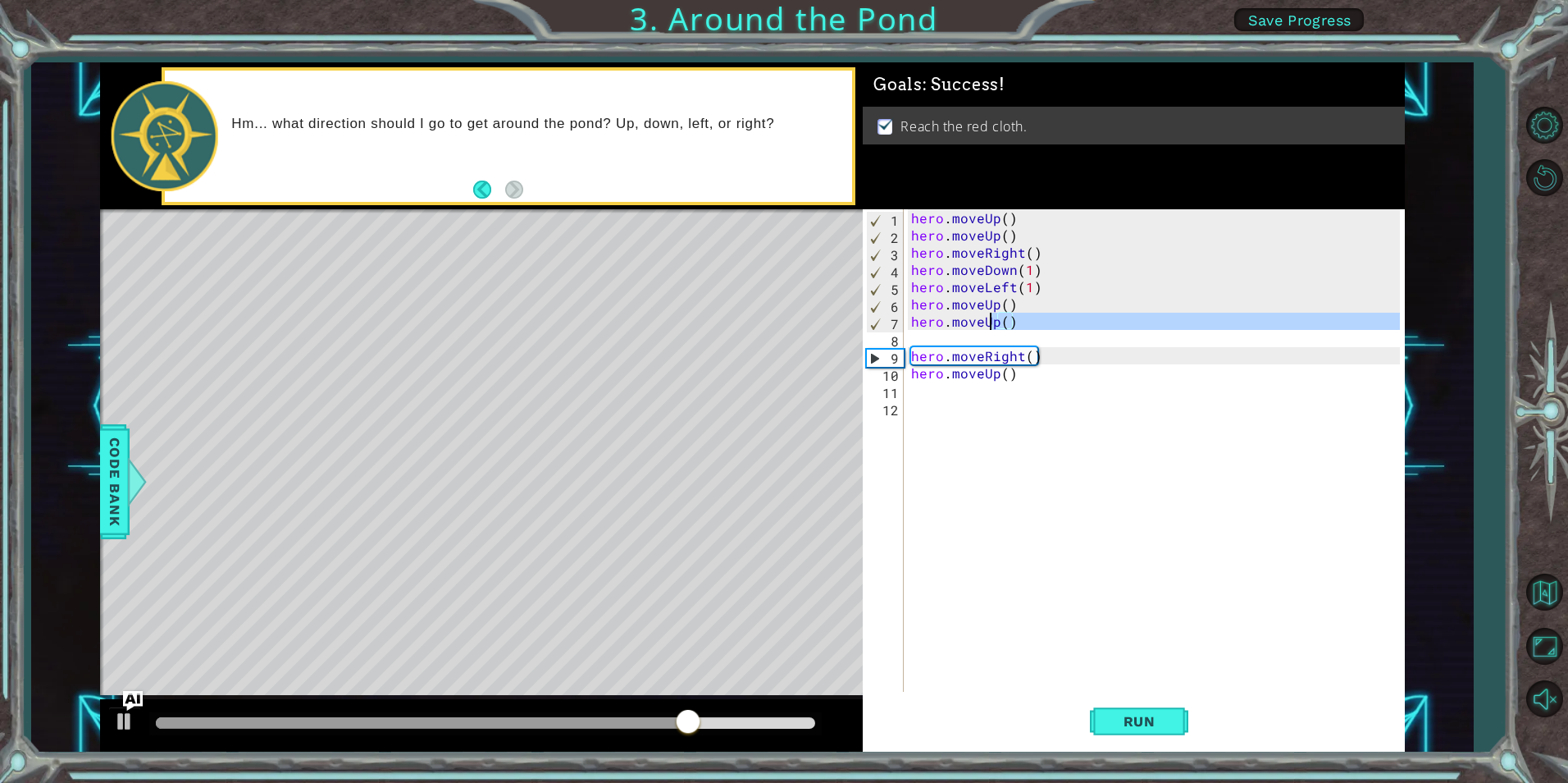
drag, startPoint x: 1039, startPoint y: 337, endPoint x: 988, endPoint y: 323, distance: 52.9
click at [988, 323] on div "hero . moveUp ( ) hero . moveUp ( ) hero . moveRight ( ) hero . moveDown ( 1 ) …" at bounding box center [1157, 467] width 499 height 517
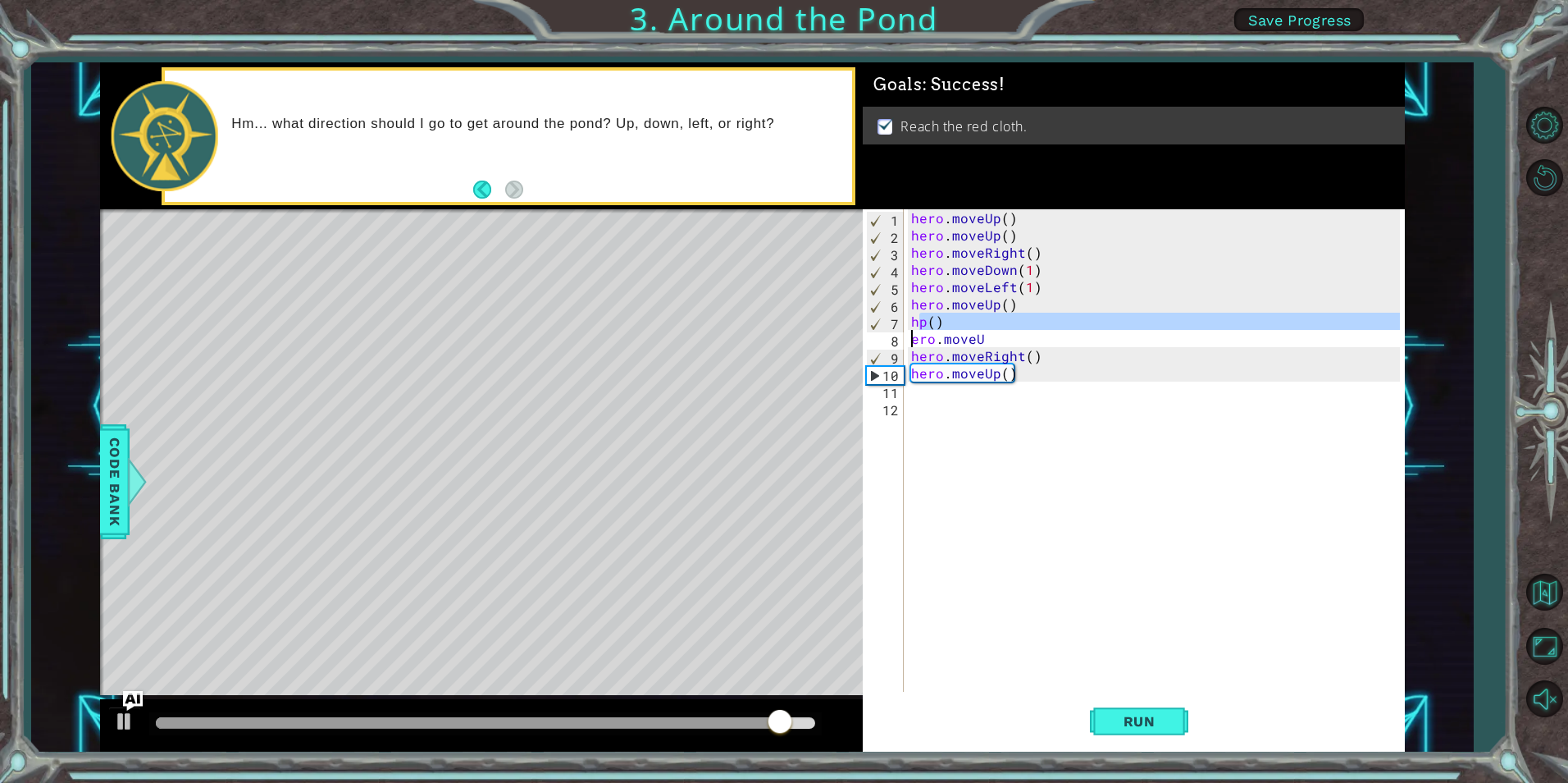
click at [915, 315] on div "hero . moveUp ( ) hero . moveUp ( ) hero . moveRight ( ) hero . moveDown ( 1 ) …" at bounding box center [1153, 450] width 491 height 483
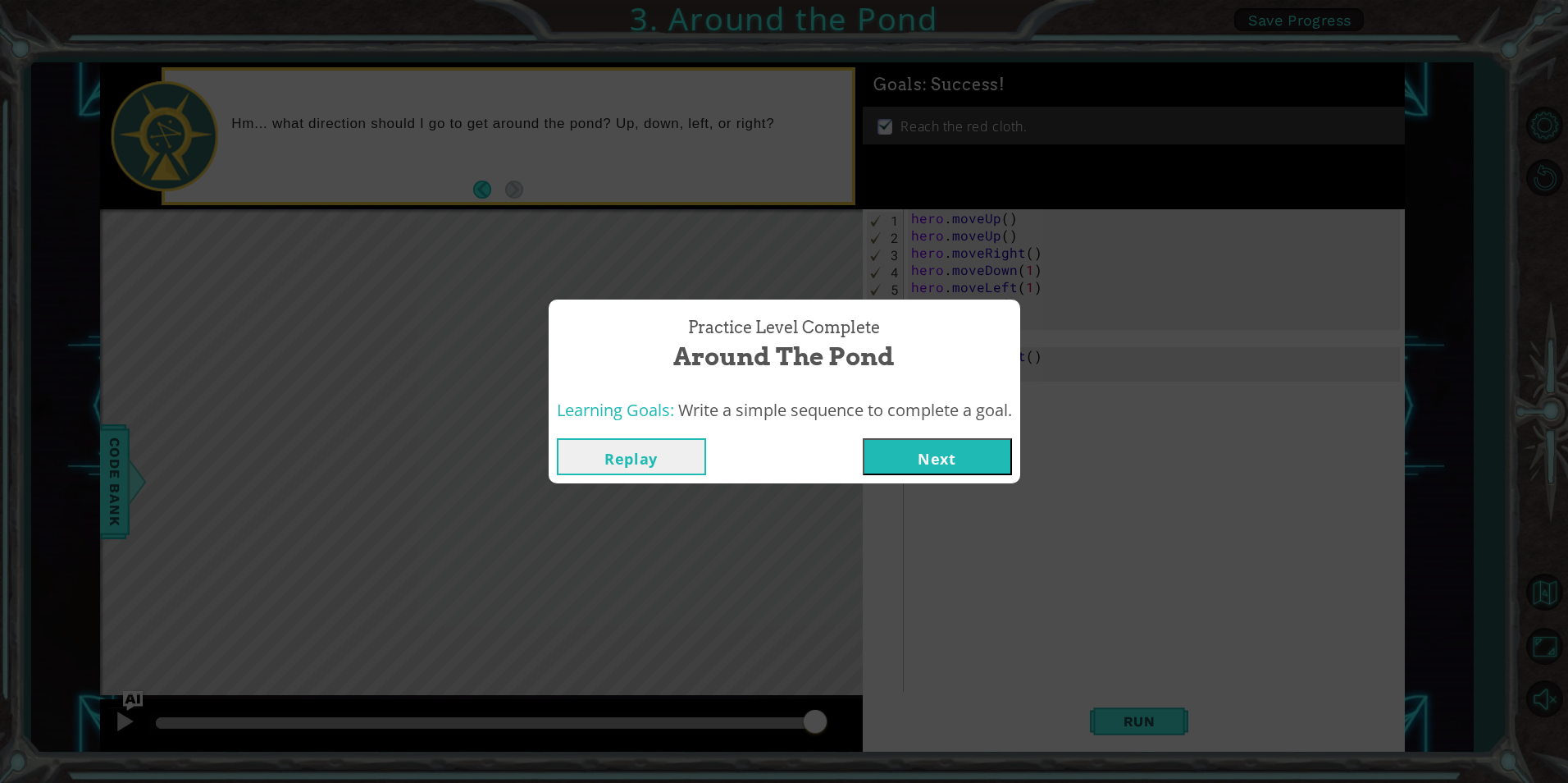
click at [677, 444] on button "Replay" at bounding box center [632, 457] width 149 height 37
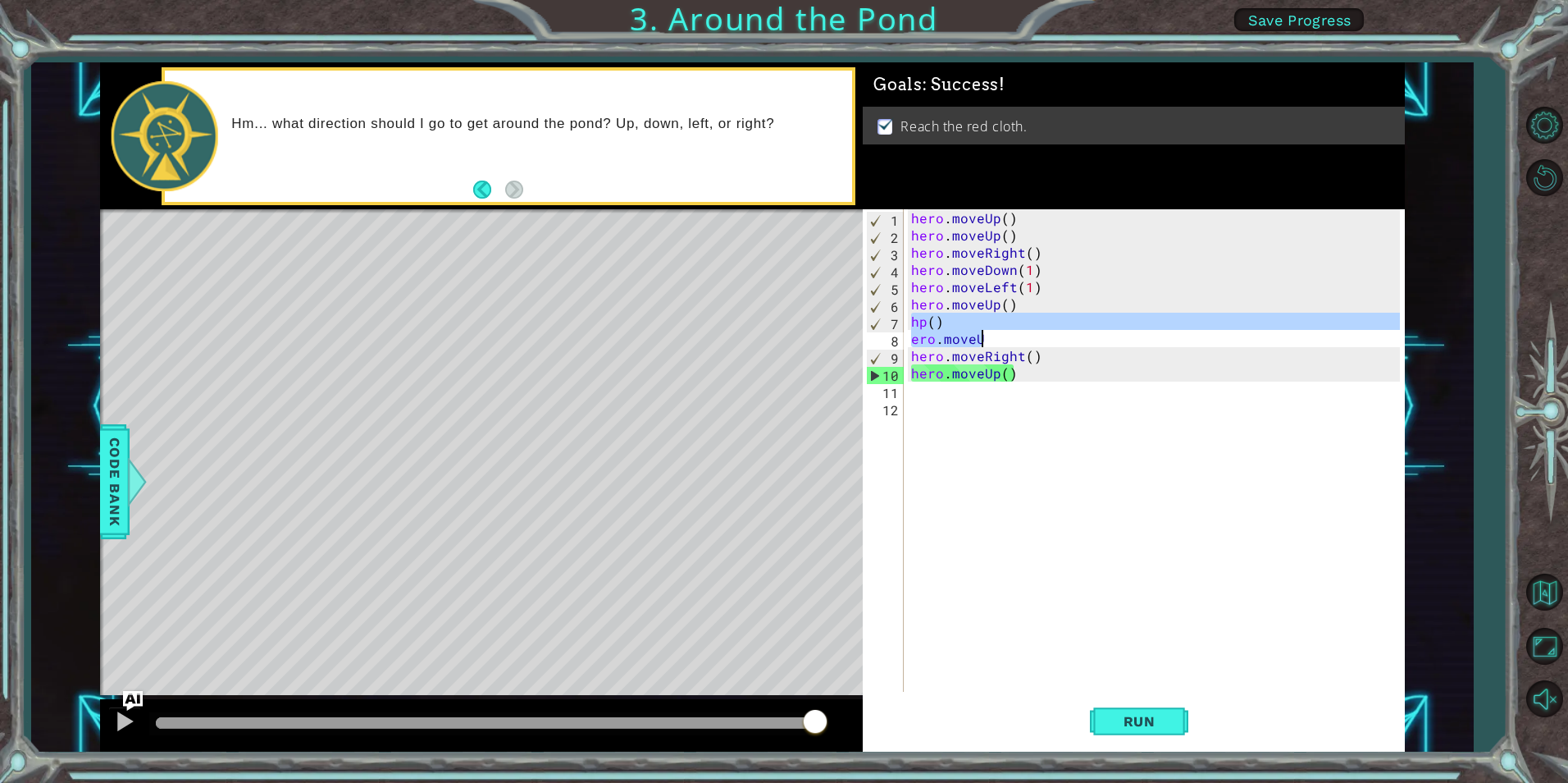
drag, startPoint x: 911, startPoint y: 321, endPoint x: 1038, endPoint y: 346, distance: 129.4
click at [1038, 346] on div "hero . moveUp ( ) hero . moveUp ( ) hero . moveRight ( ) hero . moveDown ( 1 ) …" at bounding box center [1157, 467] width 499 height 517
type textarea "hp() ero.moveU"
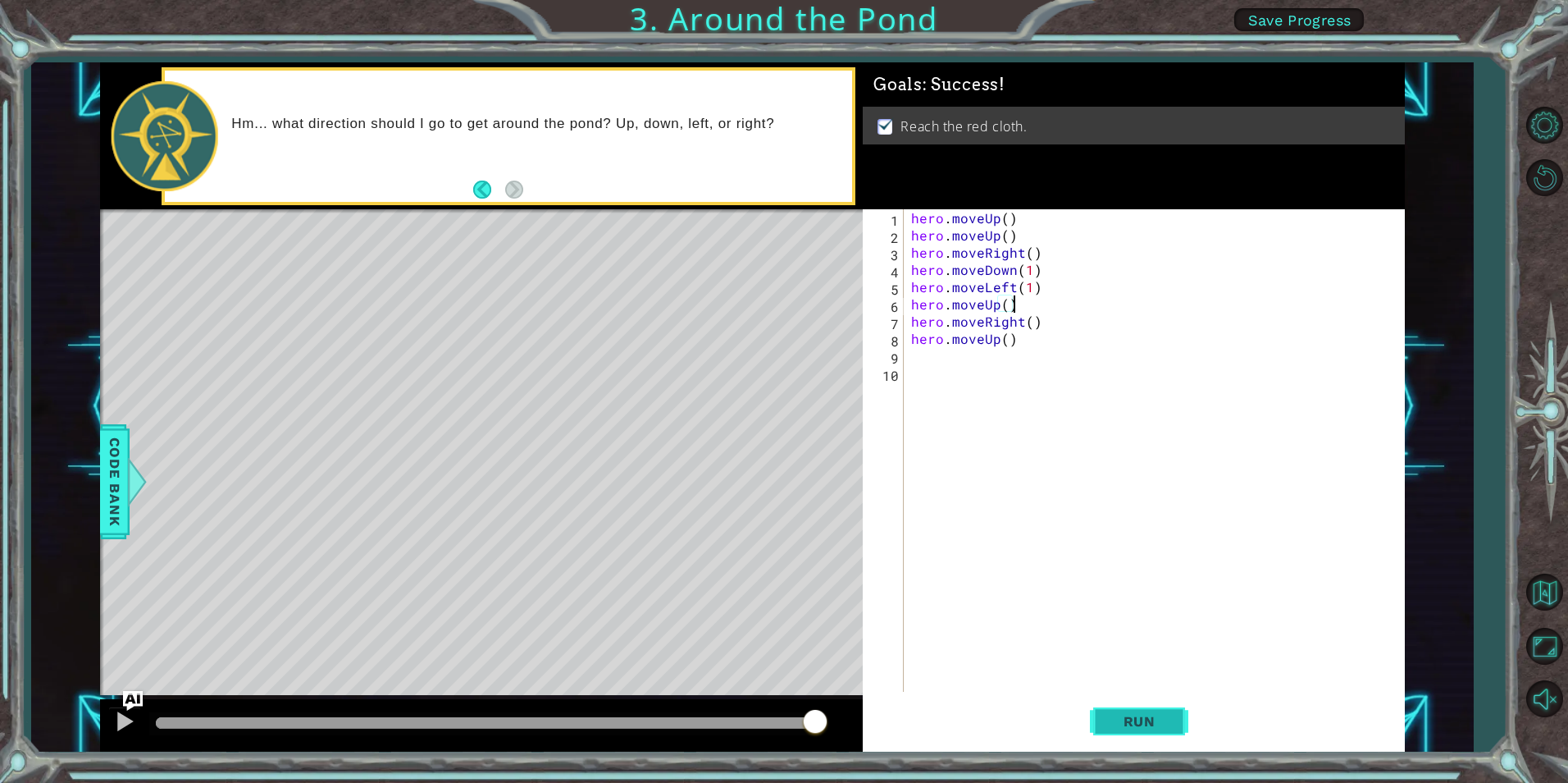
drag, startPoint x: 1158, startPoint y: 721, endPoint x: 1148, endPoint y: 702, distance: 21.5
click at [1158, 720] on span "Run" at bounding box center [1139, 721] width 64 height 17
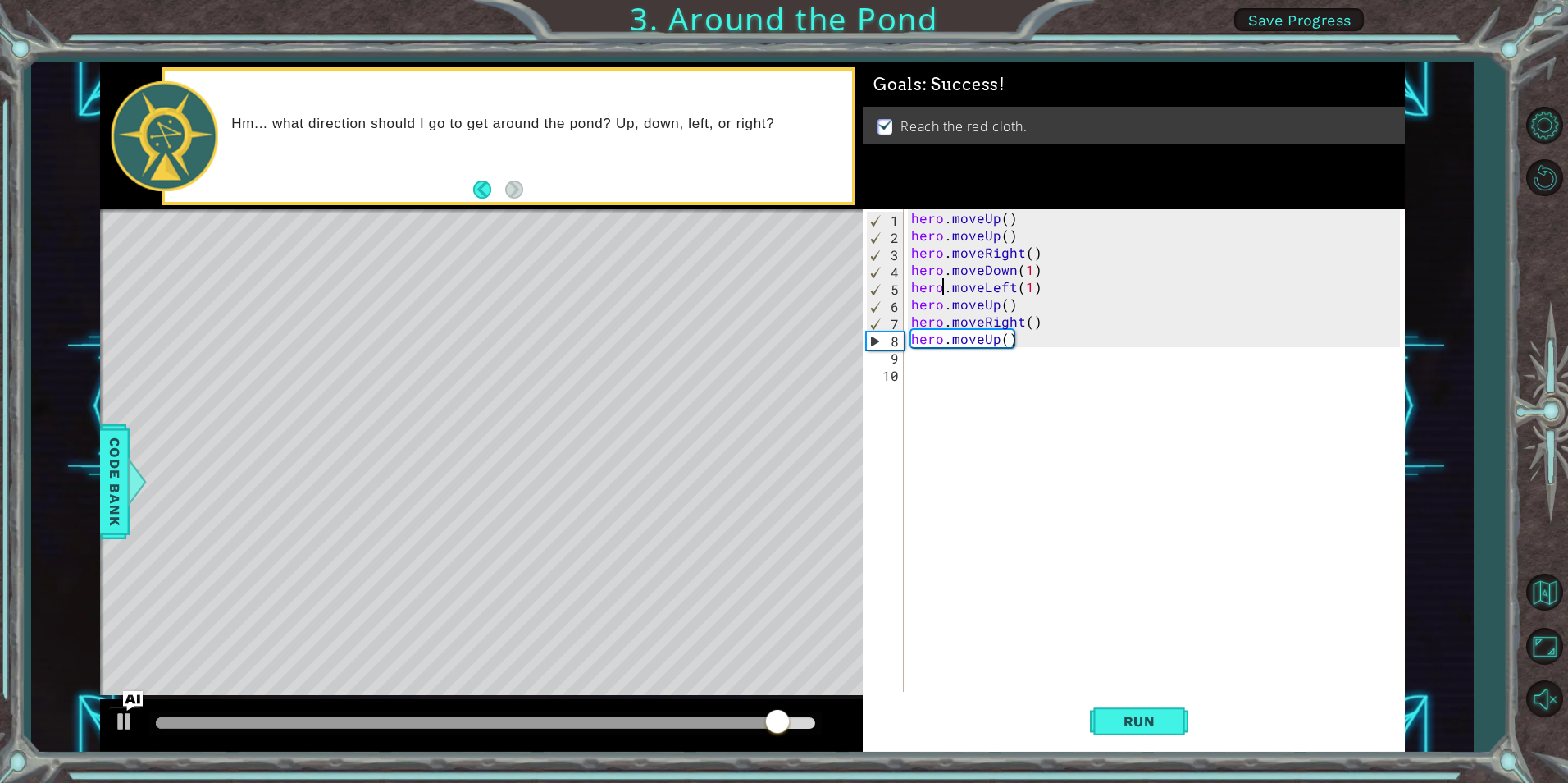
click at [947, 289] on div "hero . moveUp ( ) hero . moveUp ( ) hero . moveRight ( ) hero . moveDown ( 1 ) …" at bounding box center [1157, 467] width 499 height 517
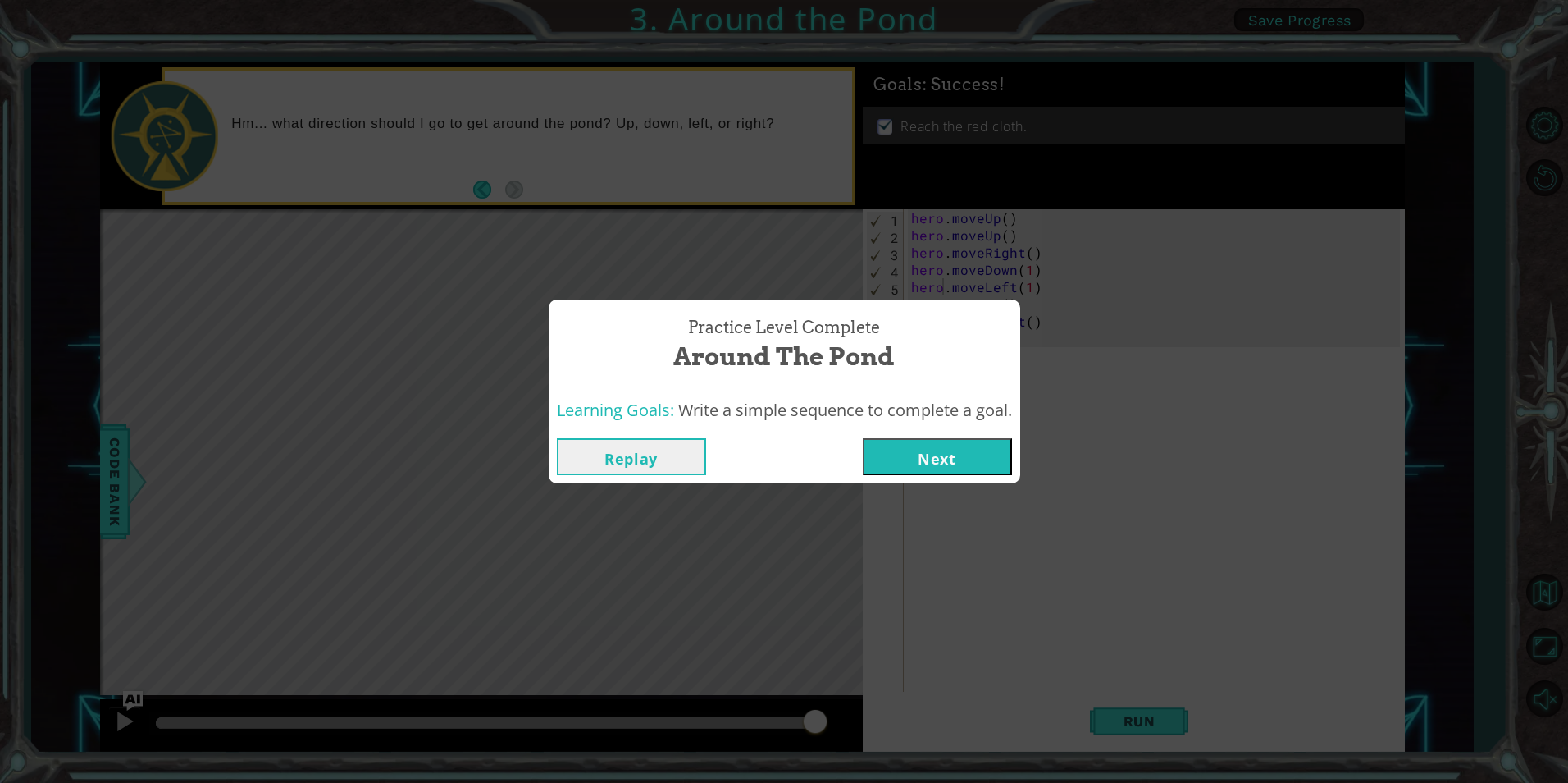
click at [666, 453] on button "Replay" at bounding box center [632, 457] width 149 height 37
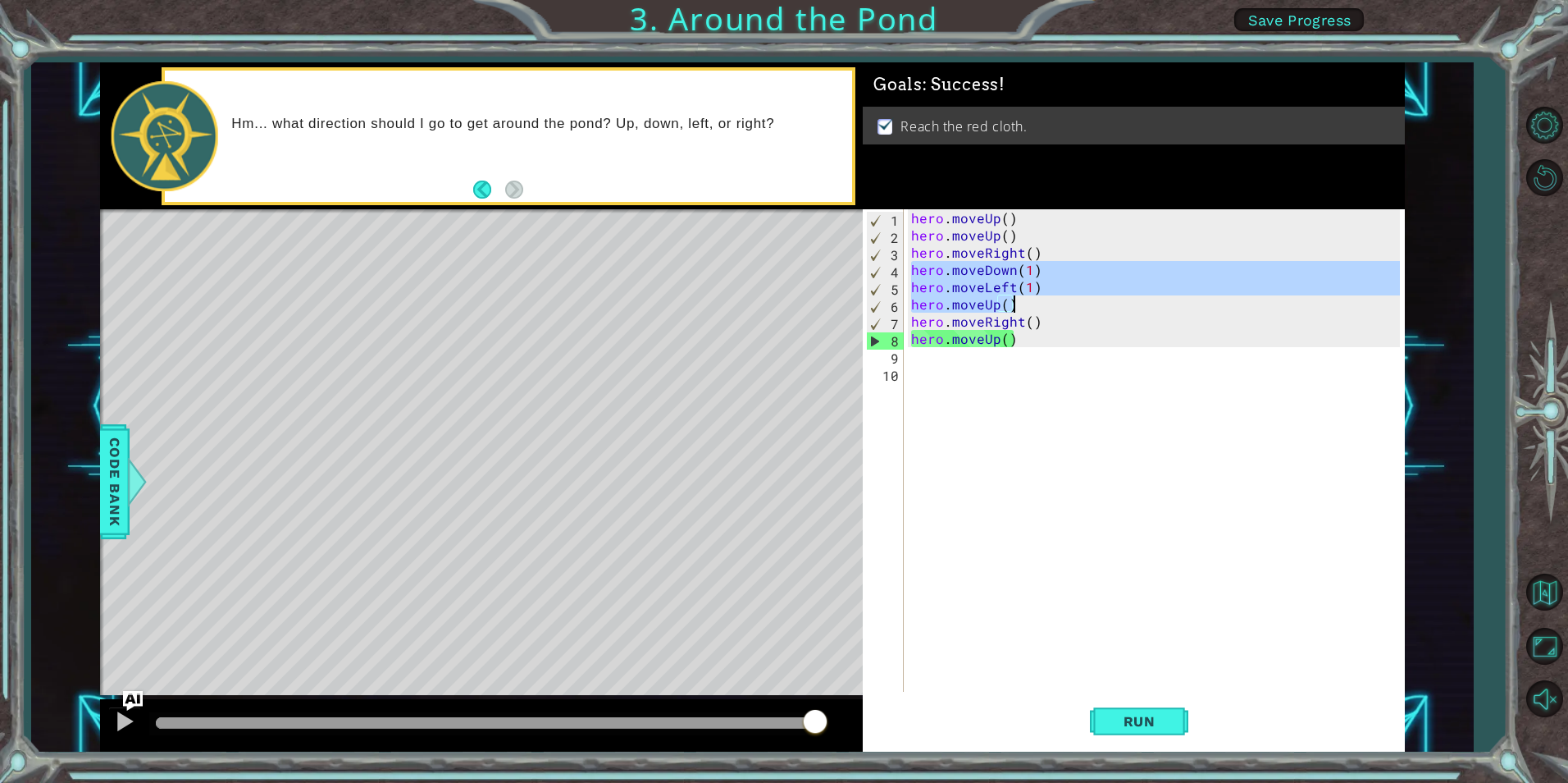
drag, startPoint x: 912, startPoint y: 273, endPoint x: 1020, endPoint y: 303, distance: 112.1
click at [1020, 303] on div "hero . moveUp ( ) hero . moveUp ( ) hero . moveRight ( ) hero . moveDown ( 1 ) …" at bounding box center [1157, 467] width 499 height 517
type textarea "hero.moveLeft(1) hero.moveUp()"
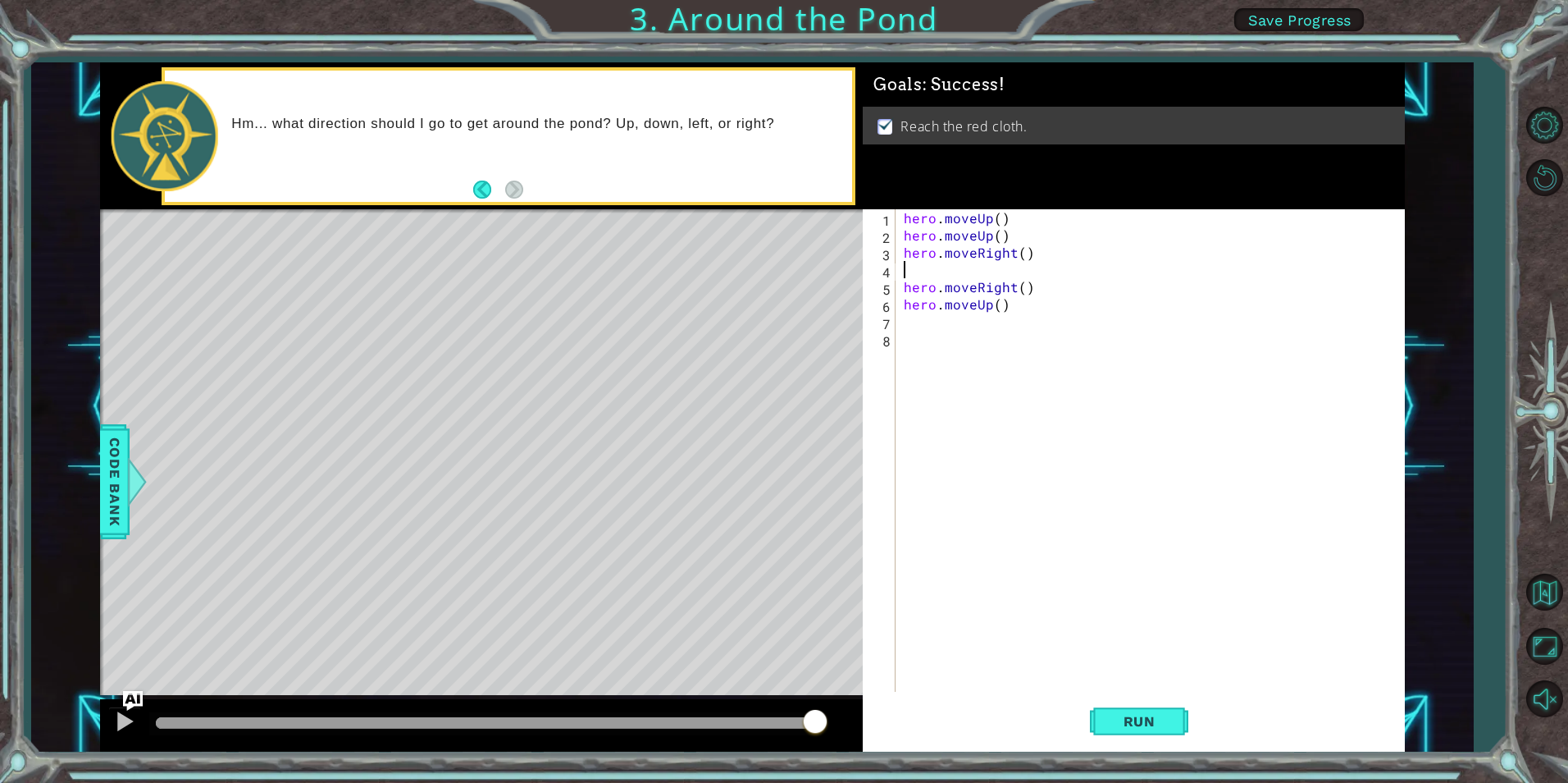
type textarea "hero.moveRight()"
click at [1130, 708] on button "Run" at bounding box center [1139, 720] width 99 height 54
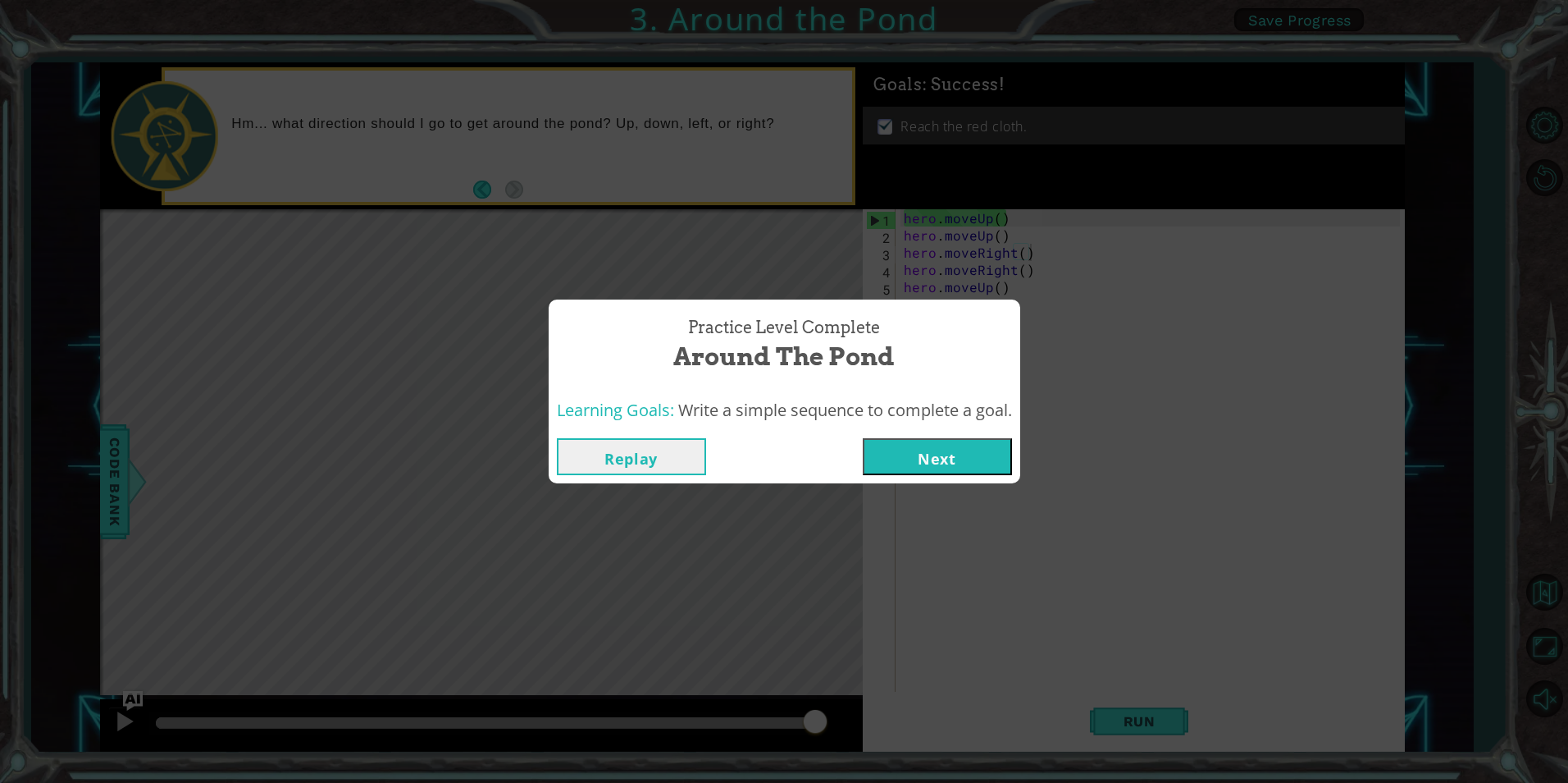
click at [647, 452] on button "Replay" at bounding box center [632, 457] width 149 height 37
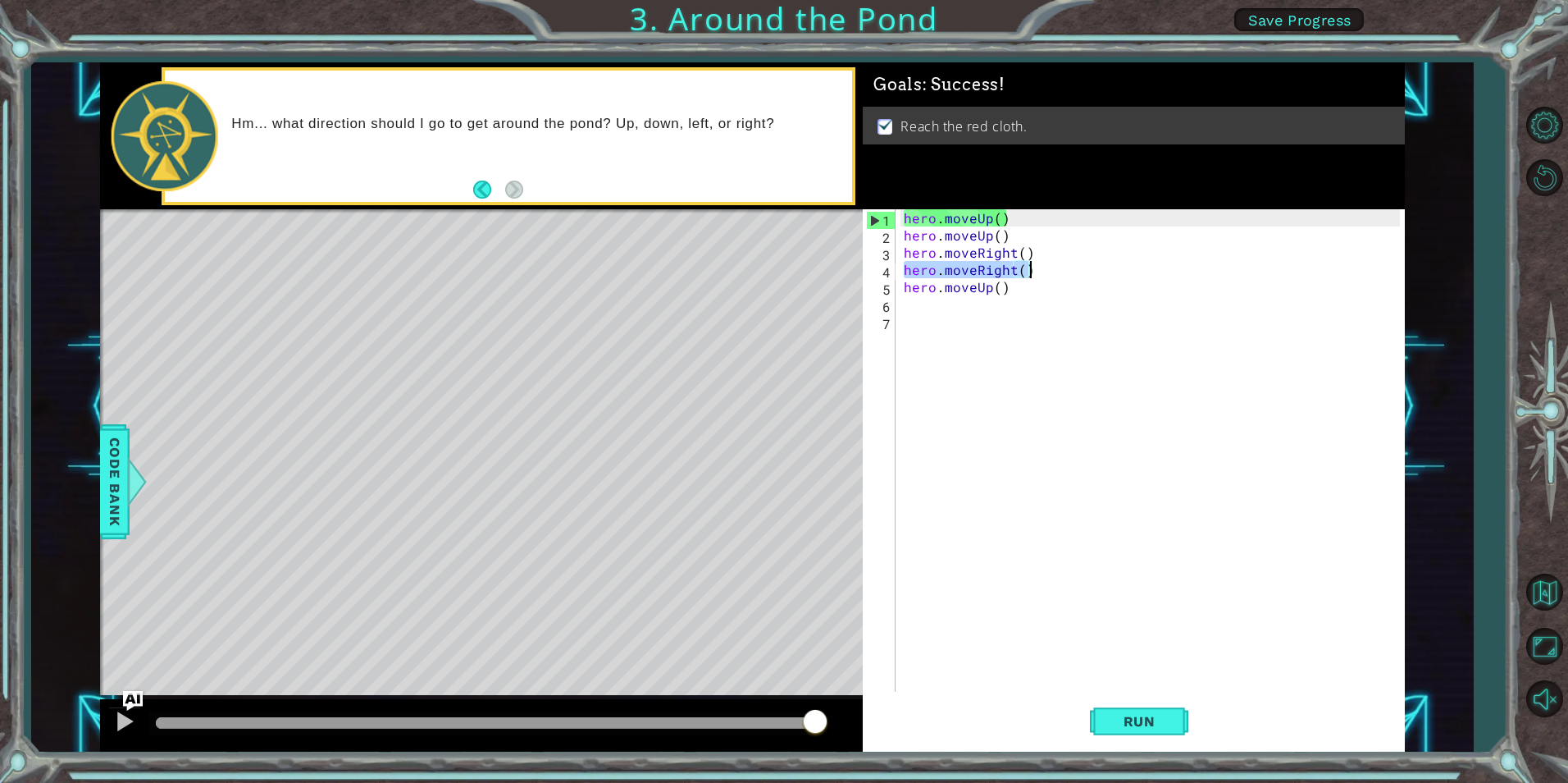
drag, startPoint x: 903, startPoint y: 266, endPoint x: 1028, endPoint y: 264, distance: 125.0
click at [1028, 264] on div "hero . moveUp ( ) hero . moveUp ( ) hero . moveRight ( ) hero . moveRight ( ) h…" at bounding box center [1154, 467] width 506 height 517
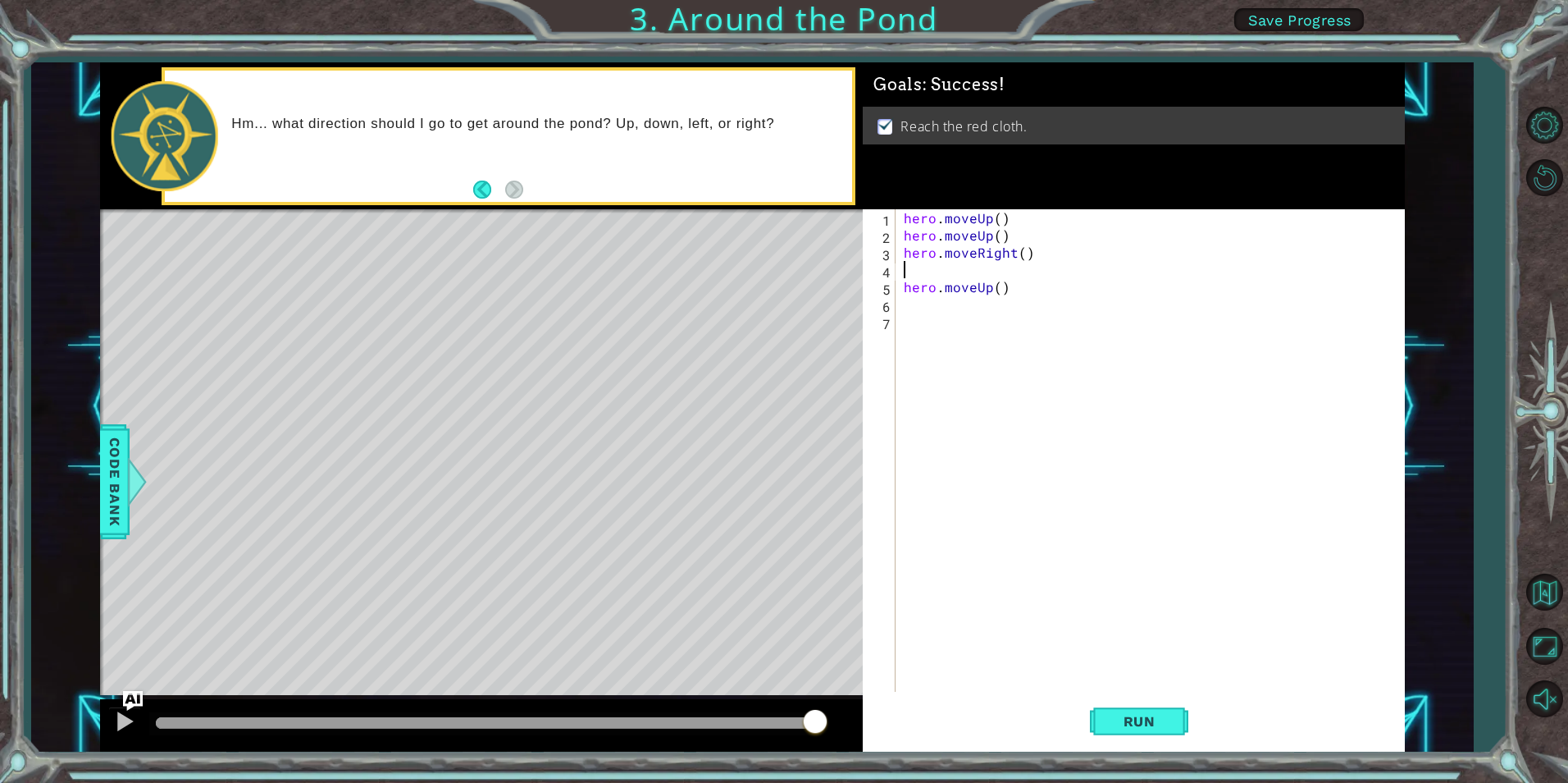
type textarea "hero.moveRight()"
click at [1144, 720] on span "Run" at bounding box center [1139, 721] width 64 height 17
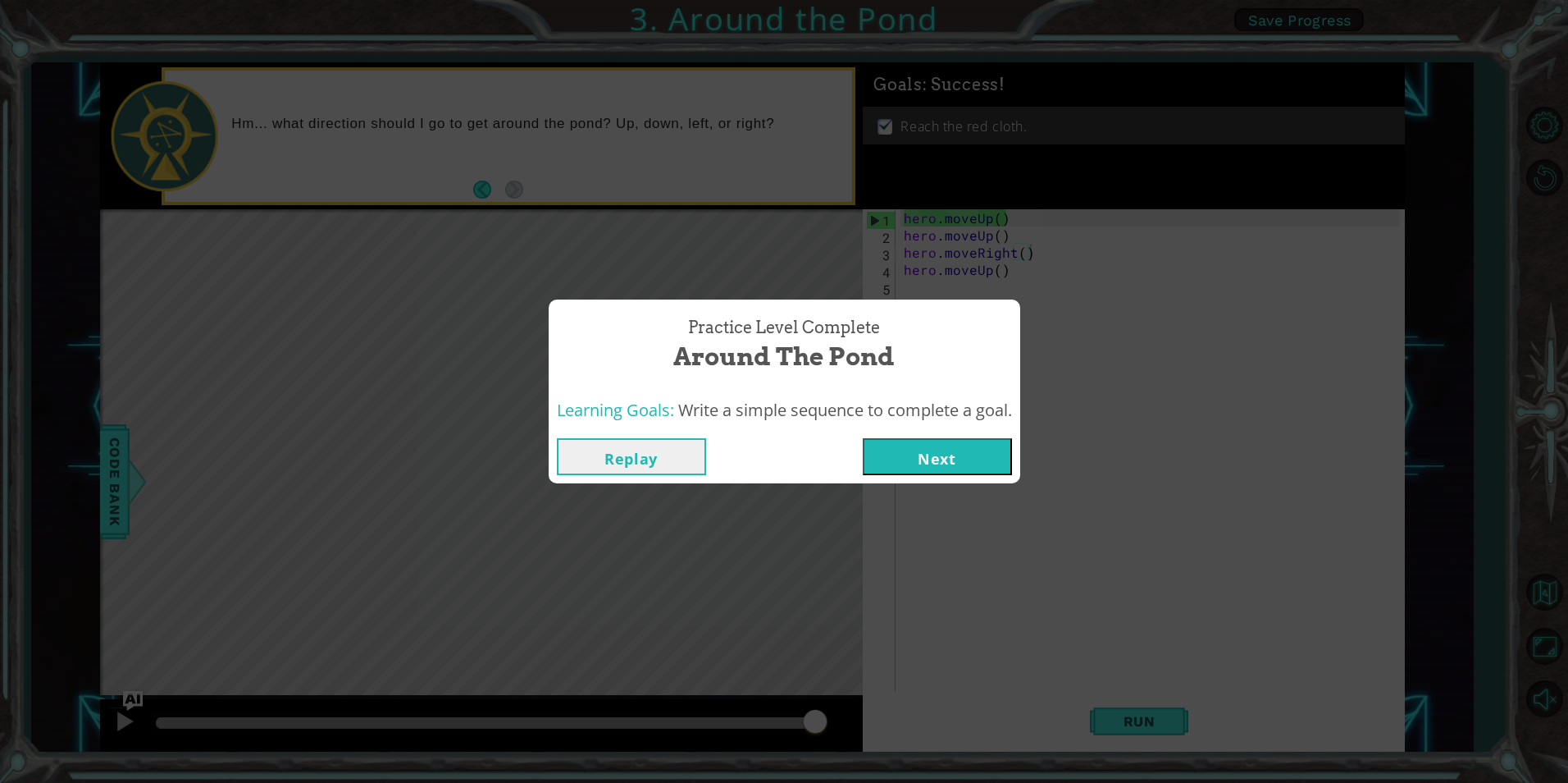
click at [945, 442] on button "Next" at bounding box center [937, 457] width 149 height 37
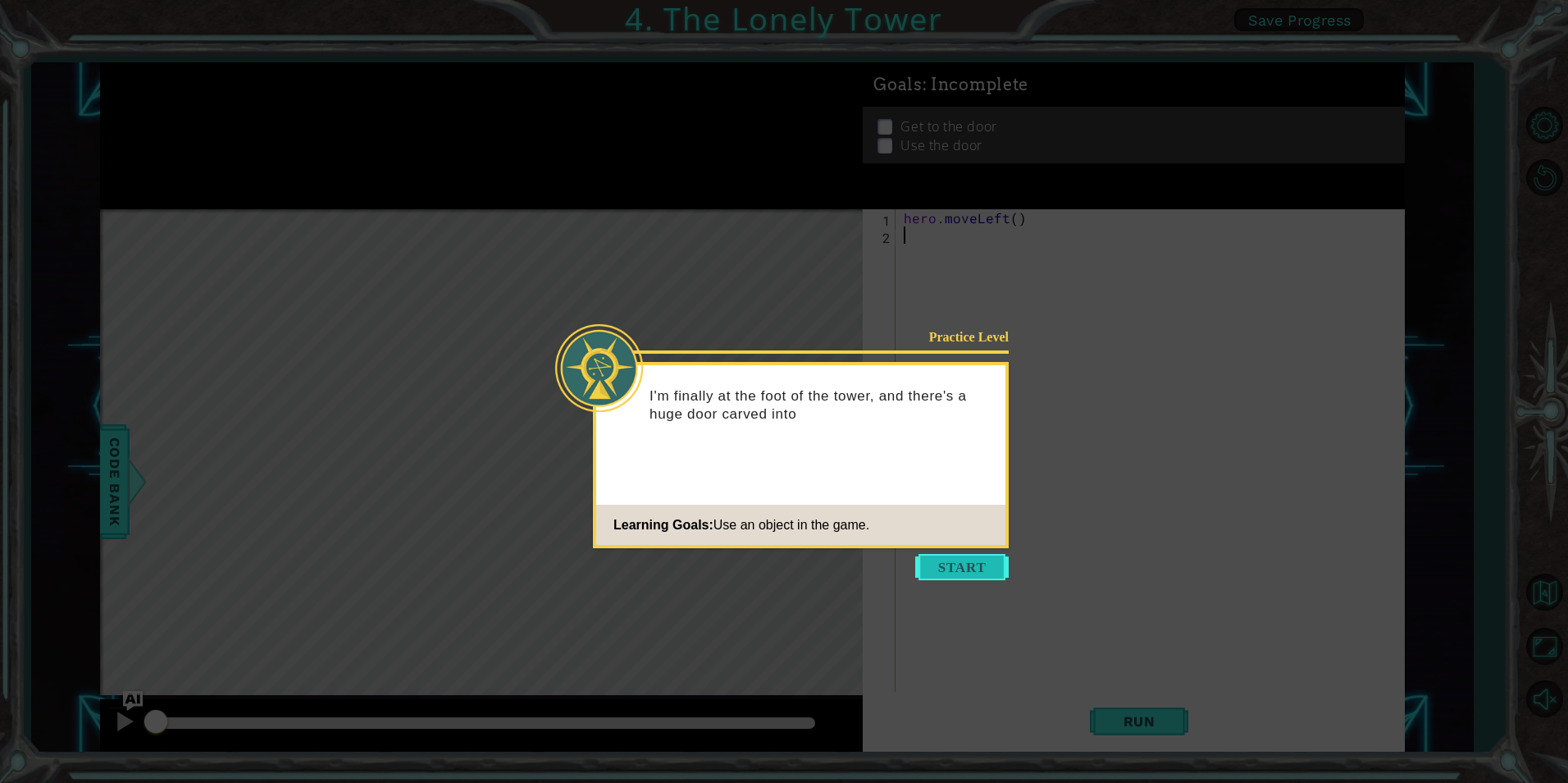
click at [927, 557] on button "Start" at bounding box center [962, 567] width 94 height 26
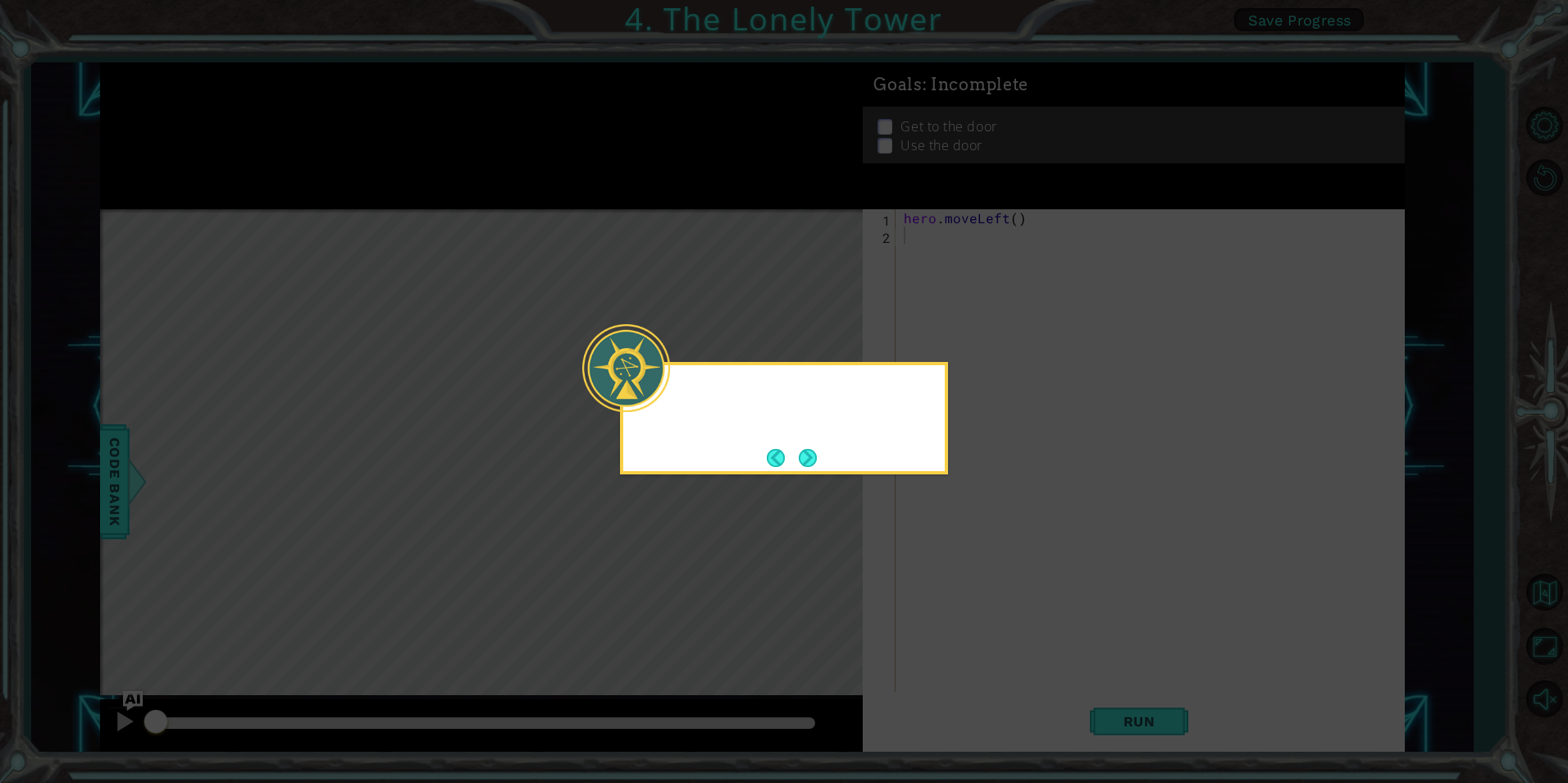
click at [927, 557] on icon at bounding box center [784, 392] width 1568 height 783
